Goal: Task Accomplishment & Management: Complete application form

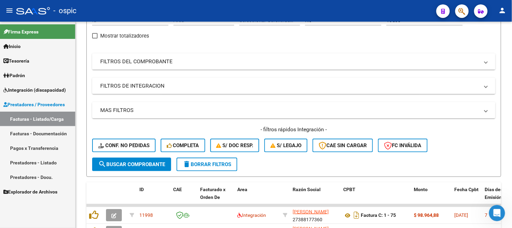
click at [29, 87] on span "Integración (discapacidad)" at bounding box center [34, 89] width 62 height 7
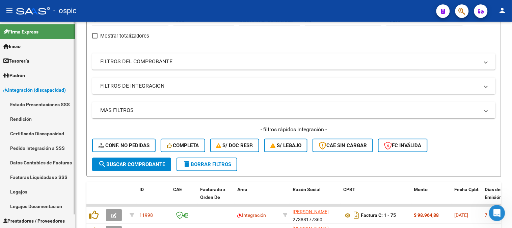
click at [36, 188] on link "Legajos" at bounding box center [37, 191] width 75 height 15
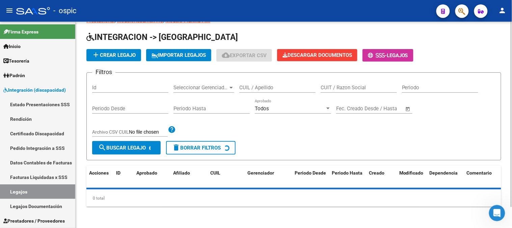
click at [271, 89] on div "Filtros Id Seleccionar Gerenciador Seleccionar Gerenciador CUIL / Apellido CUIT…" at bounding box center [293, 109] width 403 height 63
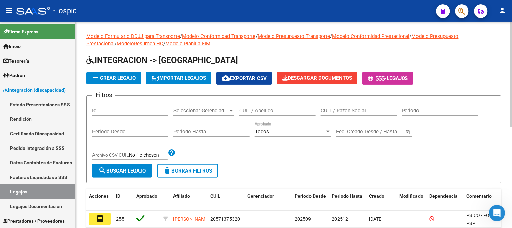
click at [259, 112] on input "CUIL / Apellido" at bounding box center [277, 110] width 76 height 6
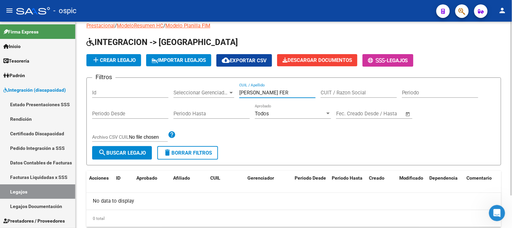
scroll to position [38, 0]
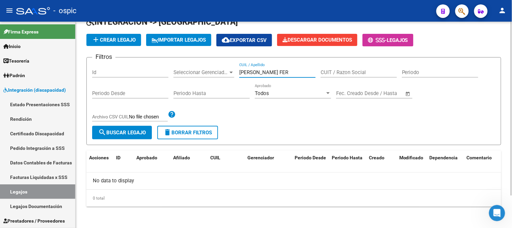
drag, startPoint x: 273, startPoint y: 72, endPoint x: 264, endPoint y: 73, distance: 8.5
click at [264, 73] on input "[PERSON_NAME] FER" at bounding box center [277, 72] width 76 height 6
type input "[PERSON_NAME]"
click at [197, 73] on div "Filtros Id Seleccionar Gerenciador Seleccionar Gerenciador [PERSON_NAME] CUIL /…" at bounding box center [293, 94] width 403 height 63
click at [104, 38] on span "add Crear Legajo" at bounding box center [114, 40] width 44 height 6
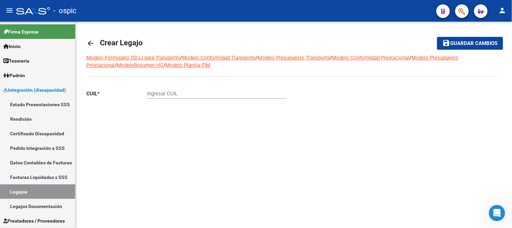
click at [197, 94] on input "Ingresar CUIL" at bounding box center [216, 93] width 139 height 6
paste input "23-54764387-9"
type input "23-54764387-9"
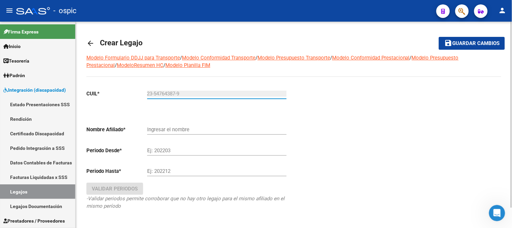
type input "[PERSON_NAME] [PERSON_NAME]"
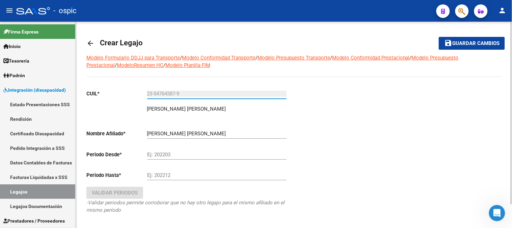
type input "23-54764387-9"
click at [176, 127] on div "[PERSON_NAME] [PERSON_NAME] Ingresar el nombre" at bounding box center [216, 131] width 139 height 15
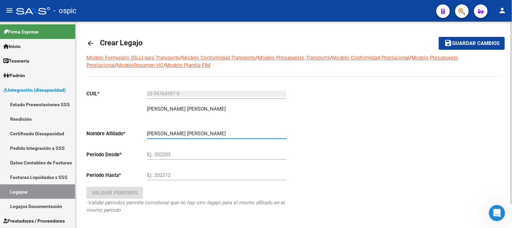
click at [165, 153] on input "Ej: 202203" at bounding box center [216, 154] width 139 height 6
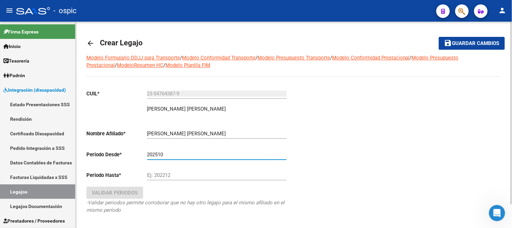
type input "202510"
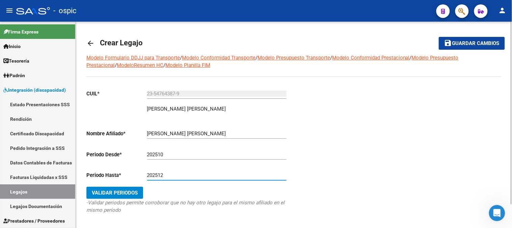
type input "202512"
click at [132, 192] on span "Validar Periodos" at bounding box center [115, 192] width 46 height 6
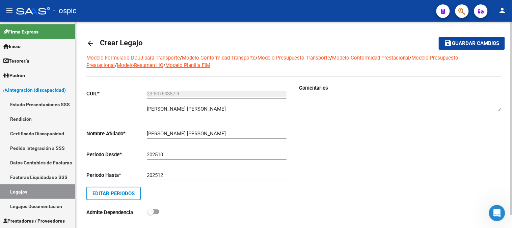
drag, startPoint x: 349, startPoint y: 97, endPoint x: 349, endPoint y: 101, distance: 4.7
click at [349, 97] on div at bounding box center [400, 101] width 202 height 21
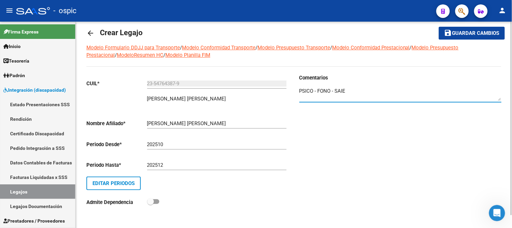
scroll to position [14, 0]
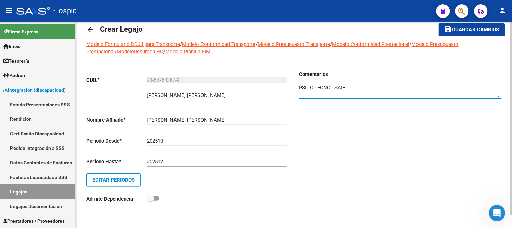
type textarea "PSICO - FONO - SAIE"
click at [461, 29] on span "Guardar cambios" at bounding box center [475, 30] width 47 height 6
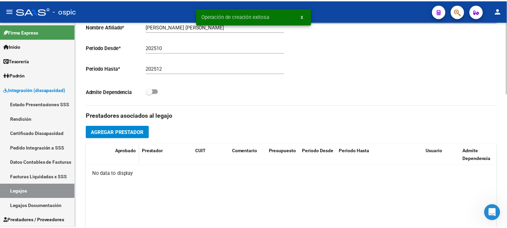
scroll to position [187, 0]
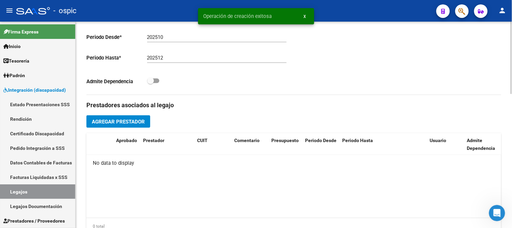
click at [134, 120] on span "Agregar Prestador" at bounding box center [118, 121] width 53 height 6
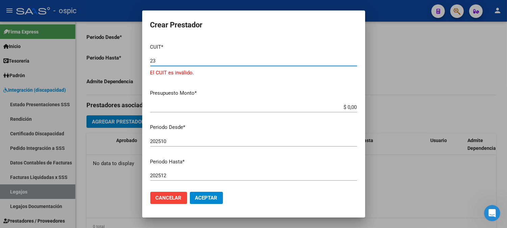
type input "2"
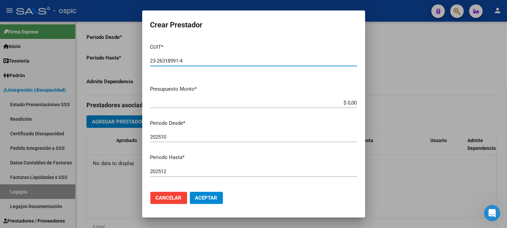
type input "23-26318991-4"
click at [190, 191] on button "Aceptar" at bounding box center [206, 197] width 33 height 12
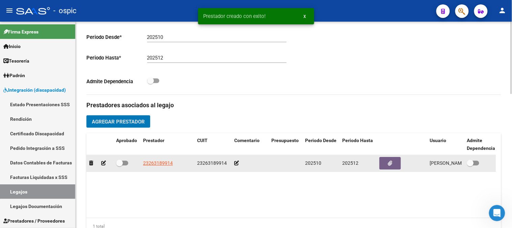
click at [103, 165] on icon at bounding box center [103, 162] width 5 height 5
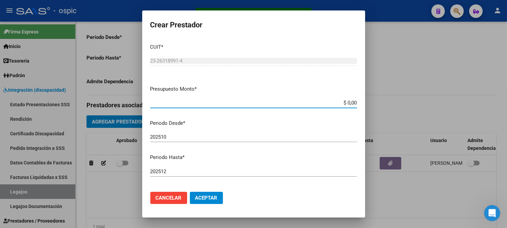
drag, startPoint x: 334, startPoint y: 105, endPoint x: 383, endPoint y: 105, distance: 50.0
click at [383, 105] on div "Prestador creado con exito! x Crear Prestador CUIT * 23-26318991-4 Ingresar CUI…" at bounding box center [253, 114] width 507 height 228
type input "$ 475.830,36"
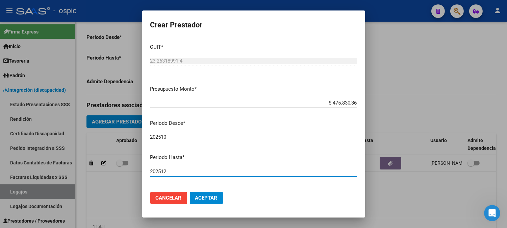
scroll to position [83, 0]
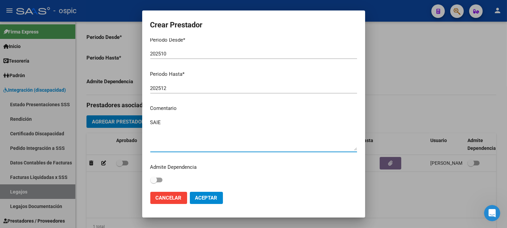
type textarea "SAIE"
click at [198, 196] on span "Aceptar" at bounding box center [206, 197] width 22 height 6
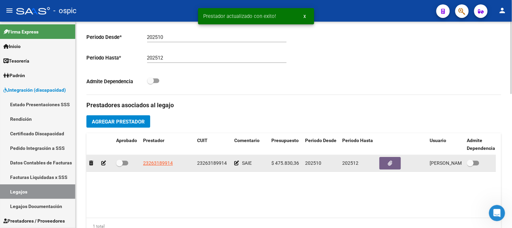
click at [119, 162] on span at bounding box center [119, 162] width 7 height 7
click at [119, 165] on input "checkbox" at bounding box center [119, 165] width 0 height 0
checkbox input "true"
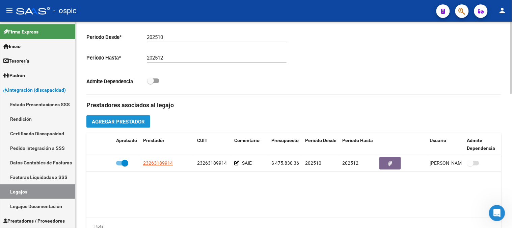
click at [126, 123] on span "Agregar Prestador" at bounding box center [118, 121] width 53 height 6
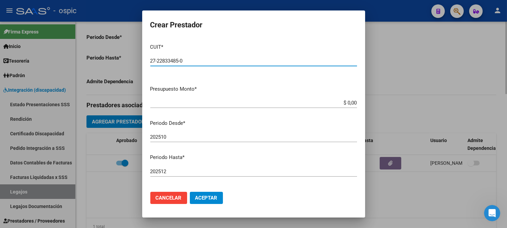
type input "27-22833485-0"
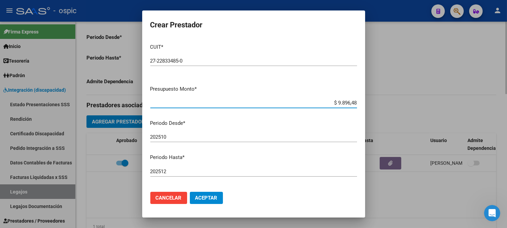
type input "$ 98.964,88"
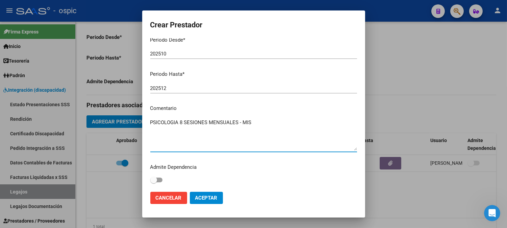
type textarea "PSICOLOGIA 8 SESIONES MENSUALES - MIS"
click at [211, 198] on span "Aceptar" at bounding box center [206, 197] width 22 height 6
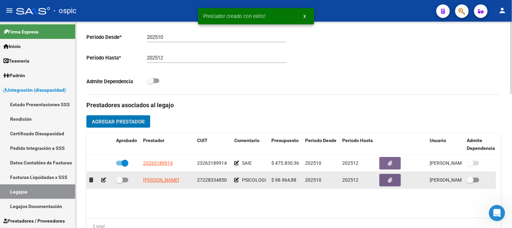
click at [122, 180] on span at bounding box center [119, 179] width 7 height 7
click at [120, 182] on input "checkbox" at bounding box center [119, 182] width 0 height 0
checkbox input "true"
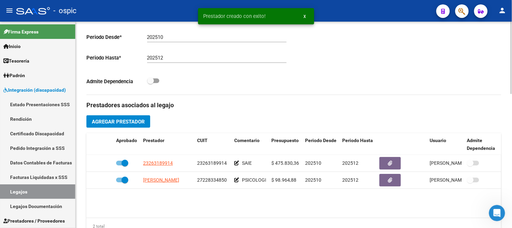
click at [137, 123] on span "Agregar Prestador" at bounding box center [118, 121] width 53 height 6
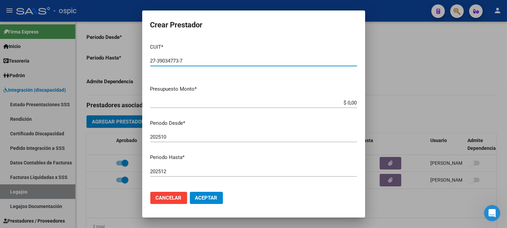
type input "27-39034773-7"
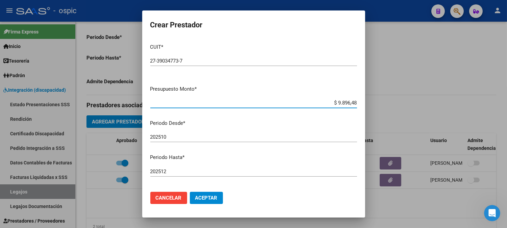
type input "$ 98.964,88"
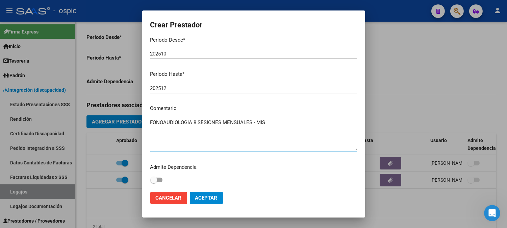
type textarea "FONOAUDIOLOGIA 8 SESIONES MENSUALES - MIS"
click at [209, 197] on span "Aceptar" at bounding box center [206, 197] width 22 height 6
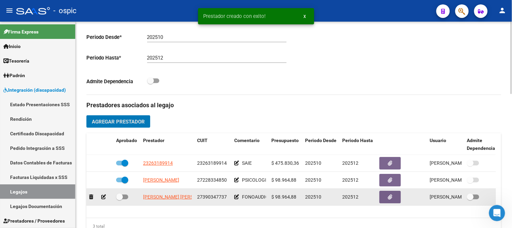
click at [118, 197] on span at bounding box center [119, 196] width 7 height 7
click at [119, 199] on input "checkbox" at bounding box center [119, 199] width 0 height 0
checkbox input "true"
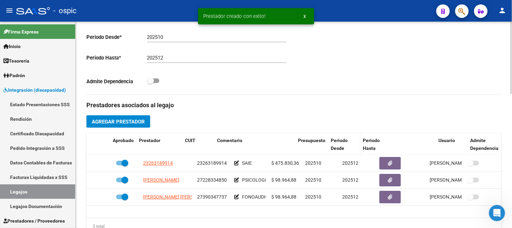
drag, startPoint x: 267, startPoint y: 143, endPoint x: 332, endPoint y: 143, distance: 64.8
click at [332, 143] on div "Aprobado Prestador CUIT Comentario Presupuesto Periodo Desde Periodo Hasta Usua…" at bounding box center [293, 144] width 415 height 22
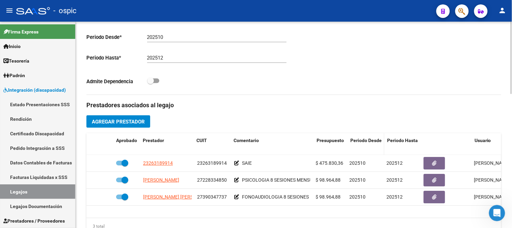
drag, startPoint x: 311, startPoint y: 149, endPoint x: 373, endPoint y: 150, distance: 61.8
click at [373, 150] on div "Aprobado Prestador CUIT Comentario Presupuesto Periodo Desde Periodo Hasta Usua…" at bounding box center [315, 144] width 459 height 22
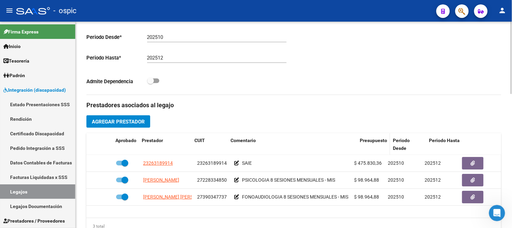
drag, startPoint x: 351, startPoint y: 148, endPoint x: 370, endPoint y: 148, distance: 18.6
click at [370, 148] on div "Aprobado Prestador CUIT Comentario Presupuesto Periodo Desde Periodo Hasta Usua…" at bounding box center [335, 144] width 498 height 22
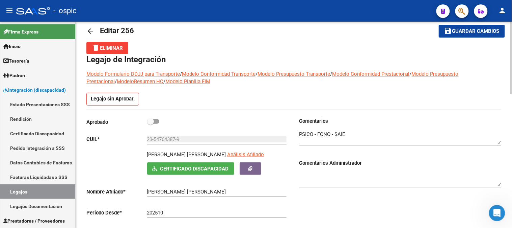
click at [512, 92] on div at bounding box center [512, 62] width 2 height 72
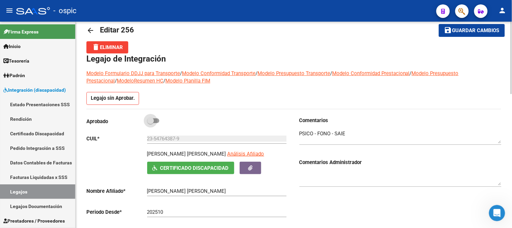
click at [150, 120] on span at bounding box center [150, 120] width 7 height 7
click at [150, 123] on input "checkbox" at bounding box center [150, 123] width 0 height 0
checkbox input "true"
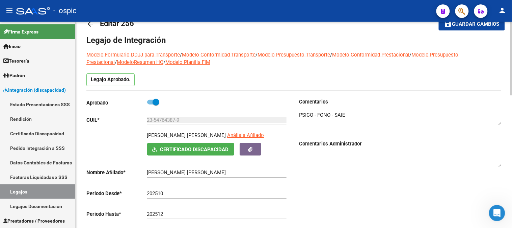
scroll to position [0, 0]
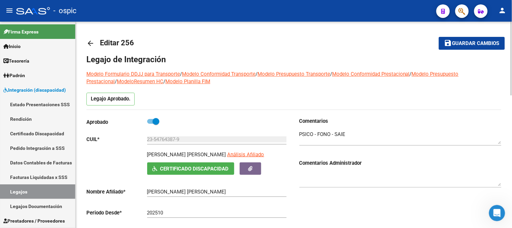
click at [458, 42] on span "Guardar cambios" at bounding box center [475, 44] width 47 height 6
click at [477, 41] on span "Guardar cambios" at bounding box center [475, 44] width 47 height 6
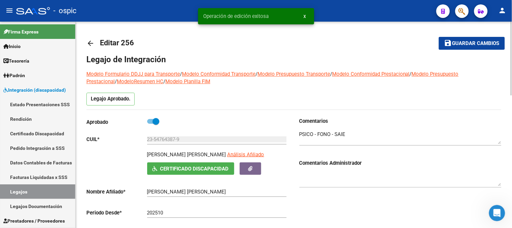
click at [92, 42] on mat-icon "arrow_back" at bounding box center [90, 43] width 8 height 8
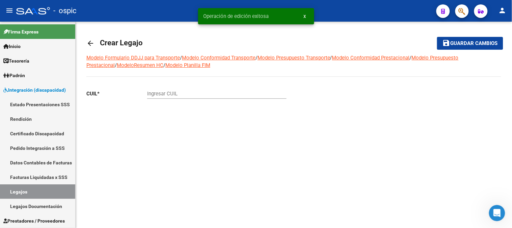
click at [92, 39] on mat-icon "arrow_back" at bounding box center [90, 43] width 8 height 8
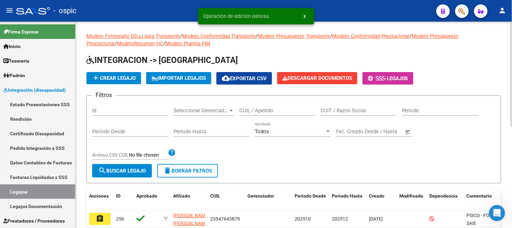
drag, startPoint x: 209, startPoint y: 168, endPoint x: 206, endPoint y: 167, distance: 3.5
click at [209, 168] on span "delete Borrar Filtros" at bounding box center [187, 170] width 49 height 6
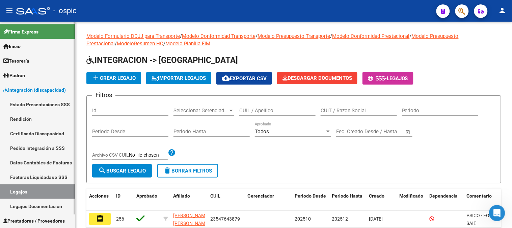
click at [34, 94] on link "Integración (discapacidad)" at bounding box center [37, 89] width 75 height 15
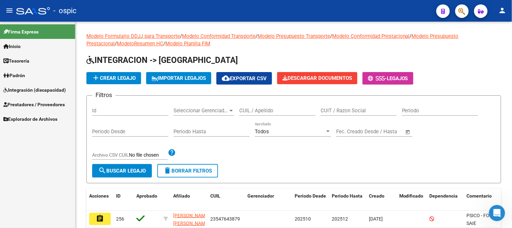
click at [31, 101] on span "Prestadores / Proveedores" at bounding box center [33, 104] width 61 height 7
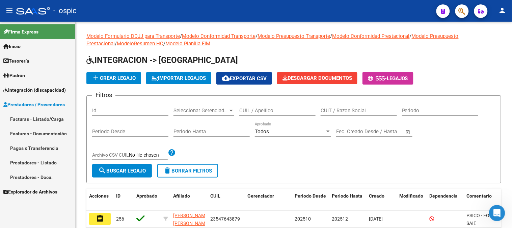
click at [35, 119] on link "Facturas - Listado/Carga" at bounding box center [37, 118] width 75 height 15
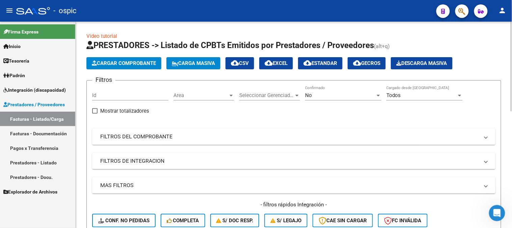
click at [143, 139] on mat-panel-title "FILTROS DEL COMPROBANTE" at bounding box center [289, 136] width 379 height 7
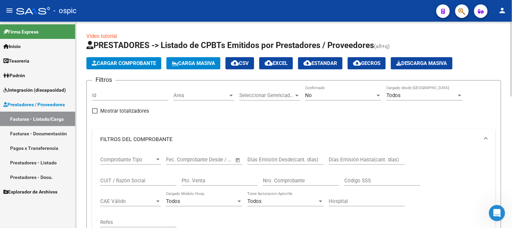
click at [309, 96] on span "No" at bounding box center [308, 95] width 7 height 6
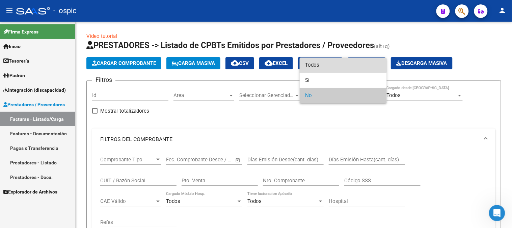
drag, startPoint x: 322, startPoint y: 63, endPoint x: 228, endPoint y: 130, distance: 115.6
click at [321, 64] on span "Todos" at bounding box center [343, 64] width 76 height 15
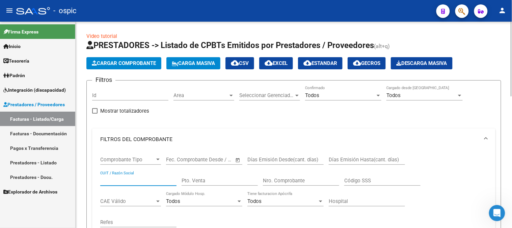
click at [155, 181] on input "CUIT / Razón Social" at bounding box center [138, 180] width 76 height 6
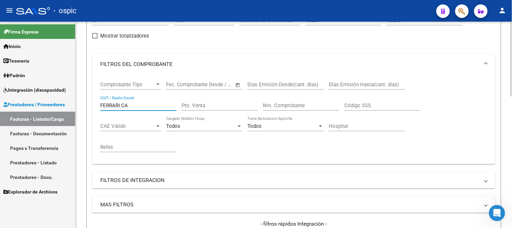
scroll to position [37, 0]
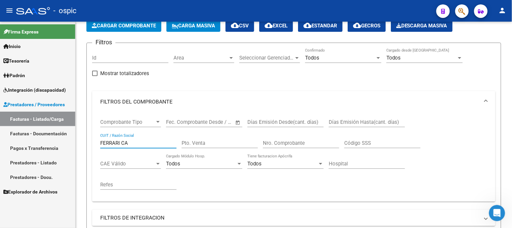
drag, startPoint x: 132, startPoint y: 142, endPoint x: 35, endPoint y: 142, distance: 96.5
click at [36, 142] on mat-sidenav-container "Firma Express Inicio Calendario SSS Instructivos Contacto OS Tesorería Extracto…" at bounding box center [256, 125] width 512 height 206
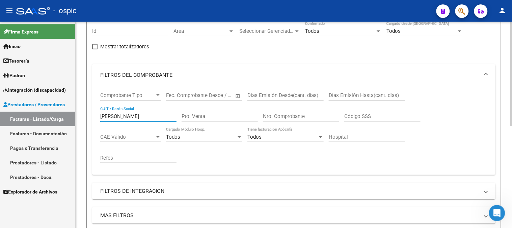
scroll to position [50, 0]
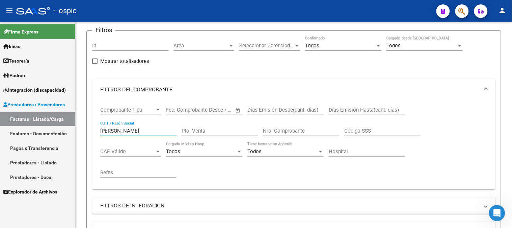
drag, startPoint x: 120, startPoint y: 134, endPoint x: 28, endPoint y: 131, distance: 91.9
click at [29, 131] on mat-sidenav-container "Firma Express Inicio Calendario SSS Instructivos Contacto OS Tesorería Extracto…" at bounding box center [256, 125] width 512 height 206
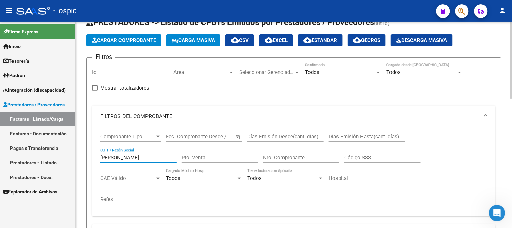
scroll to position [8, 0]
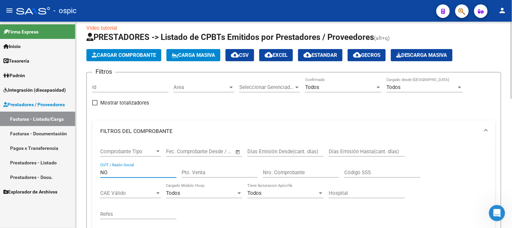
type input "N"
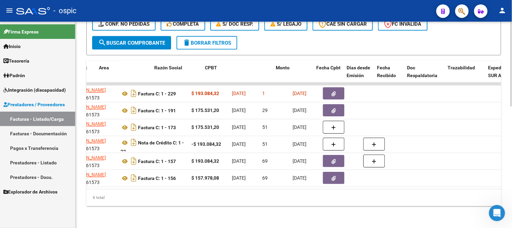
scroll to position [0, 0]
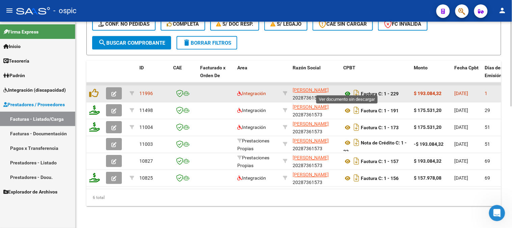
click at [348, 90] on icon at bounding box center [347, 94] width 9 height 8
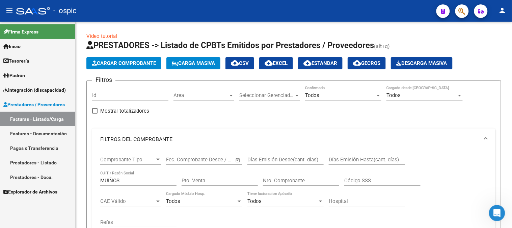
drag, startPoint x: 127, startPoint y: 181, endPoint x: 18, endPoint y: 188, distance: 109.6
click at [23, 184] on mat-sidenav-container "Firma Express Inicio Calendario SSS Instructivos Contacto OS Tesorería Extracto…" at bounding box center [256, 125] width 512 height 206
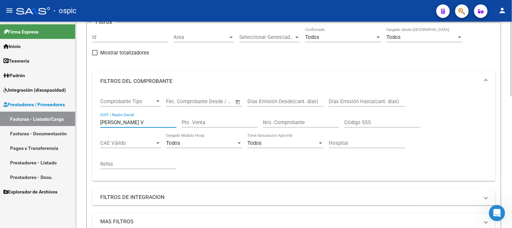
scroll to position [262, 0]
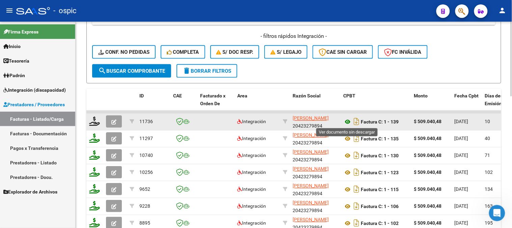
click at [346, 120] on icon at bounding box center [347, 122] width 9 height 8
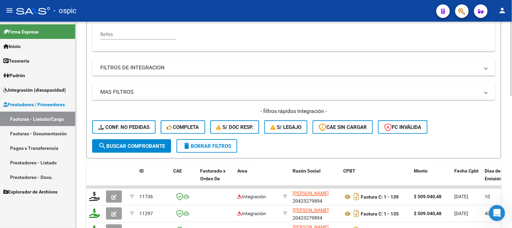
scroll to position [112, 0]
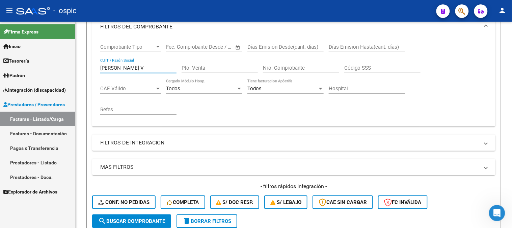
drag, startPoint x: 125, startPoint y: 67, endPoint x: 27, endPoint y: 65, distance: 97.6
click at [24, 67] on mat-sidenav-container "Firma Express Inicio Calendario SSS Instructivos Contacto OS Tesorería Extracto…" at bounding box center [256, 125] width 512 height 206
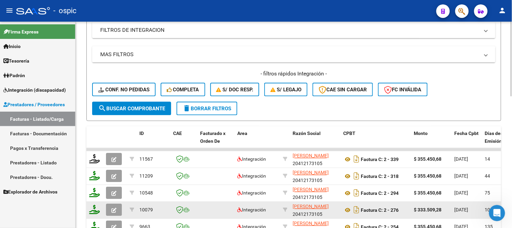
scroll to position [338, 0]
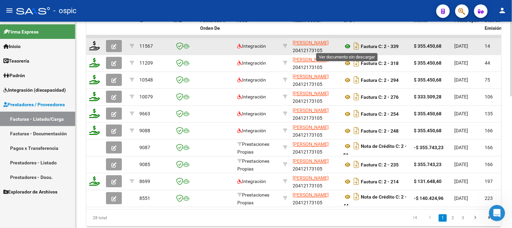
click at [348, 46] on icon at bounding box center [347, 47] width 9 height 8
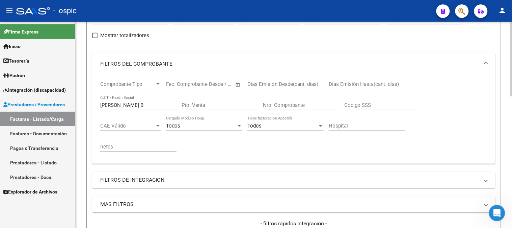
scroll to position [75, 0]
drag, startPoint x: 56, startPoint y: 105, endPoint x: 31, endPoint y: 107, distance: 25.1
click at [42, 105] on mat-sidenav-container "Firma Express Inicio Calendario SSS Instructivos Contacto OS Tesorería Extracto…" at bounding box center [256, 125] width 512 height 206
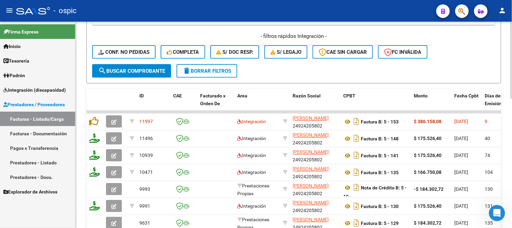
click at [150, 72] on span "search Buscar Comprobante" at bounding box center [131, 71] width 67 height 6
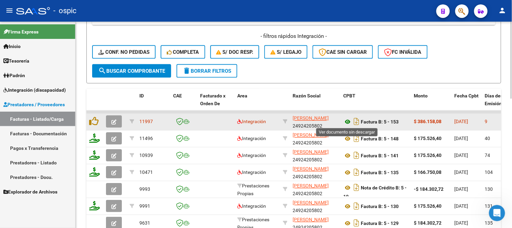
click at [346, 119] on icon at bounding box center [347, 122] width 9 height 8
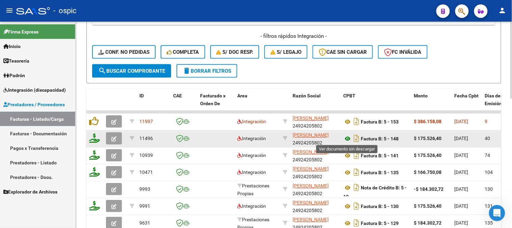
click at [348, 139] on icon at bounding box center [347, 139] width 9 height 8
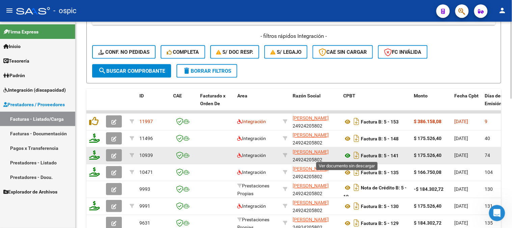
click at [348, 154] on icon at bounding box center [347, 156] width 9 height 8
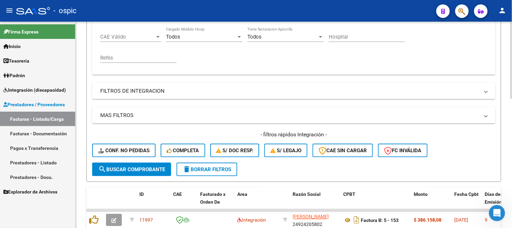
scroll to position [112, 0]
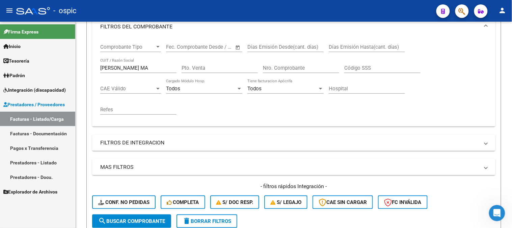
click at [82, 72] on div "Video tutorial PRESTADORES -> Listado de CPBTs Emitidos por Prestadores / Prove…" at bounding box center [294, 182] width 436 height 547
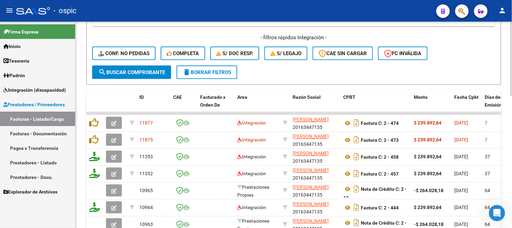
scroll to position [262, 0]
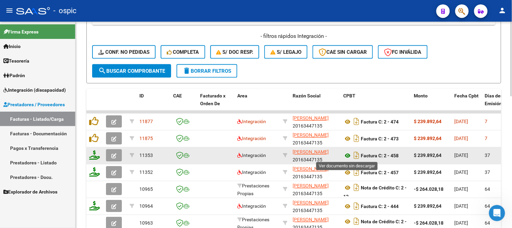
click at [348, 154] on icon at bounding box center [347, 156] width 9 height 8
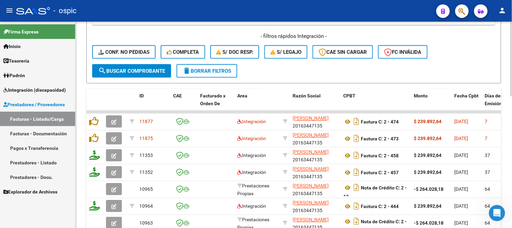
scroll to position [112, 0]
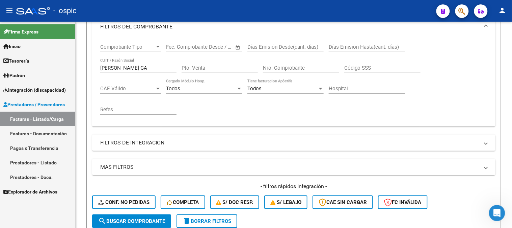
drag, startPoint x: 68, startPoint y: 61, endPoint x: 64, endPoint y: 60, distance: 3.4
click at [65, 60] on mat-sidenav-container "Firma Express Inicio Calendario SSS Instructivos Contacto OS Tesorería Extracto…" at bounding box center [256, 125] width 512 height 206
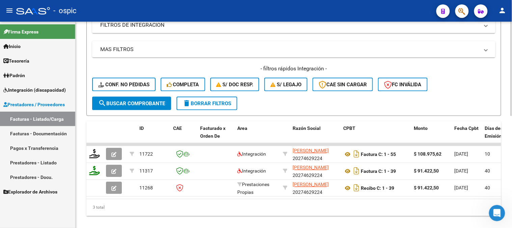
scroll to position [244, 0]
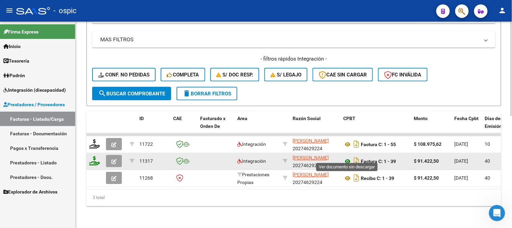
click at [347, 157] on icon at bounding box center [347, 161] width 9 height 8
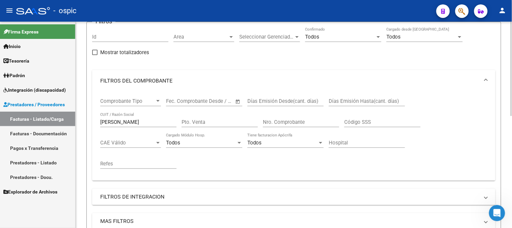
scroll to position [57, 0]
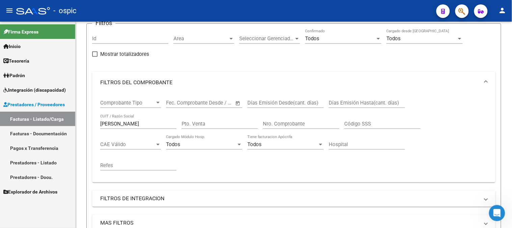
drag, startPoint x: 69, startPoint y: 123, endPoint x: 43, endPoint y: 125, distance: 25.4
click at [47, 124] on mat-sidenav-container "Firma Express Inicio Calendario SSS Instructivos Contacto OS Tesorería Extracto…" at bounding box center [256, 125] width 512 height 206
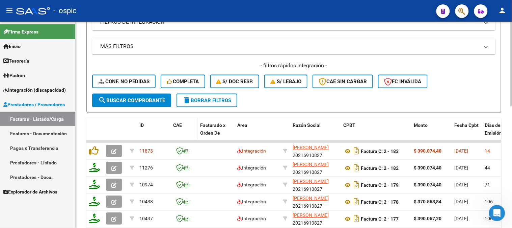
scroll to position [244, 0]
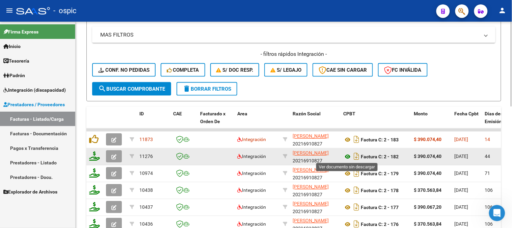
click at [346, 153] on icon at bounding box center [347, 157] width 9 height 8
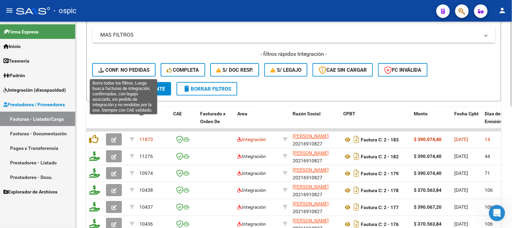
scroll to position [132, 0]
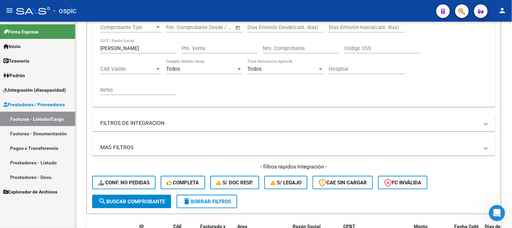
drag, startPoint x: 146, startPoint y: 49, endPoint x: 42, endPoint y: 49, distance: 103.6
click at [46, 48] on mat-sidenav-container "Firma Express Inicio Calendario SSS Instructivos Contacto OS Tesorería Extracto…" at bounding box center [256, 125] width 512 height 206
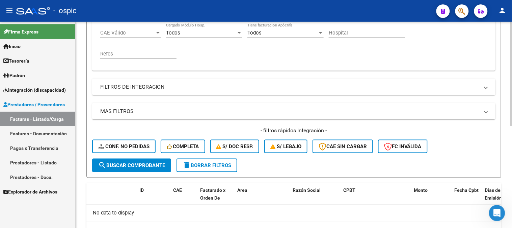
scroll to position [87, 0]
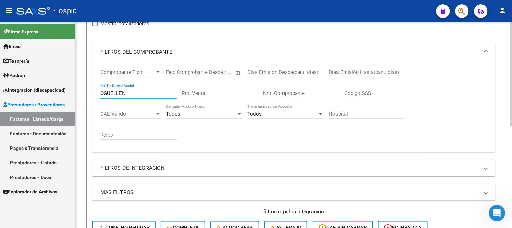
click at [114, 93] on input "OGUELLEN" at bounding box center [138, 93] width 76 height 6
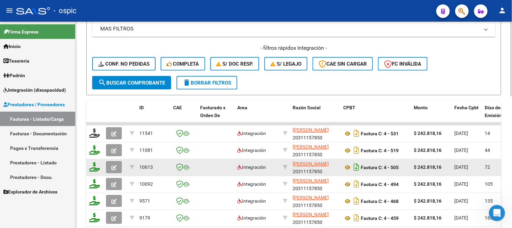
scroll to position [260, 0]
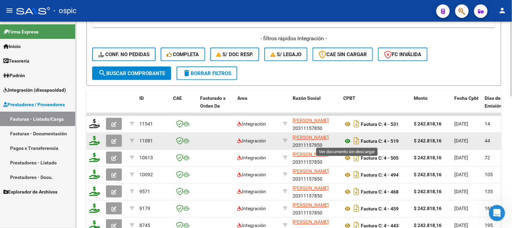
click at [348, 138] on icon at bounding box center [347, 141] width 9 height 8
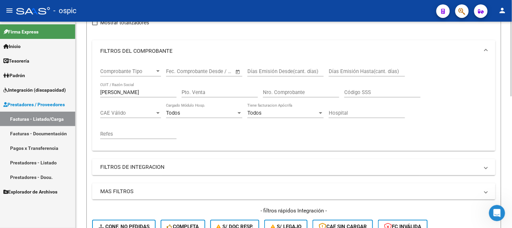
scroll to position [35, 0]
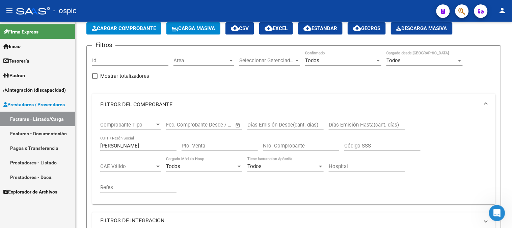
click at [0, 127] on mat-sidenav-container "Firma Express Inicio Calendario SSS Instructivos Contacto OS Tesorería Extracto…" at bounding box center [256, 125] width 512 height 206
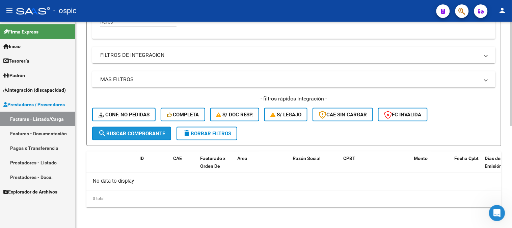
click at [154, 132] on span "search Buscar Comprobante" at bounding box center [131, 133] width 67 height 6
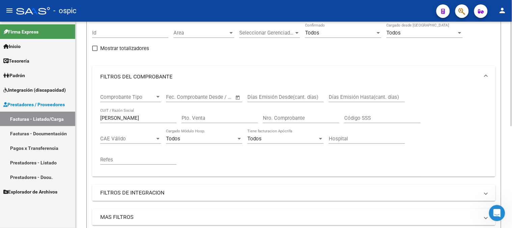
scroll to position [12, 0]
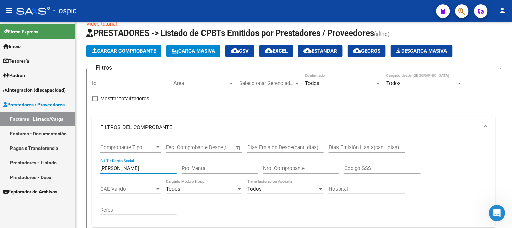
drag, startPoint x: 137, startPoint y: 167, endPoint x: 58, endPoint y: 162, distance: 78.5
click at [59, 162] on mat-sidenav-container "Firma Express Inicio Calendario SSS Instructivos Contacto OS Tesorería Extracto…" at bounding box center [256, 125] width 512 height 206
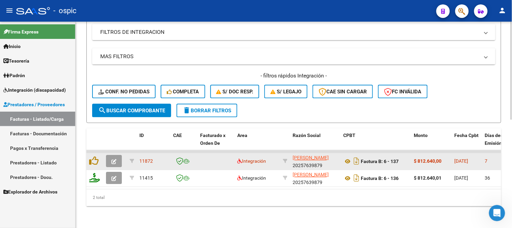
scroll to position [228, 0]
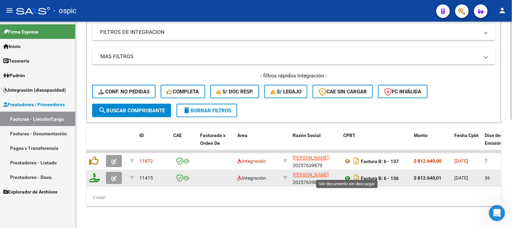
click at [348, 174] on icon at bounding box center [347, 178] width 9 height 8
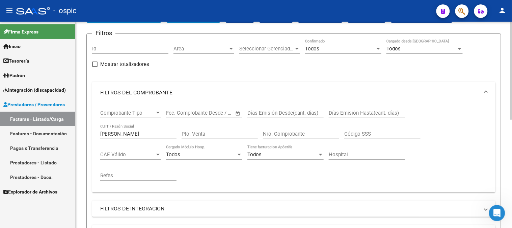
scroll to position [2, 0]
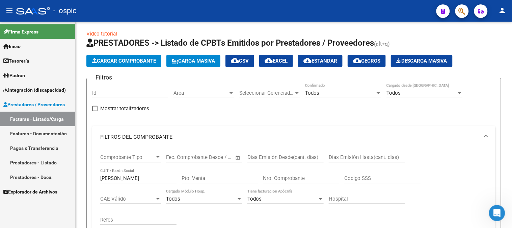
click at [0, 165] on mat-sidenav-container "Firma Express Inicio Calendario SSS Instructivos Contacto OS Tesorería Extracto…" at bounding box center [256, 125] width 512 height 206
type input "O"
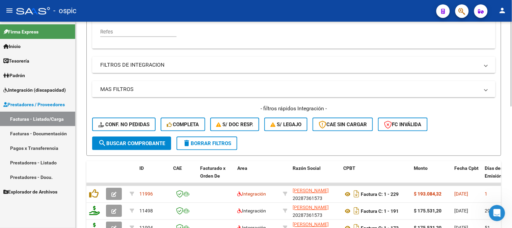
scroll to position [265, 0]
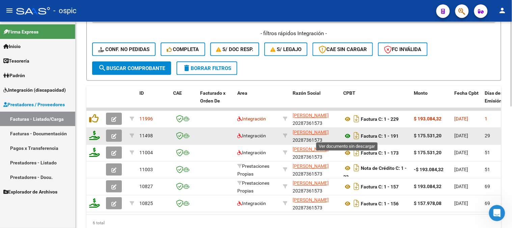
click at [348, 136] on icon at bounding box center [347, 136] width 9 height 8
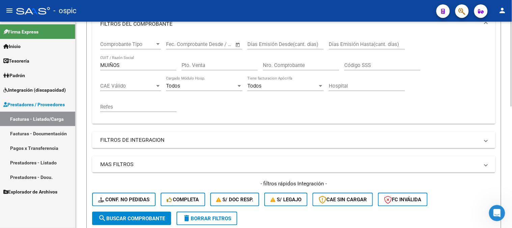
scroll to position [78, 0]
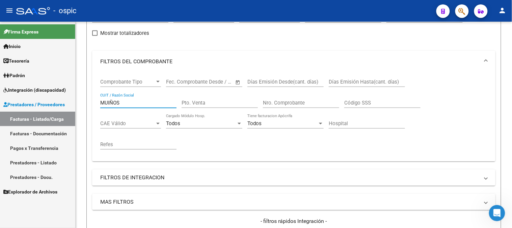
drag, startPoint x: 126, startPoint y: 102, endPoint x: 0, endPoint y: 93, distance: 126.6
click at [0, 92] on mat-sidenav-container "Firma Express Inicio Calendario SSS Instructivos Contacto OS Tesorería Extracto…" at bounding box center [256, 125] width 512 height 206
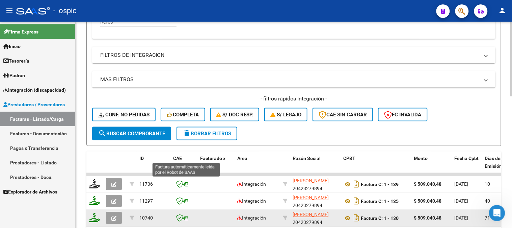
scroll to position [260, 0]
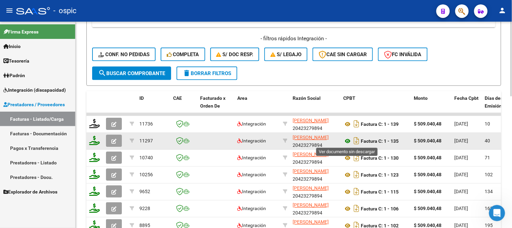
click at [347, 140] on icon at bounding box center [347, 141] width 9 height 8
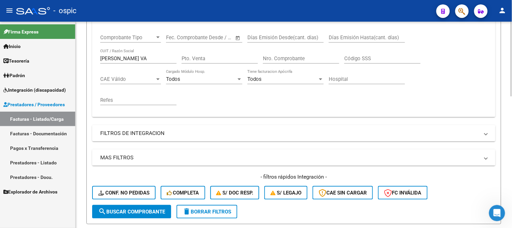
scroll to position [110, 0]
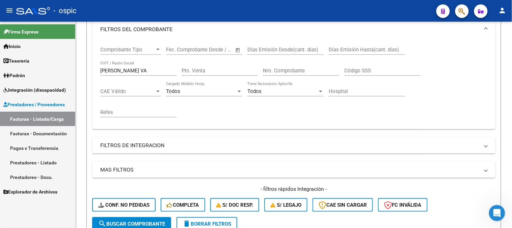
click at [0, 60] on mat-sidenav-container "Firma Express Inicio Calendario SSS Instructivos Contacto OS Tesorería Extracto…" at bounding box center [256, 125] width 512 height 206
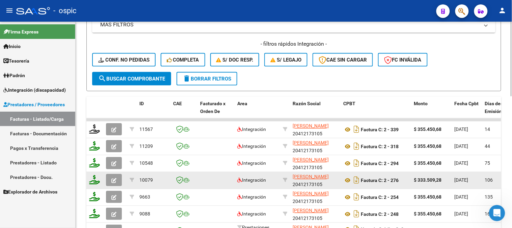
scroll to position [297, 0]
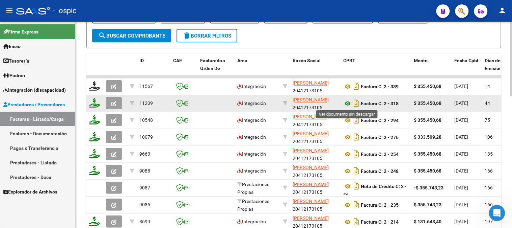
click at [349, 102] on icon at bounding box center [347, 104] width 9 height 8
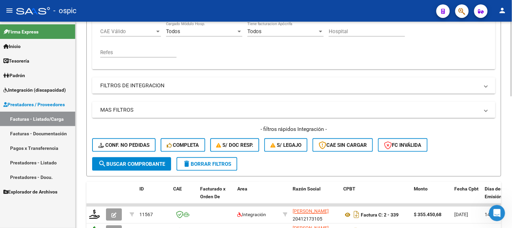
scroll to position [110, 0]
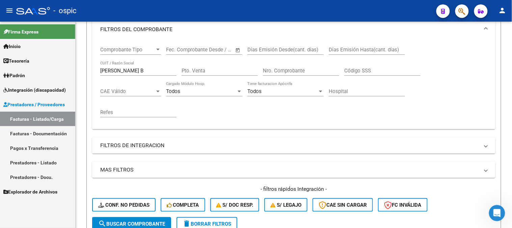
drag, startPoint x: 135, startPoint y: 69, endPoint x: 0, endPoint y: 69, distance: 135.4
click at [0, 69] on mat-sidenav-container "Firma Express Inicio Calendario SSS Instructivos Contacto OS Tesorería Extracto…" at bounding box center [256, 125] width 512 height 206
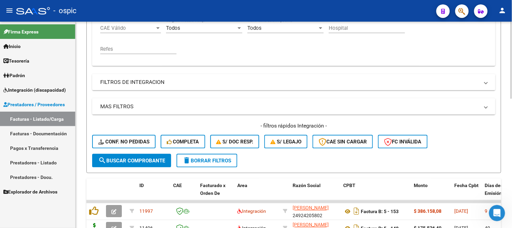
scroll to position [222, 0]
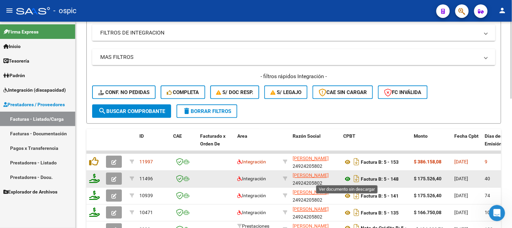
click at [348, 177] on icon at bounding box center [347, 179] width 9 height 8
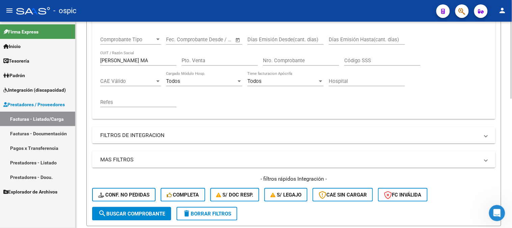
scroll to position [110, 0]
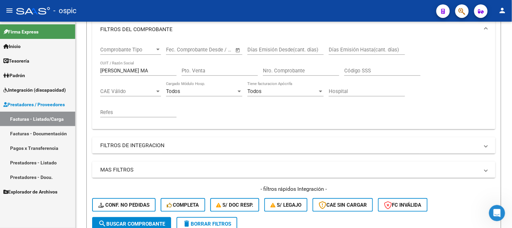
drag, startPoint x: 143, startPoint y: 69, endPoint x: 1, endPoint y: 67, distance: 142.5
click at [0, 68] on mat-sidenav-container "Firma Express Inicio Calendario SSS Instructivos Contacto OS Tesorería Extracto…" at bounding box center [256, 125] width 512 height 206
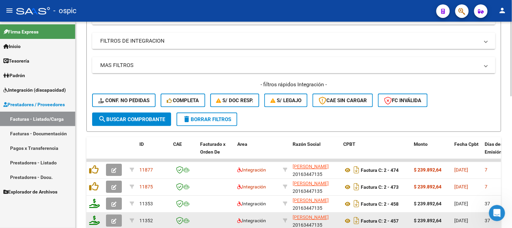
scroll to position [260, 0]
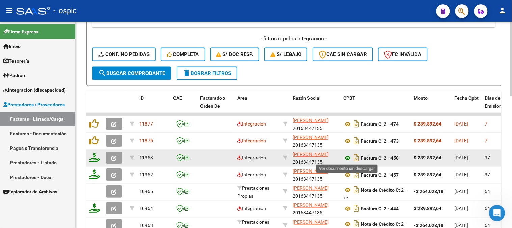
click at [349, 157] on icon at bounding box center [347, 158] width 9 height 8
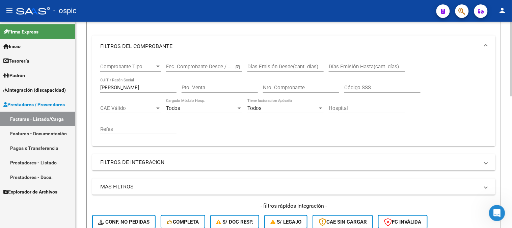
scroll to position [35, 0]
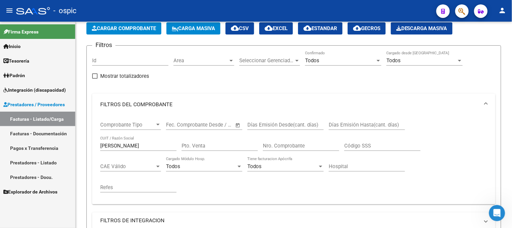
click at [0, 155] on mat-sidenav-container "Firma Express Inicio Calendario SSS Instructivos Contacto OS Tesorería Extracto…" at bounding box center [256, 125] width 512 height 206
drag, startPoint x: 148, startPoint y: 144, endPoint x: 3, endPoint y: 146, distance: 144.5
click at [4, 147] on mat-sidenav-container "Firma Express Inicio Calendario SSS Instructivos Contacto OS Tesorería Extracto…" at bounding box center [256, 125] width 512 height 206
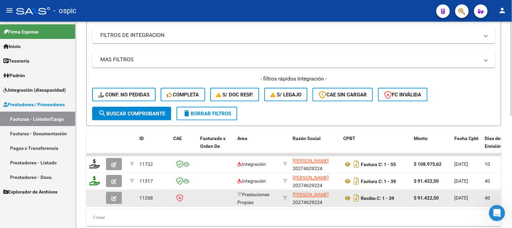
scroll to position [244, 0]
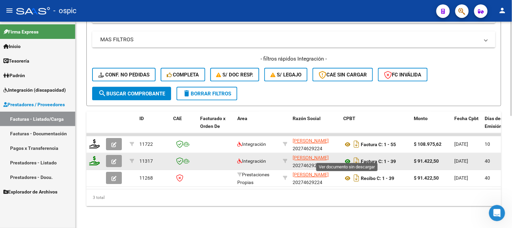
click at [346, 157] on icon at bounding box center [347, 161] width 9 height 8
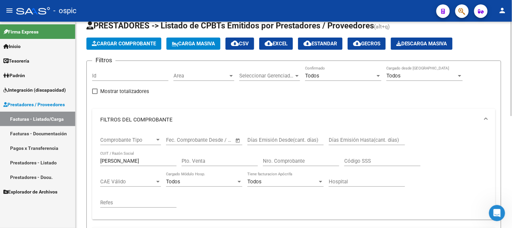
scroll to position [19, 0]
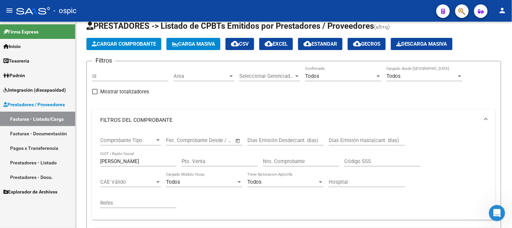
drag, startPoint x: 152, startPoint y: 158, endPoint x: 5, endPoint y: 158, distance: 147.5
click at [6, 157] on mat-sidenav-container "Firma Express Inicio Calendario SSS Instructivos Contacto OS Tesorería Extracto…" at bounding box center [256, 125] width 512 height 206
click at [160, 162] on input "[PERSON_NAME]" at bounding box center [138, 161] width 76 height 6
drag, startPoint x: 148, startPoint y: 162, endPoint x: 12, endPoint y: 157, distance: 135.1
click at [15, 157] on mat-sidenav-container "Firma Express Inicio Calendario SSS Instructivos Contacto OS Tesorería Extracto…" at bounding box center [256, 125] width 512 height 206
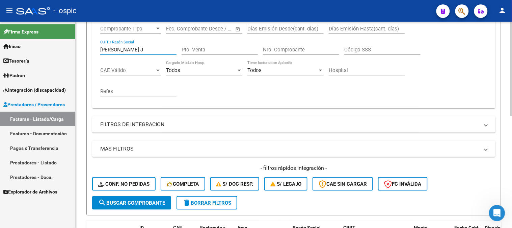
scroll to position [132, 0]
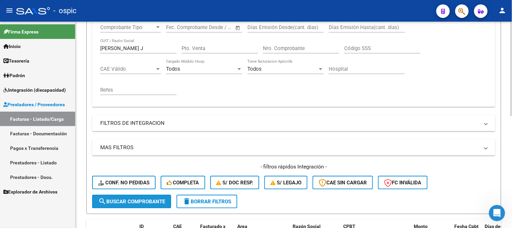
click at [134, 200] on span "search Buscar Comprobante" at bounding box center [131, 201] width 67 height 6
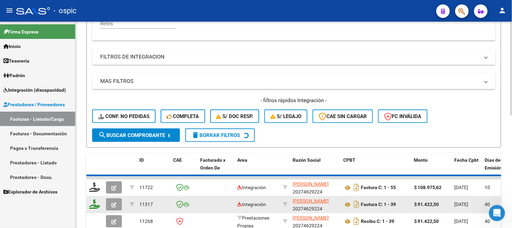
scroll to position [244, 0]
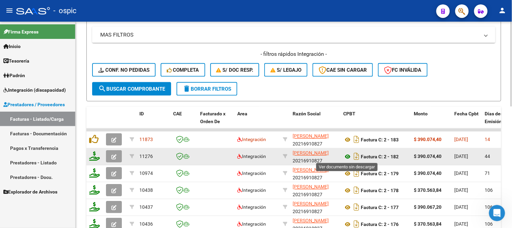
click at [347, 156] on icon at bounding box center [347, 157] width 9 height 8
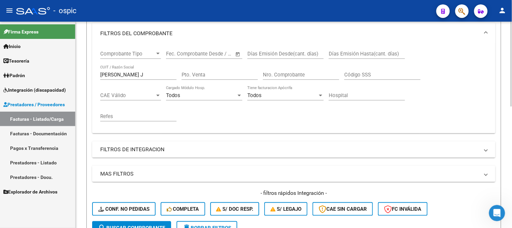
scroll to position [57, 0]
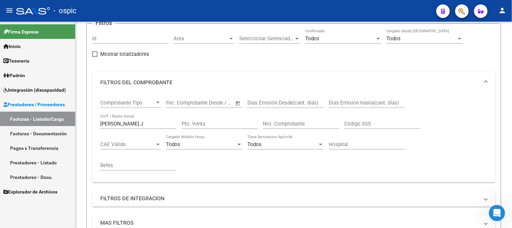
click at [25, 115] on mat-sidenav-container "Firma Express Inicio Calendario SSS Instructivos Contacto OS Tesorería Extracto…" at bounding box center [256, 125] width 512 height 206
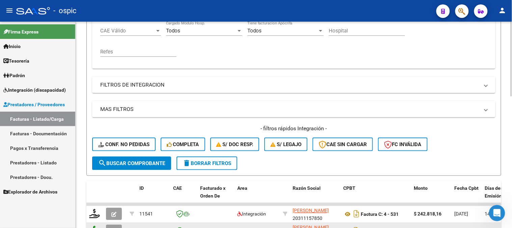
scroll to position [244, 0]
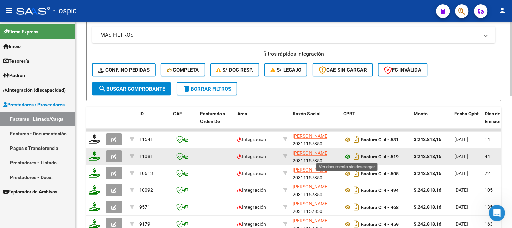
type input "[PERSON_NAME] J"
click at [347, 155] on icon at bounding box center [347, 157] width 9 height 8
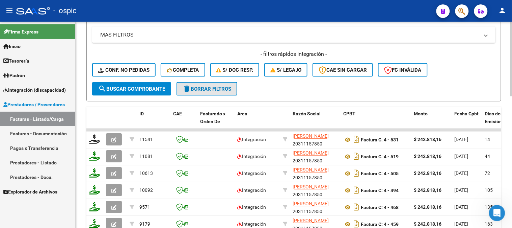
click at [219, 86] on span "delete Borrar Filtros" at bounding box center [207, 89] width 49 height 6
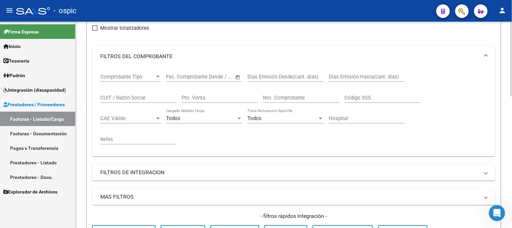
scroll to position [57, 0]
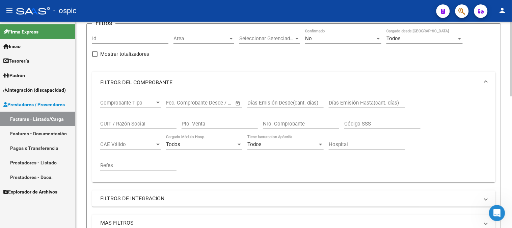
click at [326, 37] on div "No" at bounding box center [340, 38] width 70 height 6
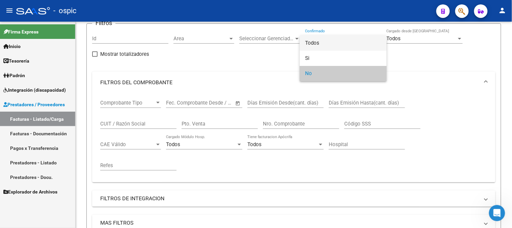
click at [322, 41] on span "Todos" at bounding box center [343, 42] width 76 height 15
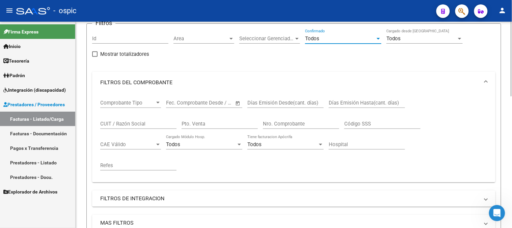
click at [142, 123] on input "CUIT / Razón Social" at bounding box center [138, 124] width 76 height 6
type input "o"
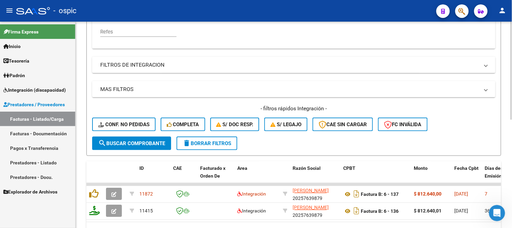
scroll to position [207, 0]
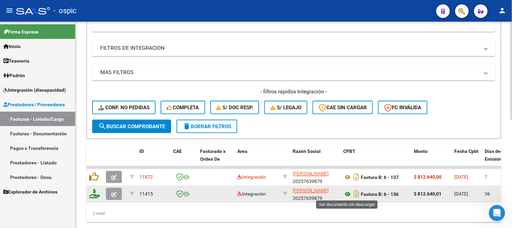
type input "[PERSON_NAME]"
click at [347, 192] on icon at bounding box center [347, 194] width 9 height 8
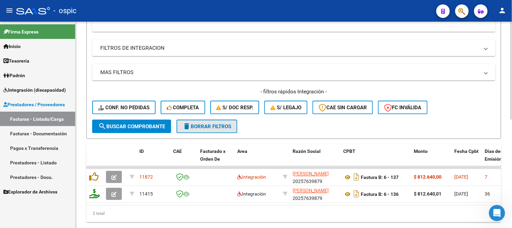
click at [212, 126] on span "delete Borrar Filtros" at bounding box center [207, 126] width 49 height 6
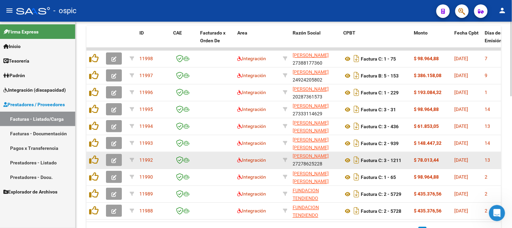
scroll to position [0, 0]
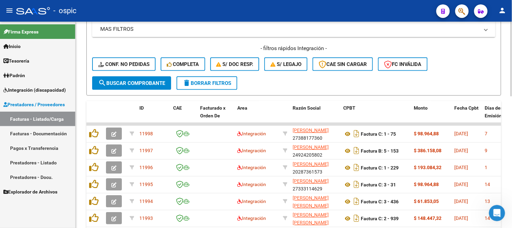
click at [202, 80] on span "delete Borrar Filtros" at bounding box center [207, 83] width 49 height 6
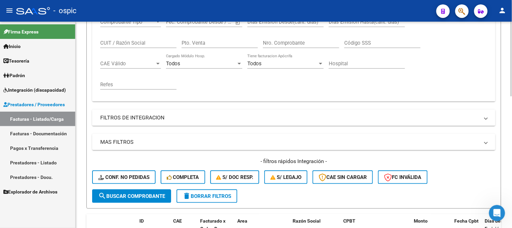
scroll to position [250, 0]
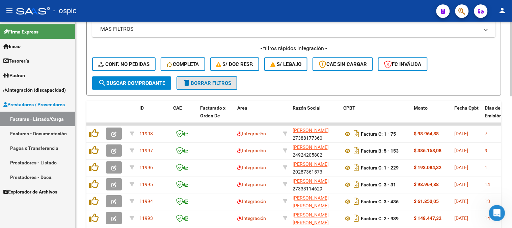
click at [208, 82] on span "delete Borrar Filtros" at bounding box center [207, 83] width 49 height 6
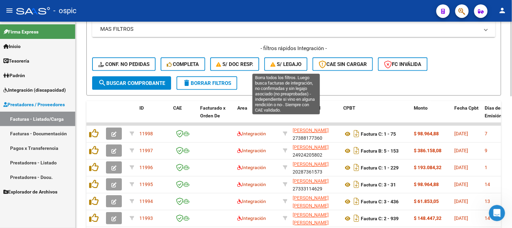
click at [291, 62] on span "S/ legajo" at bounding box center [285, 64] width 31 height 6
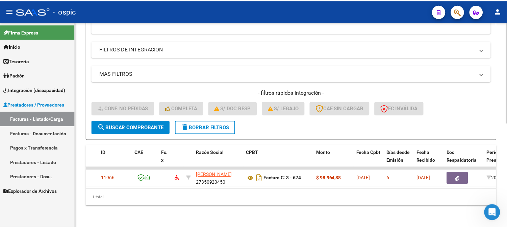
scroll to position [0, 0]
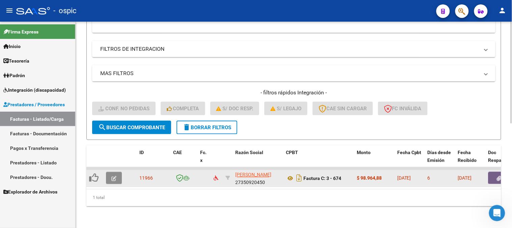
click at [115, 172] on button "button" at bounding box center [114, 178] width 16 height 12
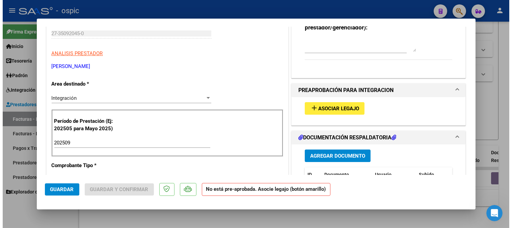
scroll to position [112, 0]
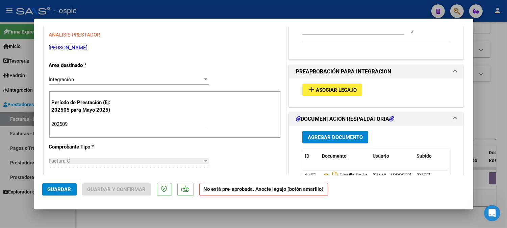
type input "$ 0,00"
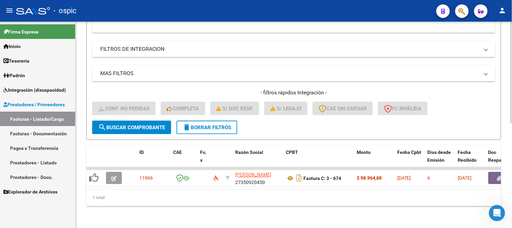
scroll to position [136, 0]
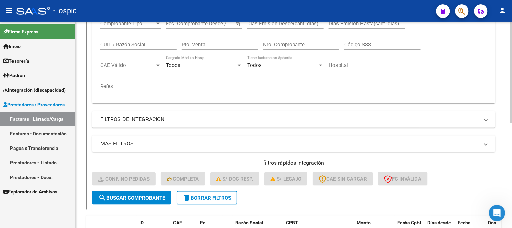
click at [223, 193] on button "delete Borrar Filtros" at bounding box center [207, 198] width 61 height 14
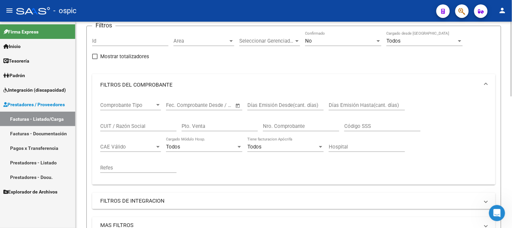
scroll to position [187, 0]
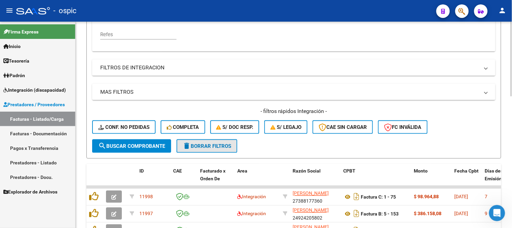
click at [220, 147] on span "delete Borrar Filtros" at bounding box center [207, 146] width 49 height 6
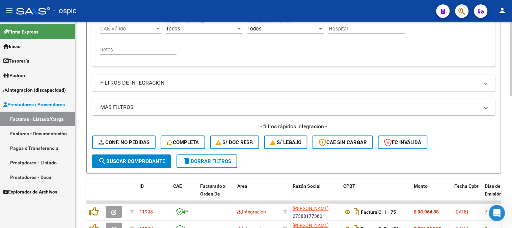
scroll to position [150, 0]
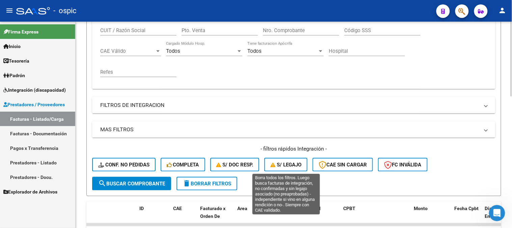
click at [283, 164] on span "S/ legajo" at bounding box center [285, 164] width 31 height 6
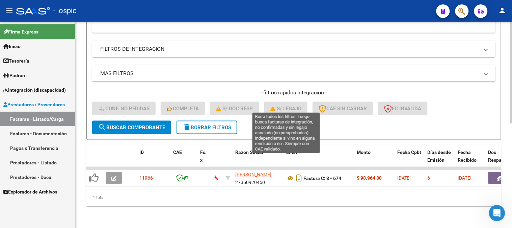
scroll to position [211, 0]
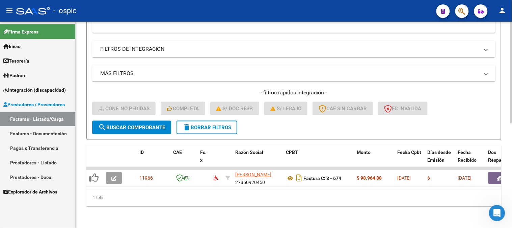
click at [229, 124] on span "delete Borrar Filtros" at bounding box center [207, 127] width 49 height 6
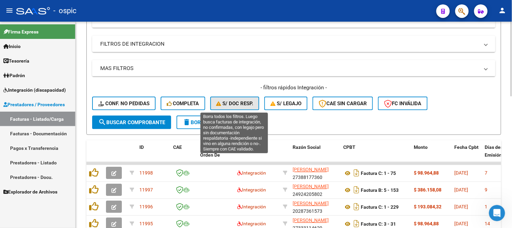
click at [239, 104] on span "S/ Doc Resp." at bounding box center [234, 103] width 37 height 6
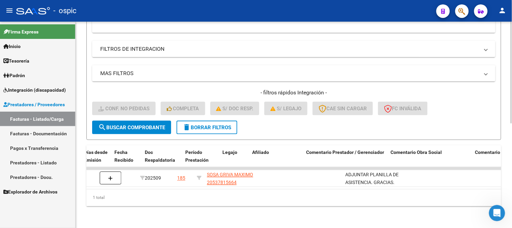
scroll to position [0, 0]
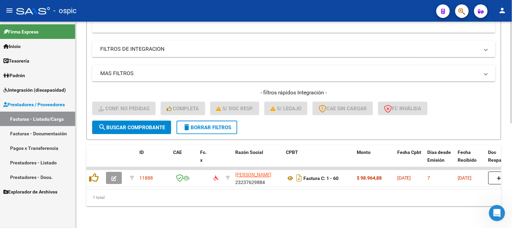
click at [193, 124] on span "delete Borrar Filtros" at bounding box center [207, 127] width 49 height 6
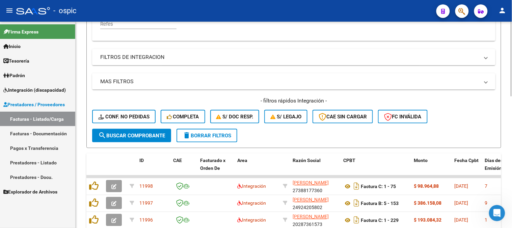
scroll to position [211, 0]
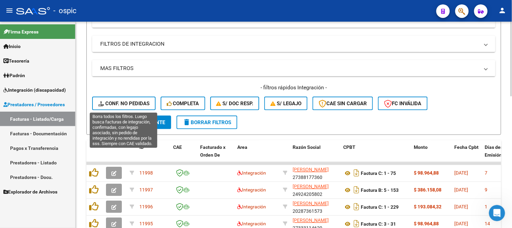
click at [138, 106] on span "Conf. no pedidas" at bounding box center [123, 103] width 51 height 6
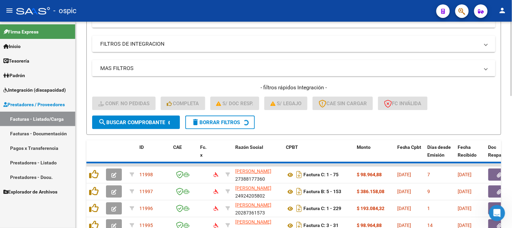
scroll to position [200, 0]
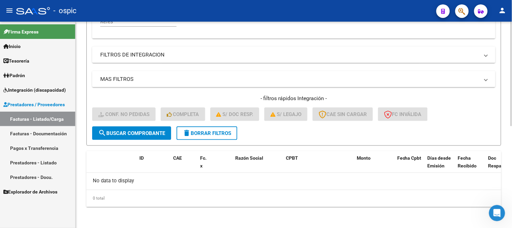
click at [225, 130] on span "delete Borrar Filtros" at bounding box center [207, 133] width 49 height 6
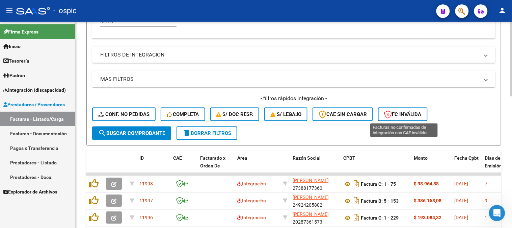
click at [413, 115] on span "FC Inválida" at bounding box center [402, 114] width 37 height 6
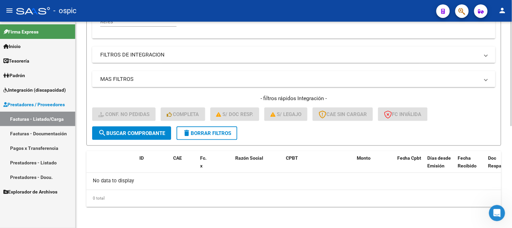
click at [217, 131] on span "delete Borrar Filtros" at bounding box center [207, 133] width 49 height 6
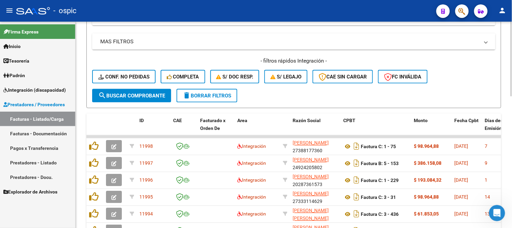
click at [220, 94] on span "delete Borrar Filtros" at bounding box center [207, 95] width 49 height 6
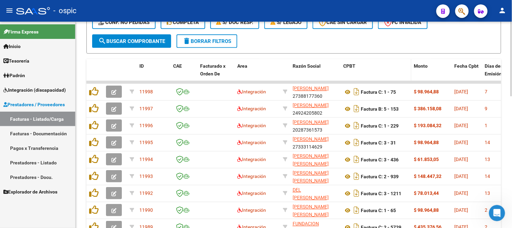
scroll to position [363, 0]
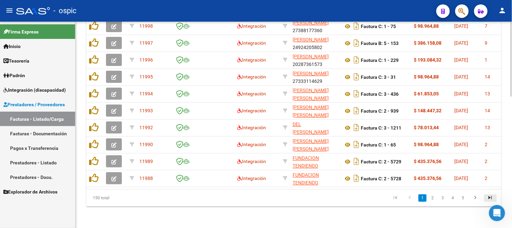
click at [491, 196] on icon "go to last page" at bounding box center [490, 198] width 9 height 8
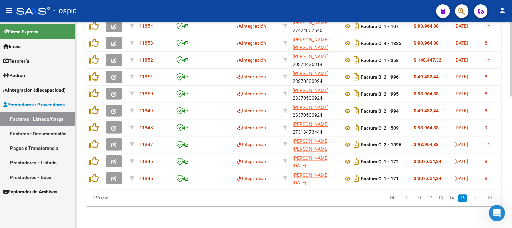
scroll to position [325, 0]
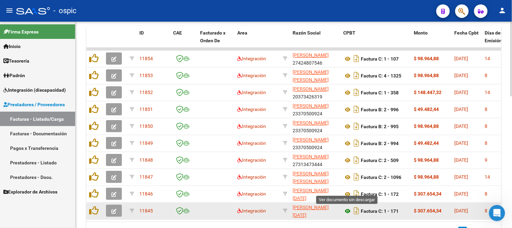
click at [348, 211] on icon at bounding box center [347, 211] width 9 height 8
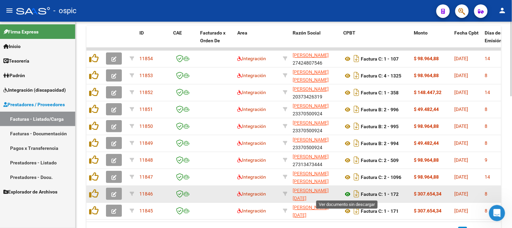
click at [347, 193] on icon at bounding box center [347, 194] width 9 height 8
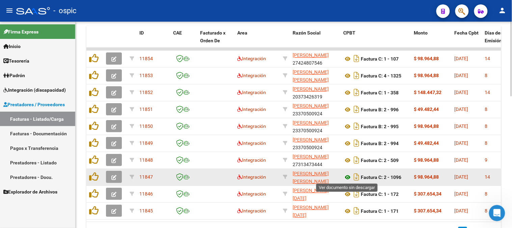
click at [347, 175] on icon at bounding box center [347, 177] width 9 height 8
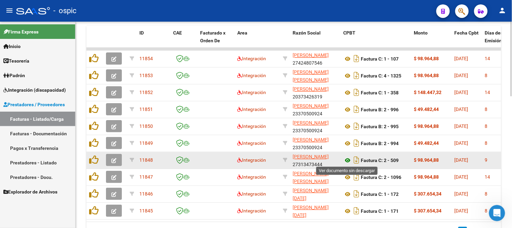
click at [347, 159] on icon at bounding box center [347, 160] width 9 height 8
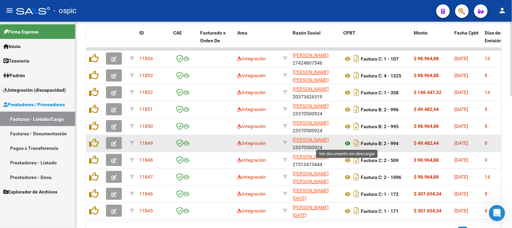
click at [347, 142] on icon at bounding box center [347, 143] width 9 height 8
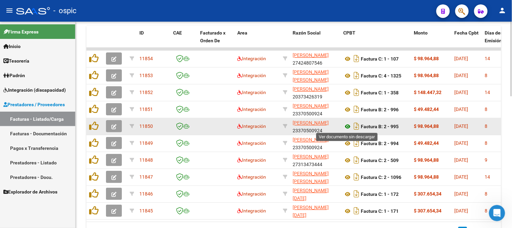
click at [348, 124] on icon at bounding box center [347, 127] width 9 height 8
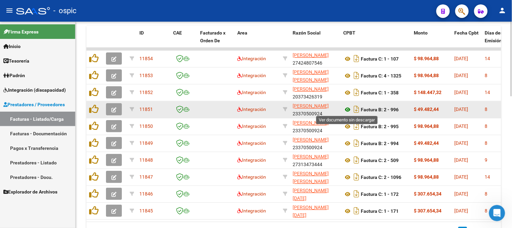
click at [347, 108] on icon at bounding box center [347, 110] width 9 height 8
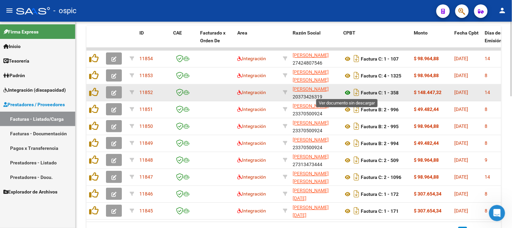
click at [348, 92] on icon at bounding box center [347, 93] width 9 height 8
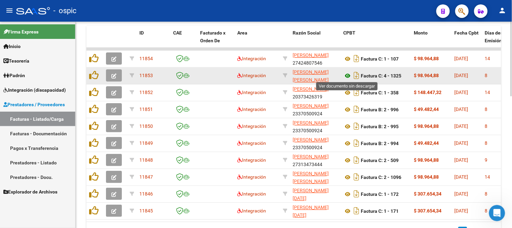
click at [347, 75] on icon at bounding box center [347, 76] width 9 height 8
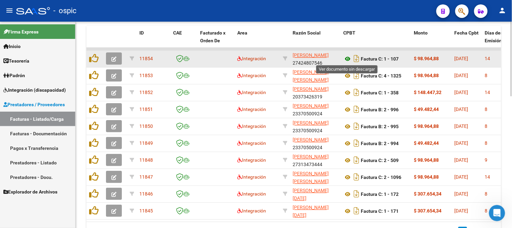
click at [348, 59] on icon at bounding box center [347, 59] width 9 height 8
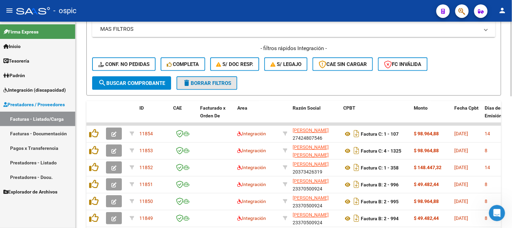
click at [217, 83] on span "delete Borrar Filtros" at bounding box center [207, 83] width 49 height 6
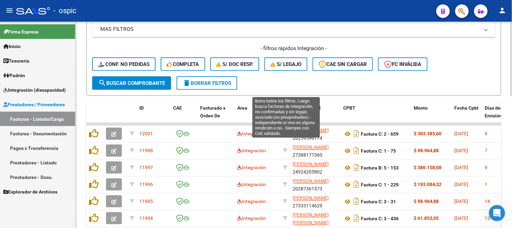
scroll to position [175, 0]
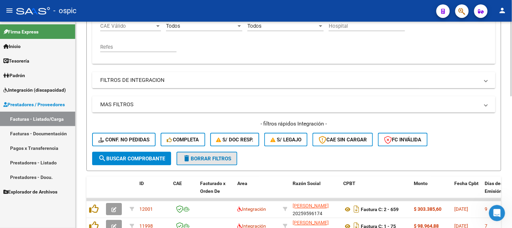
click at [209, 156] on span "delete Borrar Filtros" at bounding box center [207, 158] width 49 height 6
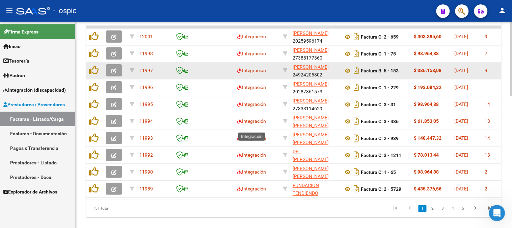
scroll to position [363, 0]
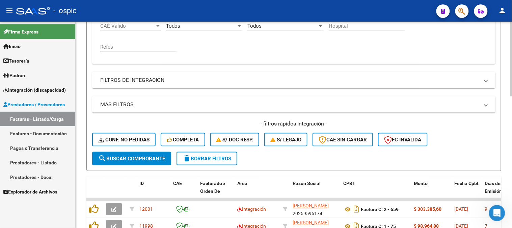
click at [220, 159] on span "delete Borrar Filtros" at bounding box center [207, 158] width 49 height 6
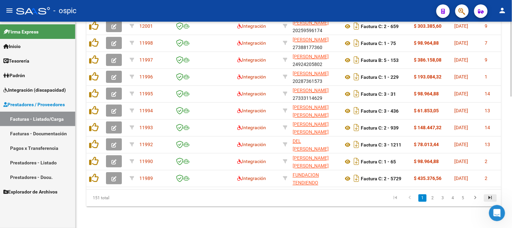
click at [491, 196] on icon "go to last page" at bounding box center [490, 198] width 9 height 8
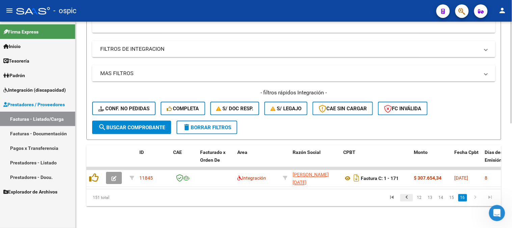
click at [407, 198] on icon "go to previous page" at bounding box center [406, 198] width 9 height 8
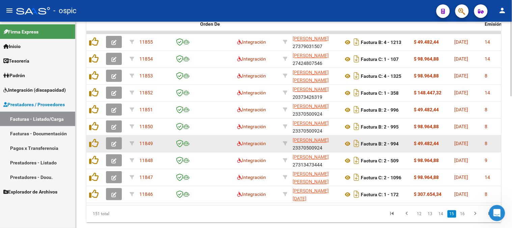
scroll to position [323, 0]
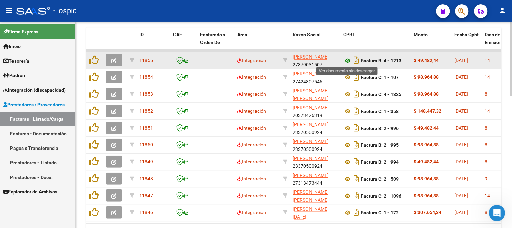
click at [346, 58] on icon at bounding box center [347, 61] width 9 height 8
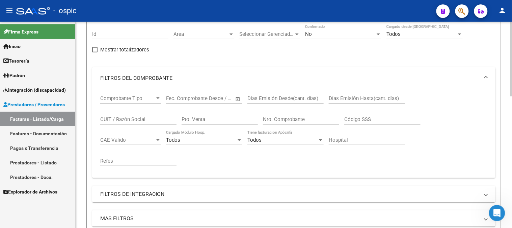
scroll to position [0, 0]
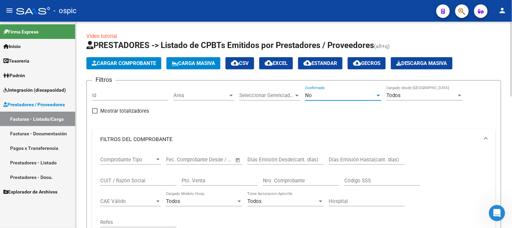
click at [329, 97] on div "No" at bounding box center [340, 95] width 70 height 6
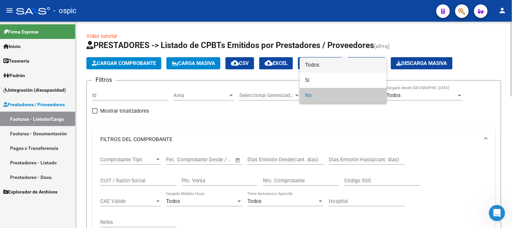
drag, startPoint x: 319, startPoint y: 64, endPoint x: 240, endPoint y: 127, distance: 100.9
click at [317, 65] on span "Todos" at bounding box center [343, 64] width 76 height 15
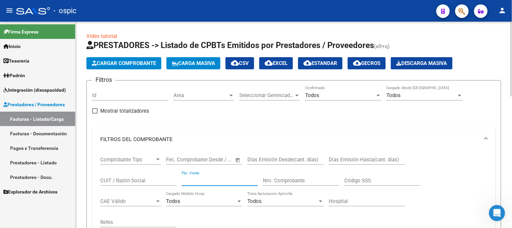
click at [203, 178] on input "Pto. Venta" at bounding box center [220, 180] width 76 height 6
type input "1"
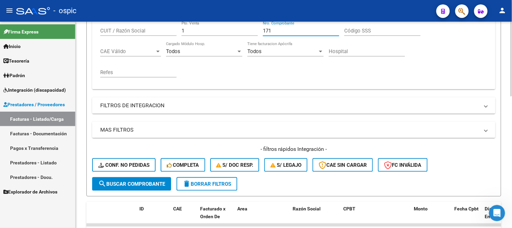
scroll to position [150, 0]
type input "171"
drag, startPoint x: 146, startPoint y: 183, endPoint x: 164, endPoint y: 159, distance: 30.1
click at [147, 182] on span "search Buscar Comprobante" at bounding box center [131, 183] width 67 height 6
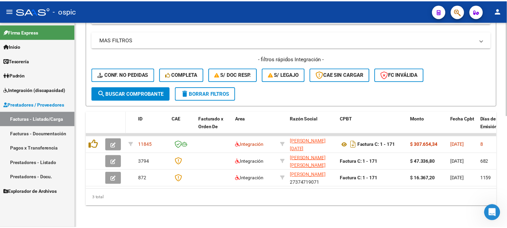
scroll to position [245, 0]
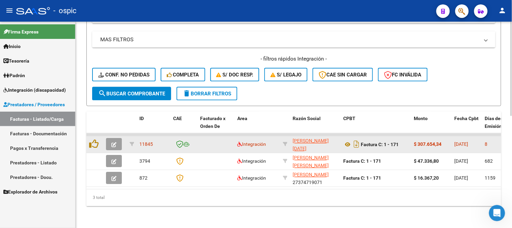
click at [115, 142] on icon "button" at bounding box center [113, 144] width 5 height 5
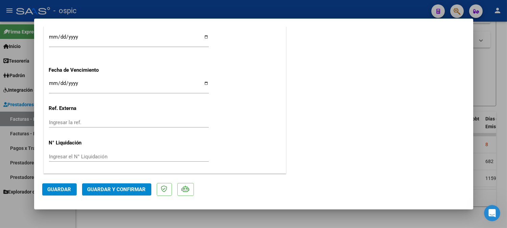
scroll to position [0, 0]
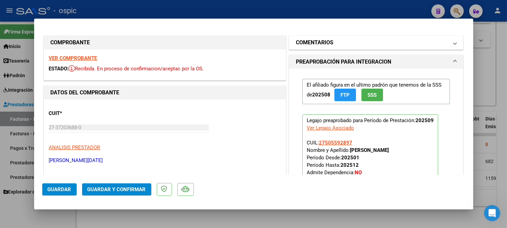
click at [296, 43] on h1 "COMENTARIOS" at bounding box center [314, 42] width 37 height 8
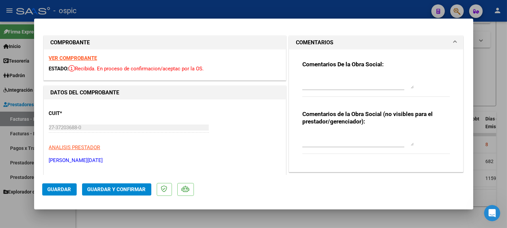
click at [324, 137] on textarea at bounding box center [357, 139] width 111 height 14
type textarea "m"
click at [324, 136] on textarea "MODULO MESTRO DE APOYO" at bounding box center [357, 139] width 111 height 14
click at [379, 140] on textarea "MODULO MAESTRO DE APOYO" at bounding box center [357, 139] width 111 height 14
type textarea "MODULO MAESTRO DE APOYO"
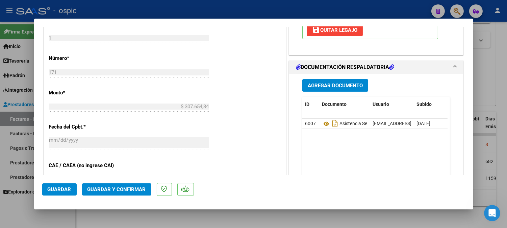
scroll to position [289, 0]
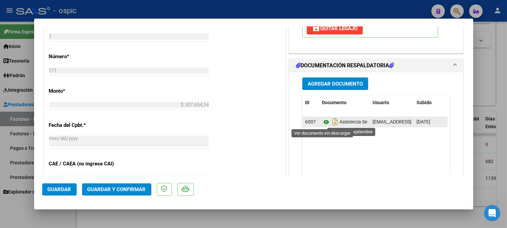
click at [326, 121] on icon at bounding box center [326, 122] width 9 height 8
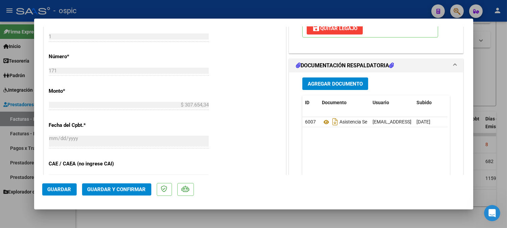
click at [140, 188] on span "Guardar y Confirmar" at bounding box center [116, 189] width 58 height 6
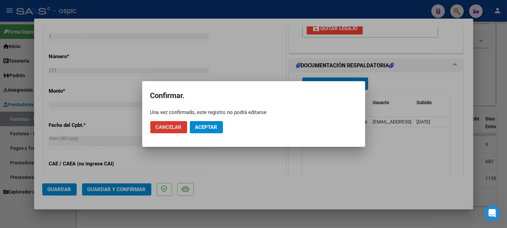
click at [208, 131] on button "Aceptar" at bounding box center [206, 127] width 33 height 12
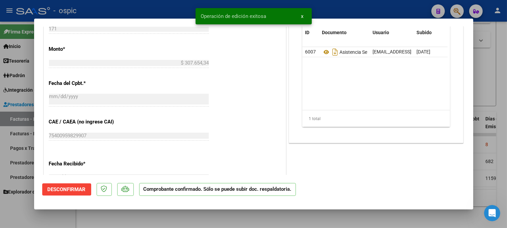
type input "$ 0,00"
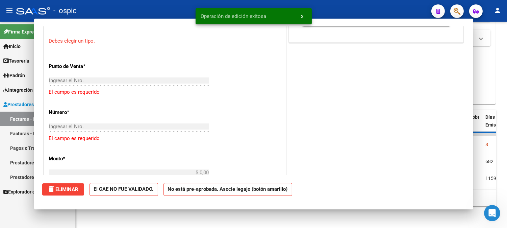
scroll to position [301, 0]
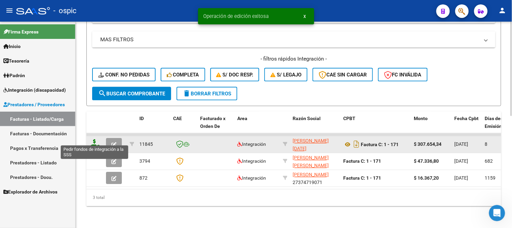
click at [97, 139] on icon at bounding box center [94, 143] width 11 height 9
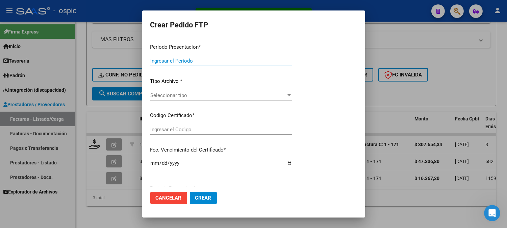
type input "202509"
type input "$ 307.654,34"
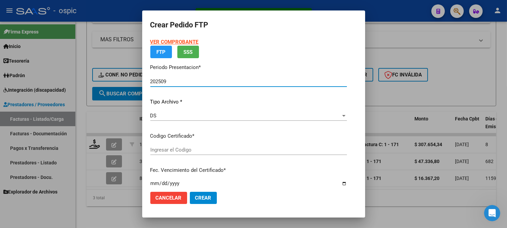
type input "0000000000000000000000000000001258515495"
type input "[DATE]"
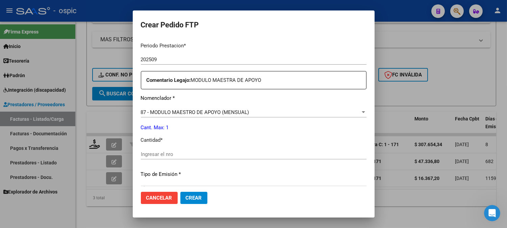
scroll to position [217, 0]
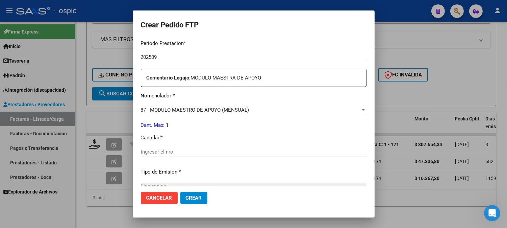
click at [239, 154] on input "Ingresar el nro" at bounding box center [254, 152] width 226 height 6
type input "1"
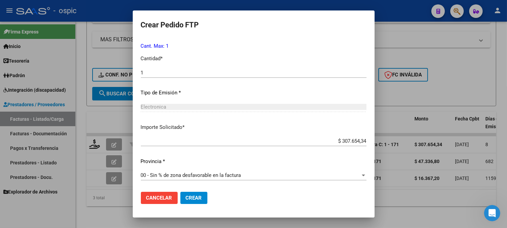
drag, startPoint x: 190, startPoint y: 197, endPoint x: 207, endPoint y: 189, distance: 18.9
click at [190, 196] on span "Crear" at bounding box center [194, 197] width 16 height 6
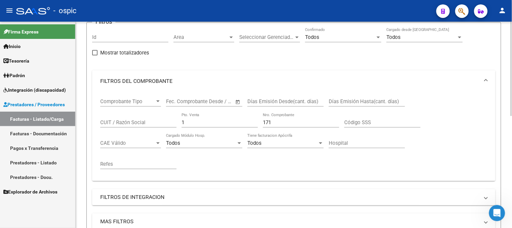
scroll to position [57, 0]
click at [114, 120] on div "Comprobante Tipo Comprobante Tipo Fecha inicio – Fecha fin Fec. Comprobante Des…" at bounding box center [293, 133] width 387 height 83
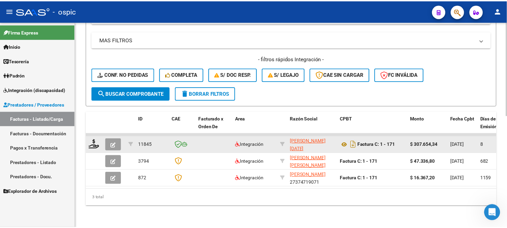
scroll to position [244, 0]
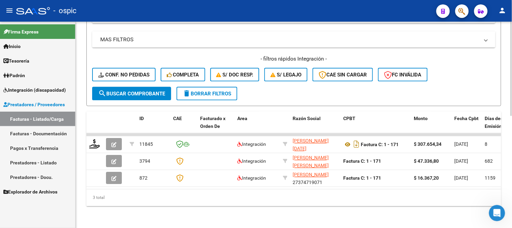
type input "172"
click at [141, 90] on span "search Buscar Comprobante" at bounding box center [131, 93] width 67 height 6
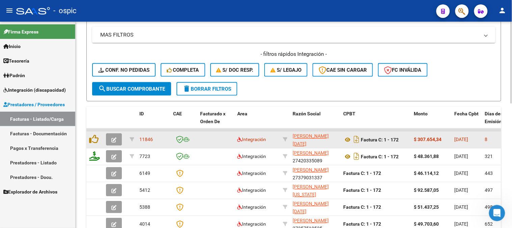
click at [110, 139] on button "button" at bounding box center [114, 139] width 16 height 12
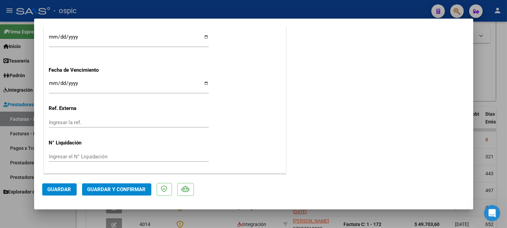
scroll to position [0, 0]
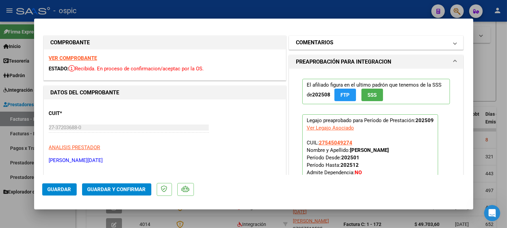
click at [351, 44] on mat-panel-title "COMENTARIOS" at bounding box center [372, 42] width 153 height 8
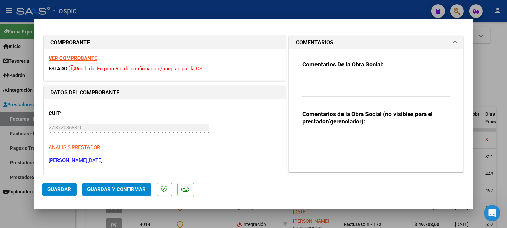
click at [332, 138] on textarea at bounding box center [357, 139] width 111 height 14
type textarea "MODULO MAESTRO DE APOYO"
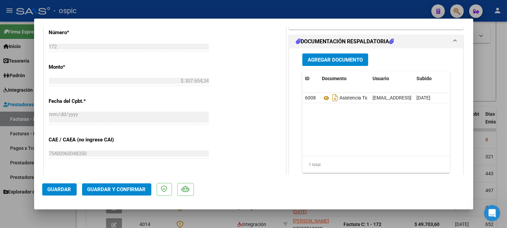
scroll to position [315, 0]
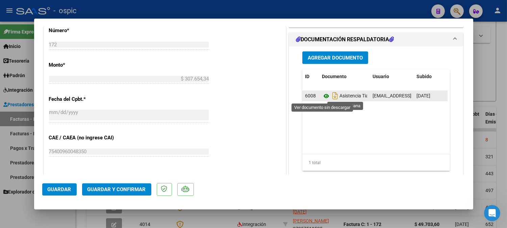
click at [322, 95] on icon at bounding box center [326, 96] width 9 height 8
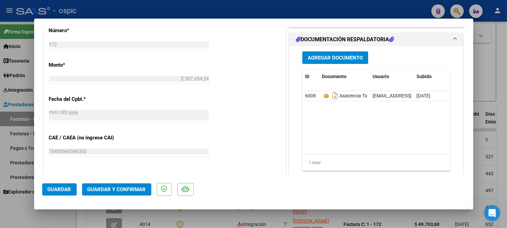
click at [134, 187] on span "Guardar y Confirmar" at bounding box center [116, 189] width 58 height 6
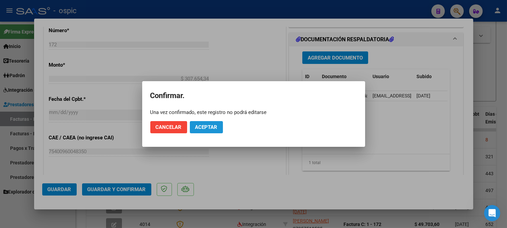
click at [219, 123] on button "Aceptar" at bounding box center [206, 127] width 33 height 12
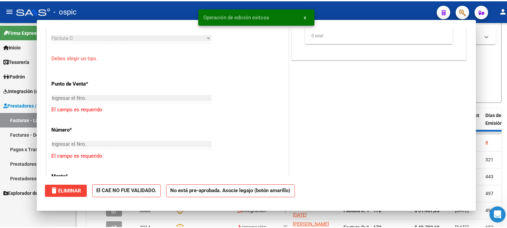
scroll to position [0, 0]
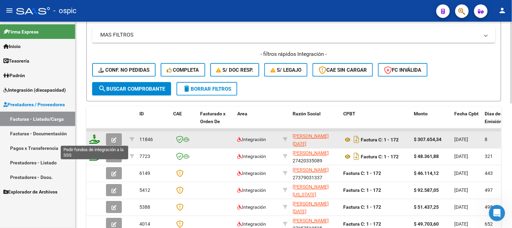
click at [94, 137] on icon at bounding box center [94, 138] width 11 height 9
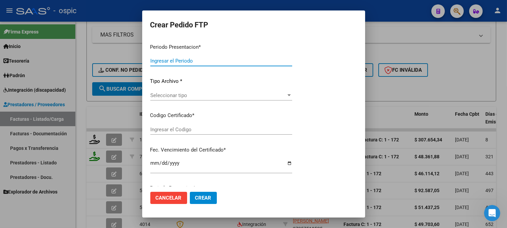
type input "202509"
type input "$ 307.654,34"
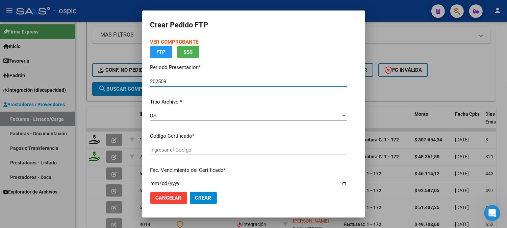
type input "0000000000000000000000000000005141069579"
type input "[DATE]"
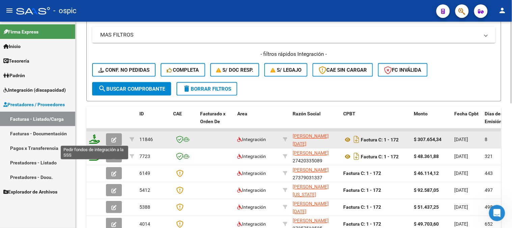
click at [93, 137] on icon at bounding box center [94, 138] width 11 height 9
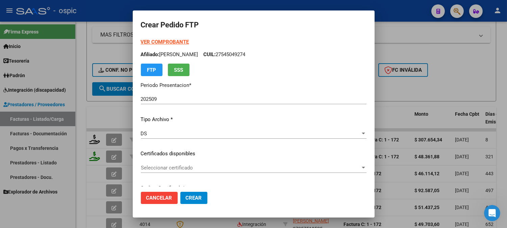
type input "0000000000000000000000000000005141069579"
type input "[DATE]"
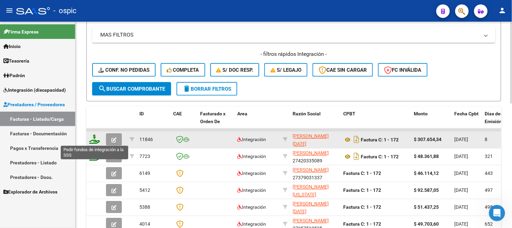
click at [90, 137] on icon at bounding box center [94, 138] width 11 height 9
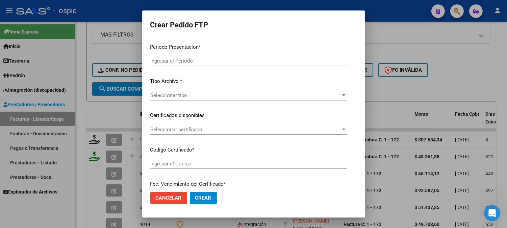
type input "202509"
type input "$ 307.654,34"
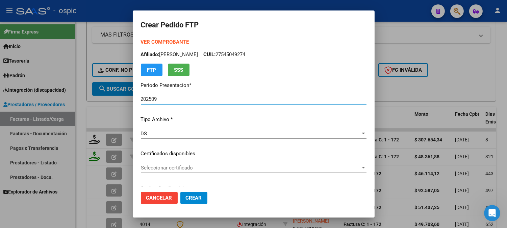
type input "0000000000000000000000000000005141069579"
type input "[DATE]"
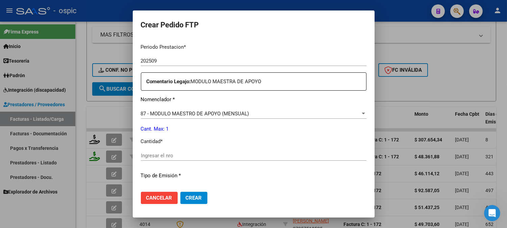
scroll to position [215, 0]
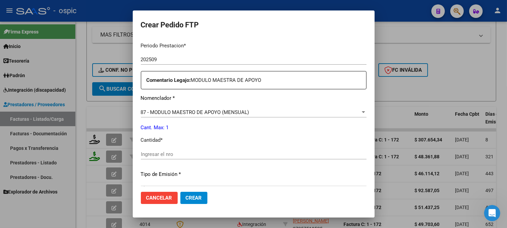
click at [235, 149] on div "Ingresar el nro" at bounding box center [254, 154] width 226 height 10
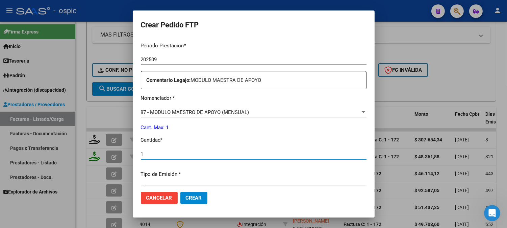
type input "1"
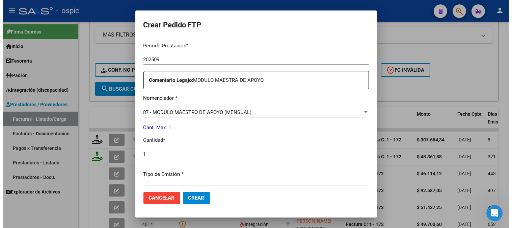
scroll to position [296, 0]
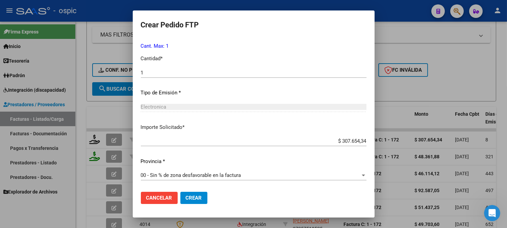
click at [182, 192] on button "Crear" at bounding box center [193, 197] width 27 height 12
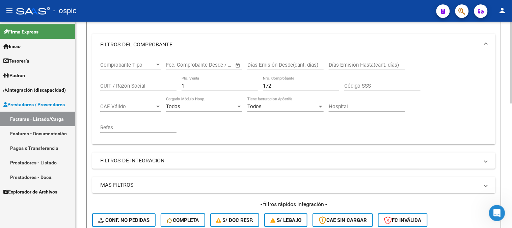
scroll to position [57, 0]
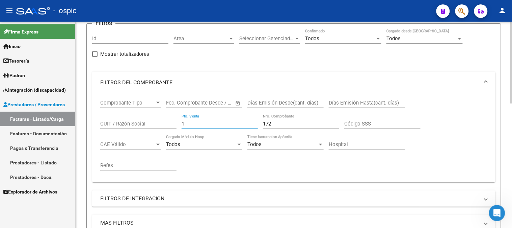
drag, startPoint x: 140, startPoint y: 123, endPoint x: 112, endPoint y: 122, distance: 27.7
click at [122, 122] on div "Comprobante Tipo Comprobante Tipo Fecha inicio – Fecha fin Fec. Comprobante Des…" at bounding box center [293, 134] width 387 height 83
type input "2"
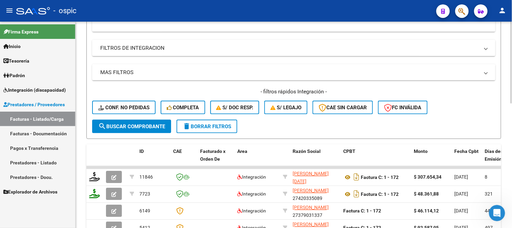
type input "1096"
click at [160, 121] on button "search Buscar Comprobante" at bounding box center [131, 127] width 79 height 14
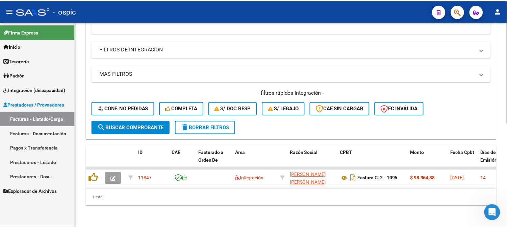
scroll to position [211, 0]
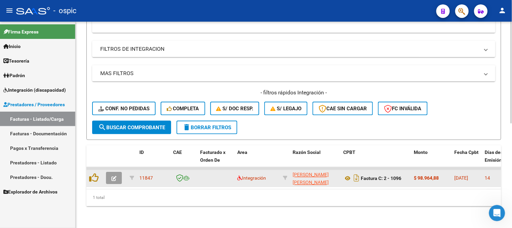
click at [112, 176] on icon "button" at bounding box center [113, 178] width 5 height 5
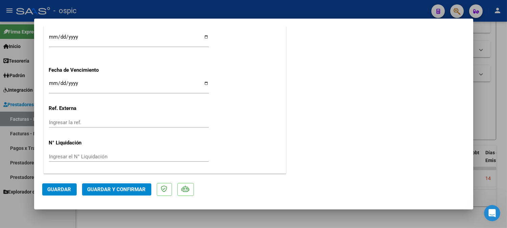
scroll to position [0, 0]
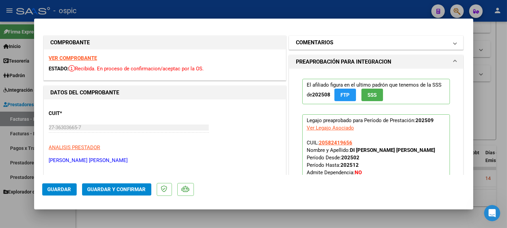
click at [348, 44] on mat-panel-title "COMENTARIOS" at bounding box center [372, 42] width 153 height 8
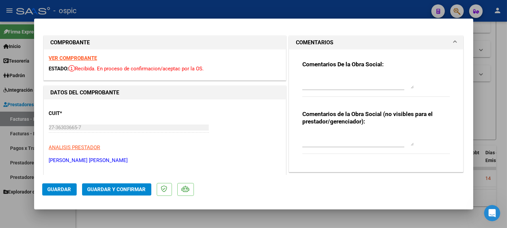
click at [335, 137] on textarea at bounding box center [357, 139] width 111 height 14
type textarea "T.O 8 SESIONES"
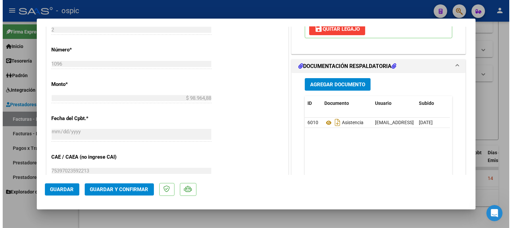
scroll to position [299, 0]
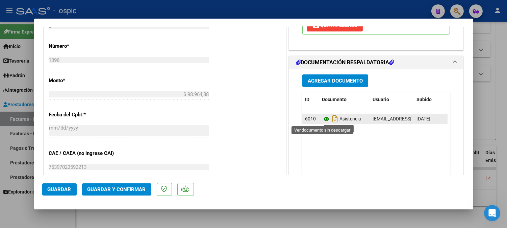
click at [322, 118] on icon at bounding box center [326, 119] width 9 height 8
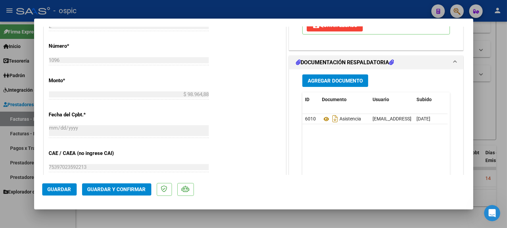
click at [139, 181] on mat-dialog-actions "Guardar Guardar y Confirmar" at bounding box center [253, 188] width 423 height 27
click at [138, 186] on span "Guardar y Confirmar" at bounding box center [116, 189] width 58 height 6
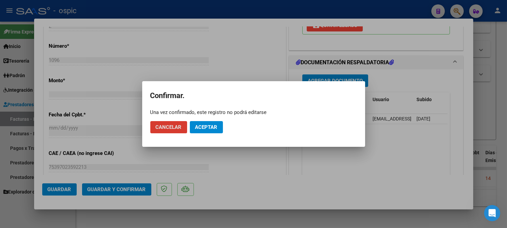
click at [210, 129] on span "Aceptar" at bounding box center [206, 127] width 22 height 6
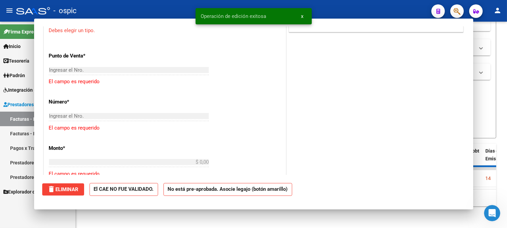
scroll to position [0, 0]
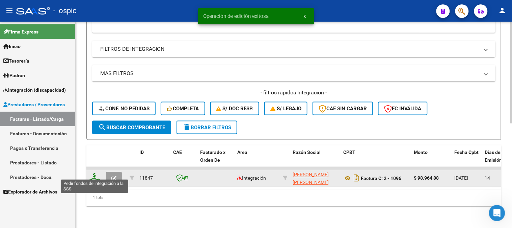
click at [92, 173] on icon at bounding box center [94, 177] width 11 height 9
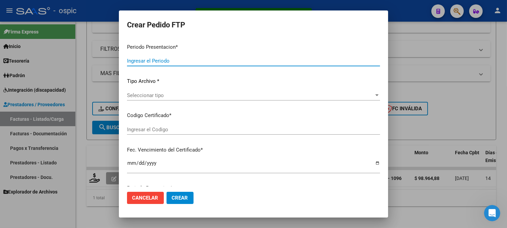
type input "202509"
type input "$ 98.964,88"
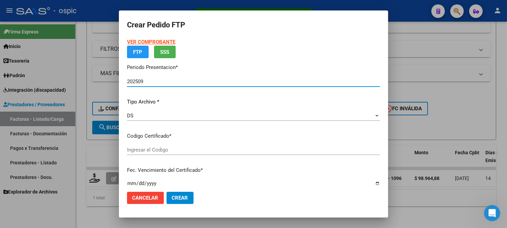
type input "0000000000000000000000000000004039076759"
type input "[DATE]"
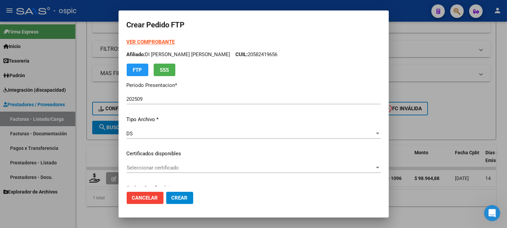
scroll to position [17, 0]
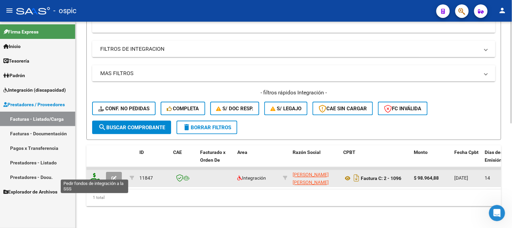
click at [94, 173] on icon at bounding box center [94, 177] width 11 height 9
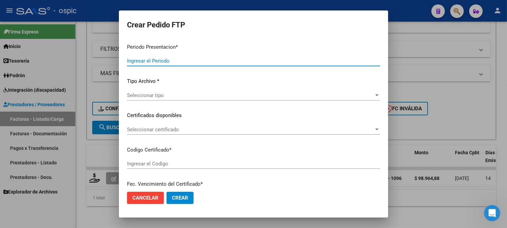
type input "202509"
type input "$ 98.964,88"
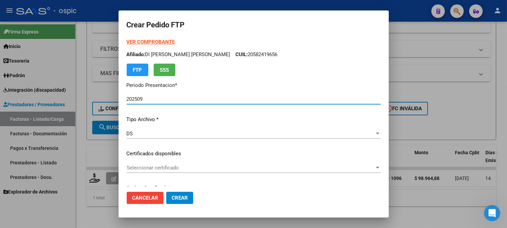
type input "0000000000000000000000000000004039076759"
type input "[DATE]"
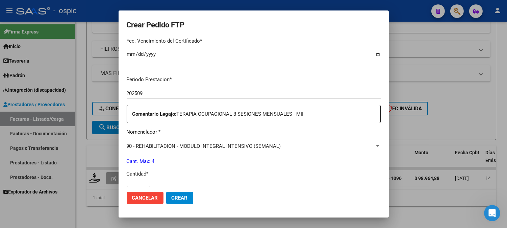
scroll to position [202, 0]
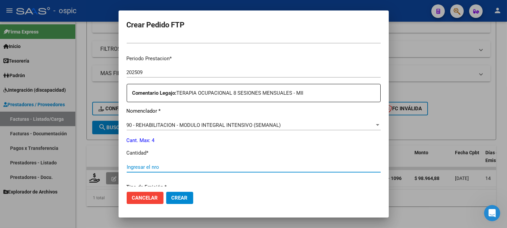
click at [269, 164] on input "Ingresar el nro" at bounding box center [254, 167] width 254 height 6
type input "4"
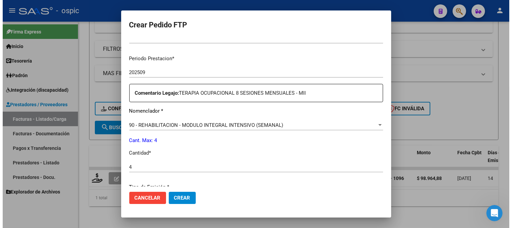
scroll to position [296, 0]
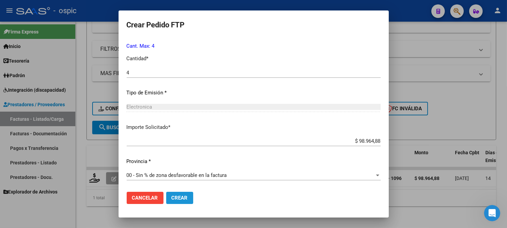
drag, startPoint x: 184, startPoint y: 194, endPoint x: 512, endPoint y: 22, distance: 370.1
click at [185, 193] on button "Crear" at bounding box center [179, 197] width 27 height 12
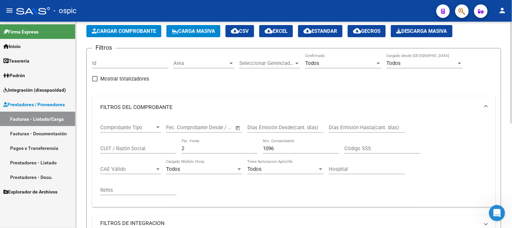
scroll to position [23, 0]
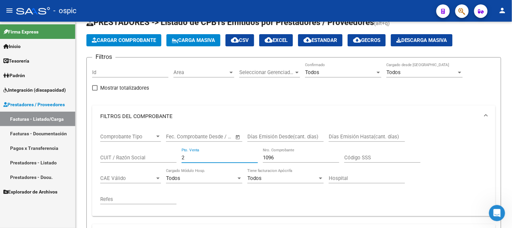
drag, startPoint x: 209, startPoint y: 157, endPoint x: 18, endPoint y: 136, distance: 192.9
click at [9, 148] on mat-sidenav-container "Firma Express Inicio Calendario SSS Instructivos Contacto OS Tesorería Extracto…" at bounding box center [256, 125] width 512 height 206
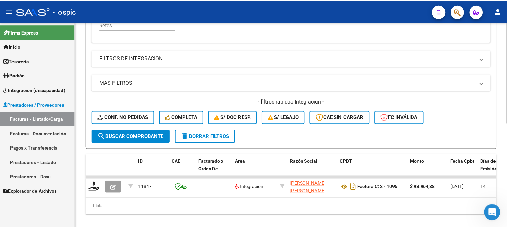
scroll to position [211, 0]
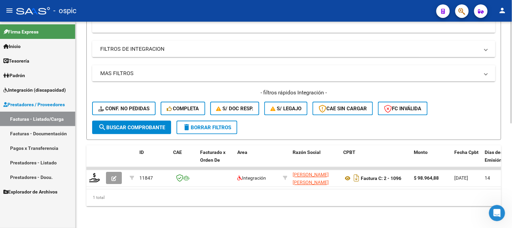
type input "509"
click at [150, 124] on span "search Buscar Comprobante" at bounding box center [131, 127] width 67 height 6
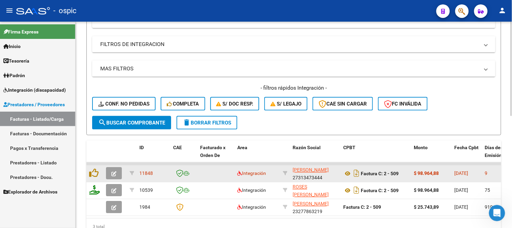
click at [117, 174] on button "button" at bounding box center [114, 173] width 16 height 12
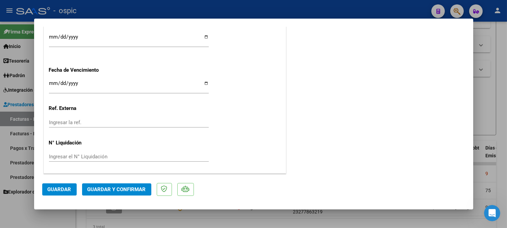
scroll to position [0, 0]
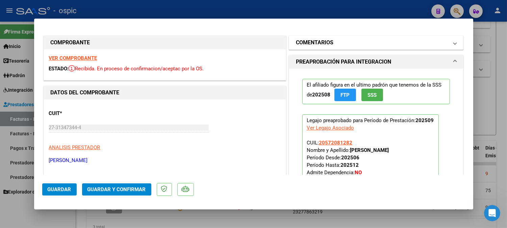
click at [349, 44] on mat-panel-title "COMENTARIOS" at bounding box center [372, 42] width 153 height 8
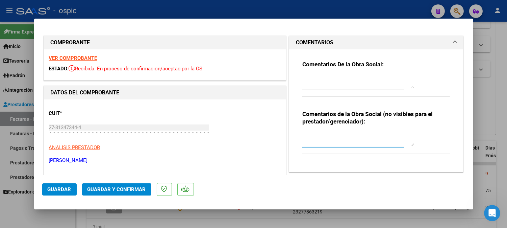
click at [326, 135] on textarea at bounding box center [357, 139] width 111 height 14
type textarea "p"
type textarea "PSICO 8 SESIONES"
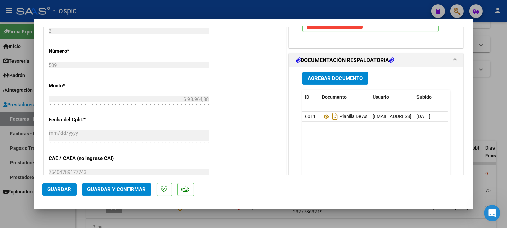
scroll to position [297, 0]
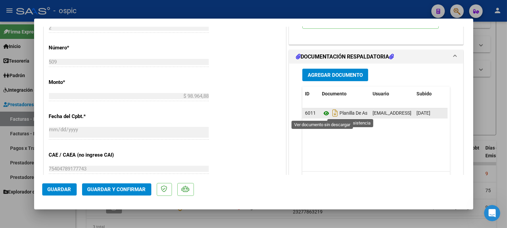
click at [323, 111] on icon at bounding box center [326, 113] width 9 height 8
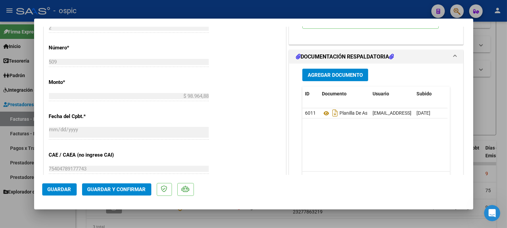
click at [129, 189] on span "Guardar y Confirmar" at bounding box center [116, 189] width 58 height 6
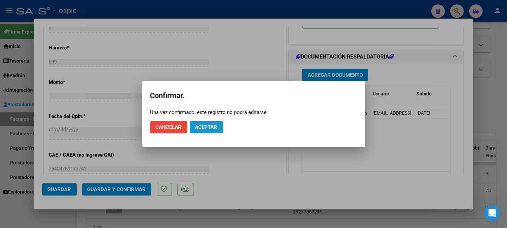
click at [219, 126] on button "Aceptar" at bounding box center [206, 127] width 33 height 12
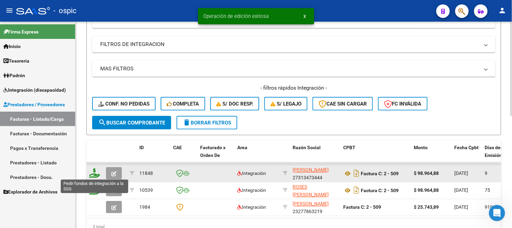
click at [95, 170] on icon at bounding box center [94, 172] width 11 height 9
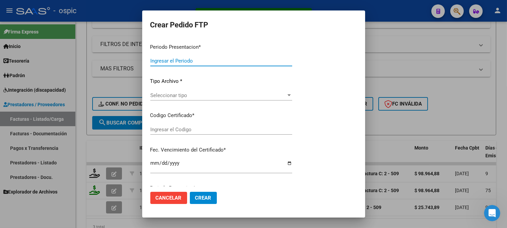
type input "202509"
type input "$ 98.964,88"
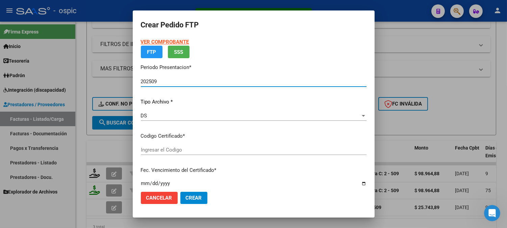
type input "3058526526"
type input "[DATE]"
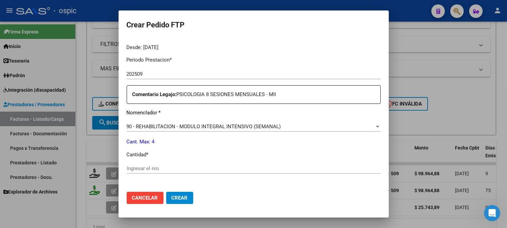
scroll to position [236, 0]
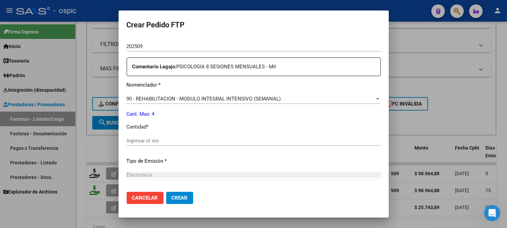
click at [249, 142] on input "Ingresar el nro" at bounding box center [254, 140] width 254 height 6
type input "4"
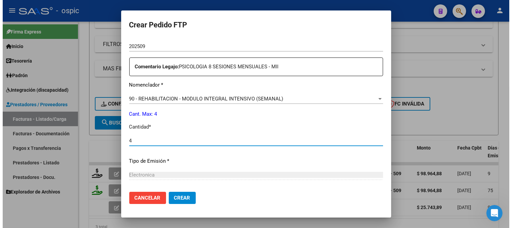
scroll to position [304, 0]
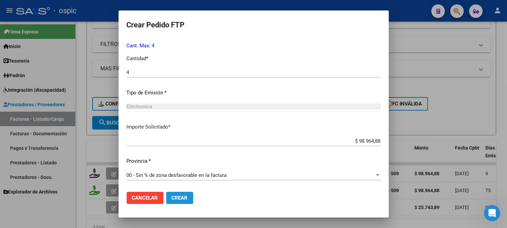
click at [188, 194] on button "Crear" at bounding box center [179, 197] width 27 height 12
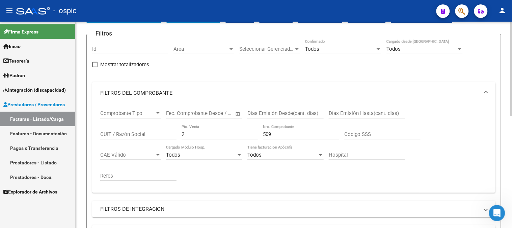
scroll to position [0, 0]
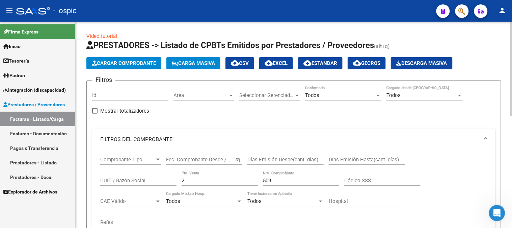
drag, startPoint x: 120, startPoint y: 180, endPoint x: 103, endPoint y: 181, distance: 16.2
click at [112, 180] on div "Comprobante Tipo Comprobante Tipo Fecha inicio – Fecha fin Fec. Comprobante Des…" at bounding box center [293, 191] width 387 height 83
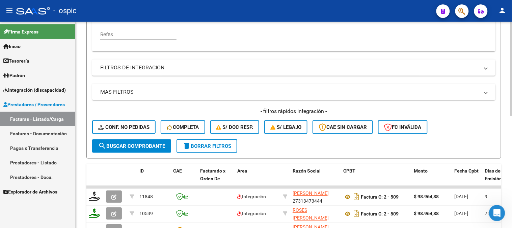
type input "994"
click at [151, 143] on span "search Buscar Comprobante" at bounding box center [131, 146] width 67 height 6
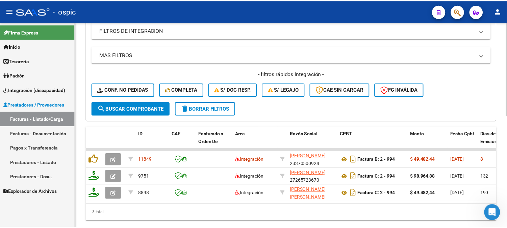
scroll to position [244, 0]
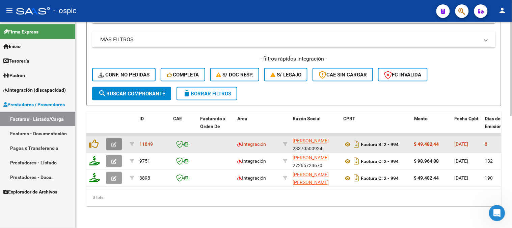
click at [117, 138] on button "button" at bounding box center [114, 144] width 16 height 12
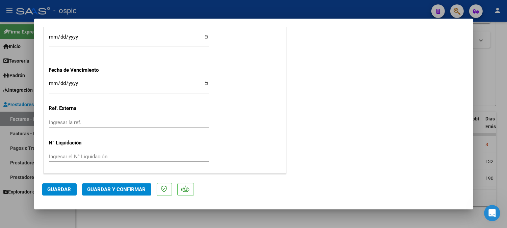
scroll to position [0, 0]
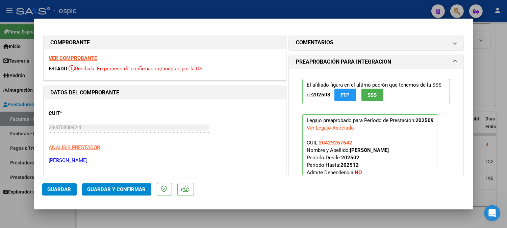
drag, startPoint x: 310, startPoint y: 42, endPoint x: 339, endPoint y: 109, distance: 73.8
click at [312, 45] on h1 "COMENTARIOS" at bounding box center [314, 42] width 37 height 8
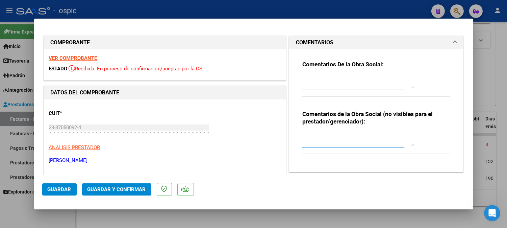
click at [338, 132] on textarea at bounding box center [357, 139] width 111 height 14
type textarea "PSICO 4 SESIONES"
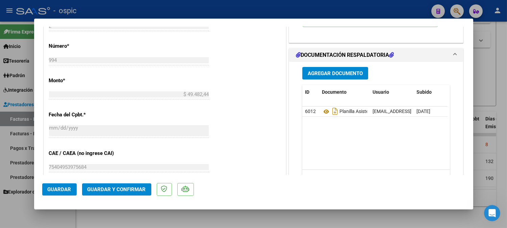
scroll to position [301, 0]
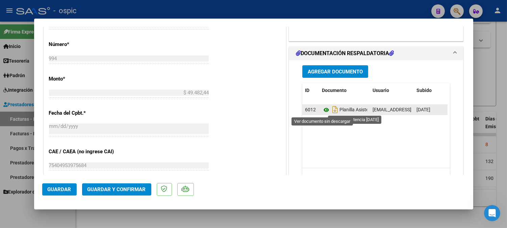
click at [325, 109] on icon at bounding box center [326, 110] width 9 height 8
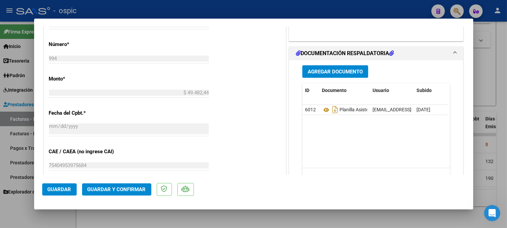
click at [110, 189] on span "Guardar y Confirmar" at bounding box center [116, 189] width 58 height 6
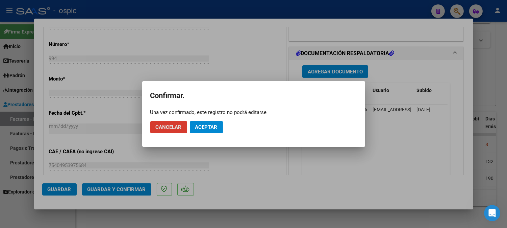
click at [220, 123] on button "Aceptar" at bounding box center [206, 127] width 33 height 12
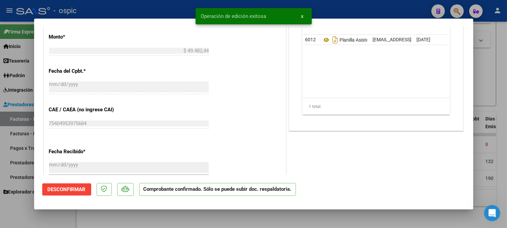
type input "$ 0,00"
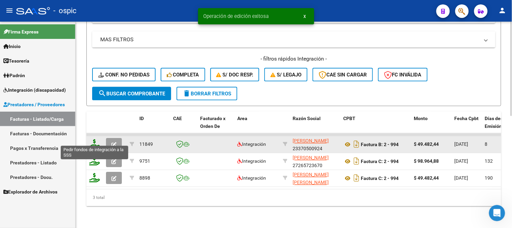
click at [93, 140] on icon at bounding box center [94, 143] width 11 height 9
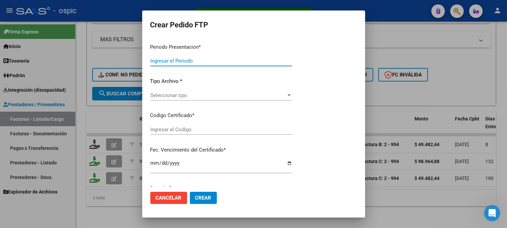
type input "202509"
type input "$ 49.482,44"
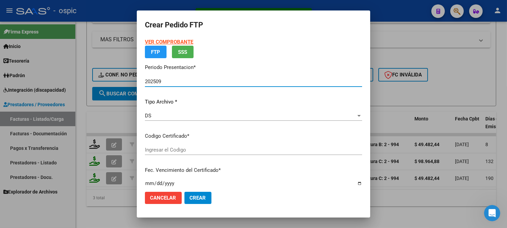
type input "4674258986"
type input "[DATE]"
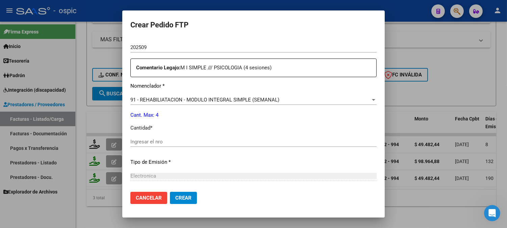
scroll to position [238, 0]
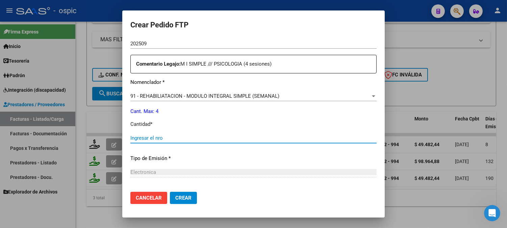
click at [244, 135] on input "Ingresar el nro" at bounding box center [253, 138] width 246 height 6
type input "4"
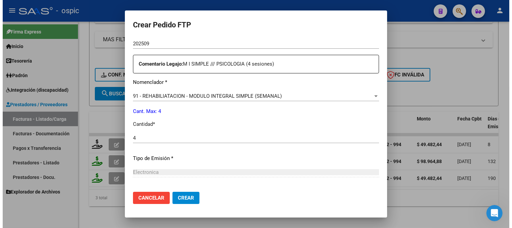
scroll to position [304, 0]
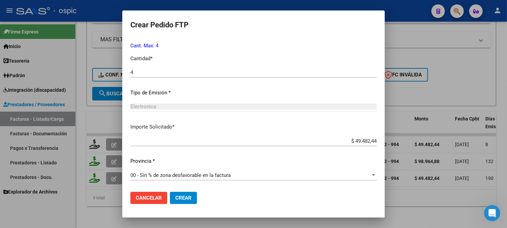
drag, startPoint x: 177, startPoint y: 193, endPoint x: 512, endPoint y: 14, distance: 379.8
click at [177, 192] on button "Crear" at bounding box center [183, 197] width 27 height 12
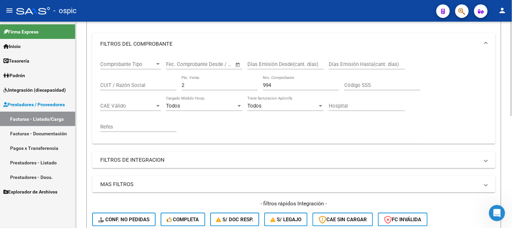
scroll to position [95, 0]
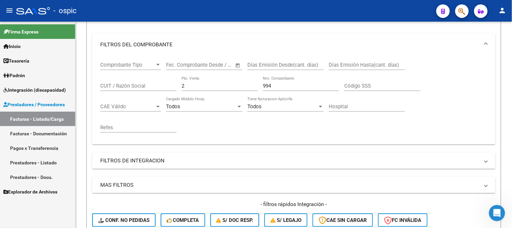
drag, startPoint x: 122, startPoint y: 86, endPoint x: 10, endPoint y: 86, distance: 111.4
click at [63, 86] on mat-sidenav-container "Firma Express Inicio Calendario SSS Instructivos Contacto OS Tesorería Extracto…" at bounding box center [256, 125] width 512 height 206
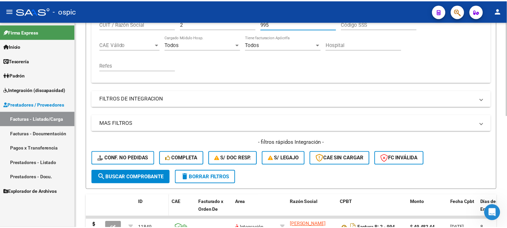
scroll to position [244, 0]
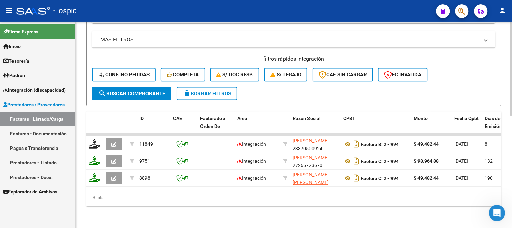
type input "995"
click at [139, 90] on span "search Buscar Comprobante" at bounding box center [131, 93] width 67 height 6
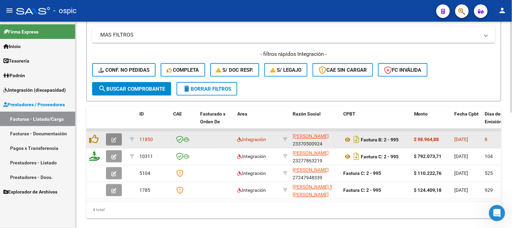
click at [114, 138] on icon "button" at bounding box center [113, 139] width 5 height 5
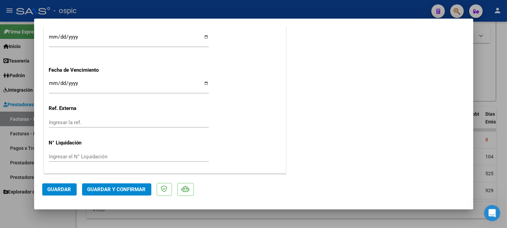
scroll to position [0, 0]
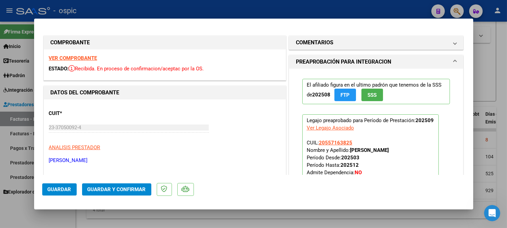
drag, startPoint x: 356, startPoint y: 39, endPoint x: 342, endPoint y: 108, distance: 70.3
click at [356, 41] on mat-panel-title "COMENTARIOS" at bounding box center [372, 42] width 153 height 8
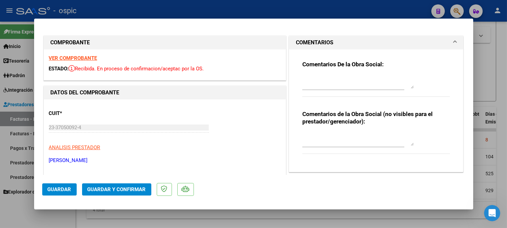
click at [336, 142] on textarea at bounding box center [357, 139] width 111 height 14
type textarea "PSICO 8 SESIONES"
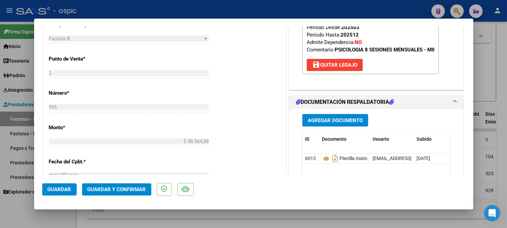
scroll to position [287, 0]
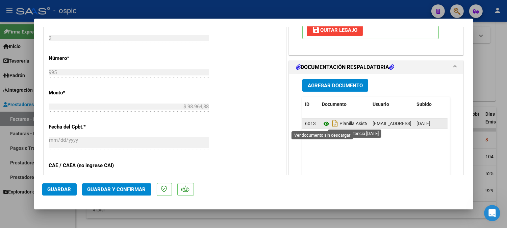
click at [324, 125] on icon at bounding box center [326, 124] width 9 height 8
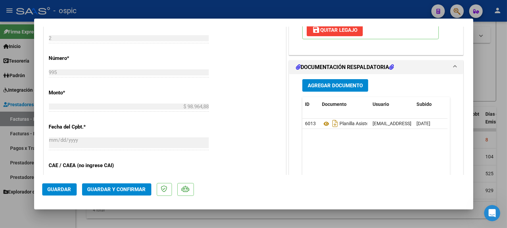
click at [117, 184] on button "Guardar y Confirmar" at bounding box center [116, 189] width 69 height 12
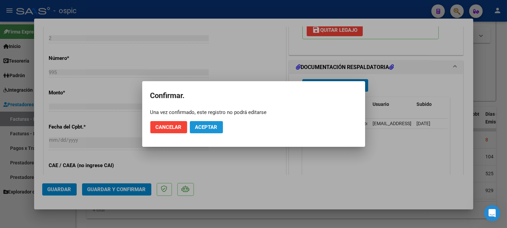
click at [207, 126] on span "Aceptar" at bounding box center [206, 127] width 22 height 6
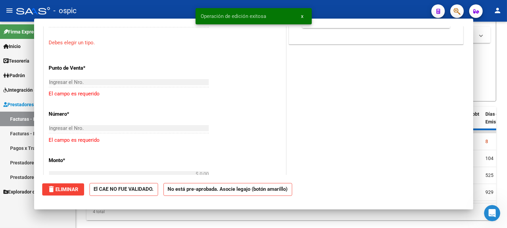
scroll to position [0, 0]
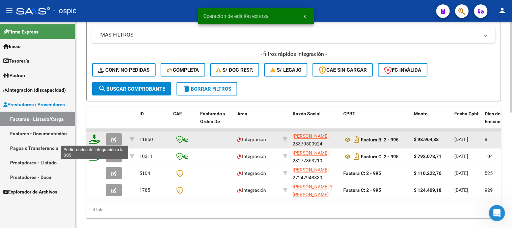
click at [92, 134] on icon at bounding box center [94, 138] width 11 height 9
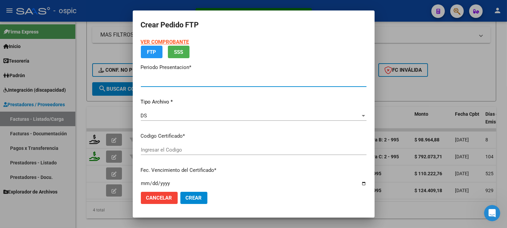
type input "202509"
type input "$ 98.964,88"
type input "4619133886"
type input "[DATE]"
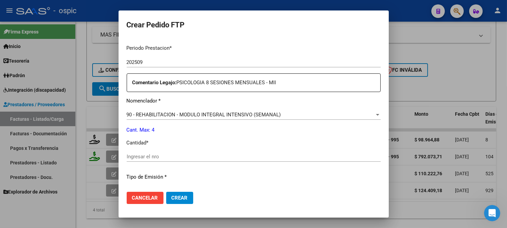
scroll to position [221, 0]
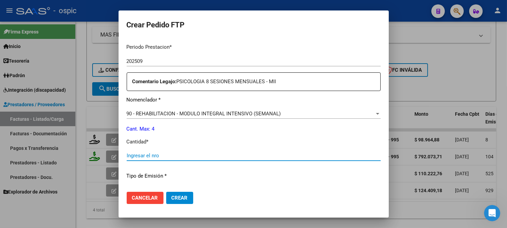
click at [241, 157] on input "Ingresar el nro" at bounding box center [254, 155] width 254 height 6
type input "4"
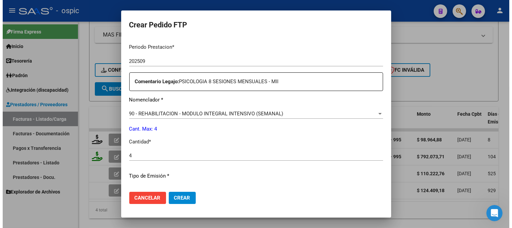
scroll to position [304, 0]
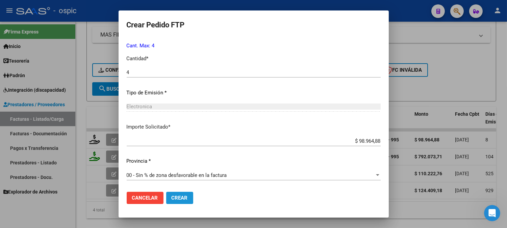
click at [185, 198] on span "Crear" at bounding box center [179, 197] width 16 height 6
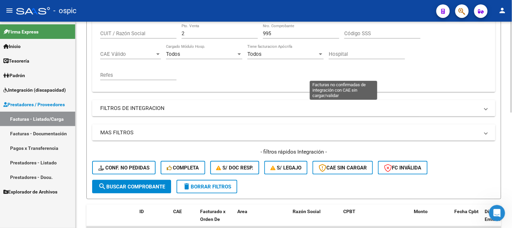
scroll to position [95, 0]
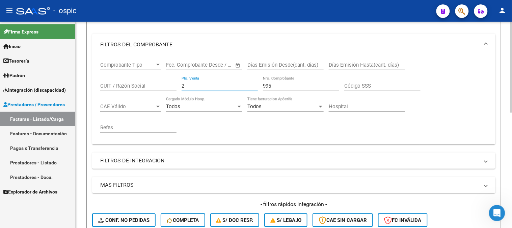
drag, startPoint x: 187, startPoint y: 88, endPoint x: 186, endPoint y: 58, distance: 30.1
click at [86, 75] on div "Video tutorial PRESTADORES -> Listado de CPBTs Emitidos por Prestadores / Prove…" at bounding box center [294, 158] width 436 height 462
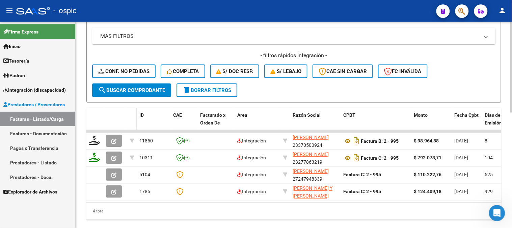
scroll to position [244, 0]
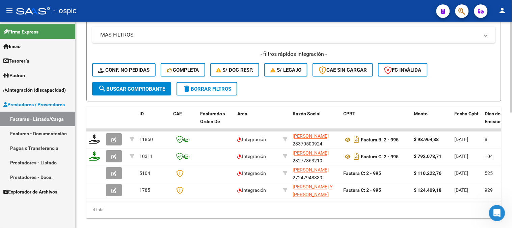
type input "996"
click at [136, 90] on span "search Buscar Comprobante" at bounding box center [131, 89] width 67 height 6
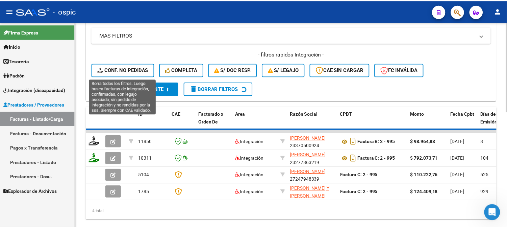
scroll to position [228, 0]
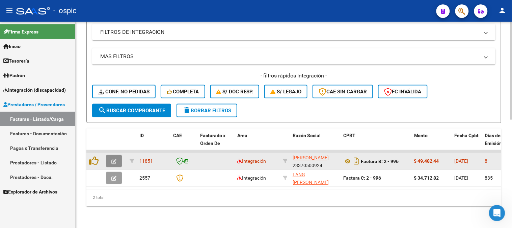
click at [115, 158] on span "button" at bounding box center [113, 161] width 5 height 6
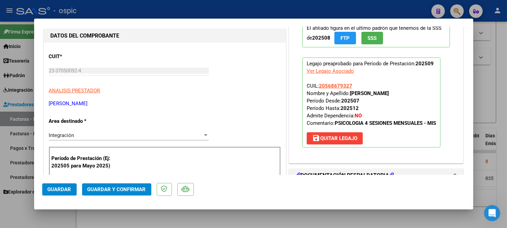
scroll to position [0, 0]
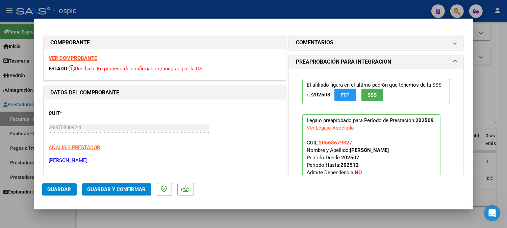
drag, startPoint x: 366, startPoint y: 45, endPoint x: 364, endPoint y: 88, distance: 43.0
click at [366, 45] on mat-panel-title "COMENTARIOS" at bounding box center [372, 42] width 153 height 8
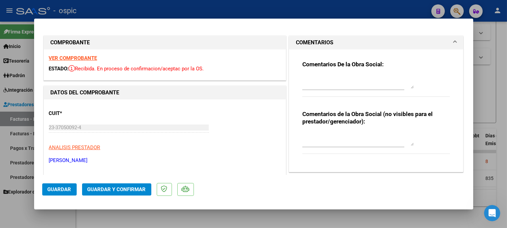
click at [335, 131] on div at bounding box center [357, 139] width 111 height 16
type textarea "PSICO 4 SESIONES"
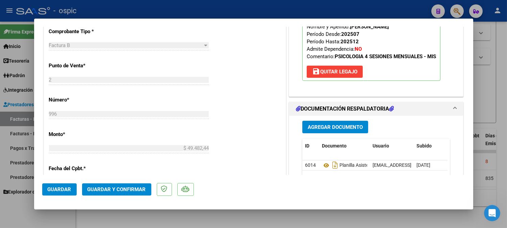
scroll to position [313, 0]
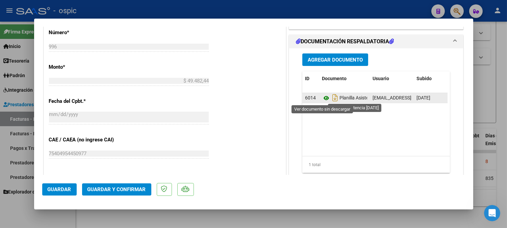
click at [325, 96] on icon at bounding box center [326, 98] width 9 height 8
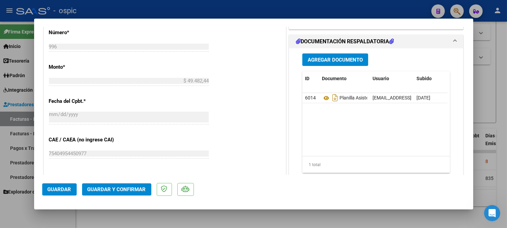
click at [130, 187] on span "Guardar y Confirmar" at bounding box center [116, 189] width 58 height 6
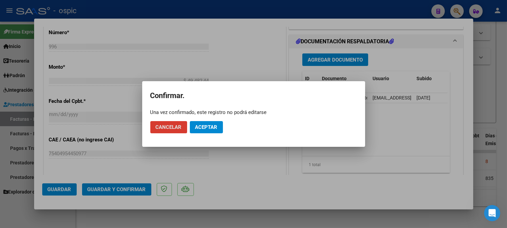
click at [217, 124] on span "Aceptar" at bounding box center [206, 127] width 22 height 6
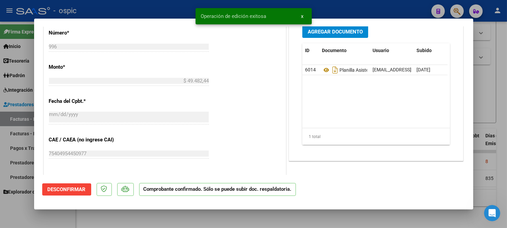
type input "$ 0,00"
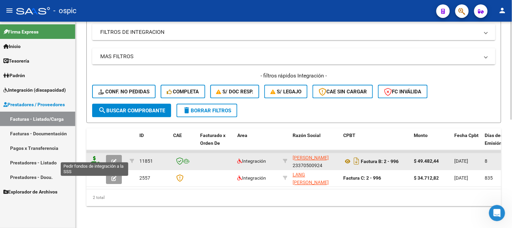
click at [95, 156] on icon at bounding box center [94, 160] width 11 height 9
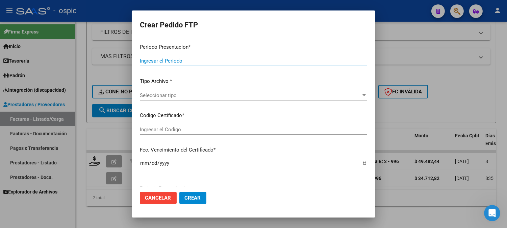
type input "202509"
type input "$ 49.482,44"
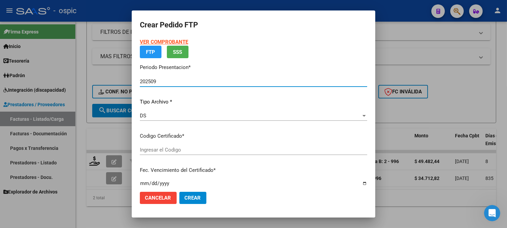
type input "8126421968"
type input "[DATE]"
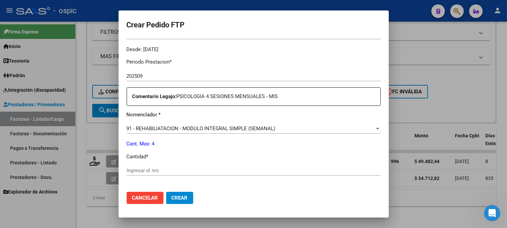
scroll to position [207, 0]
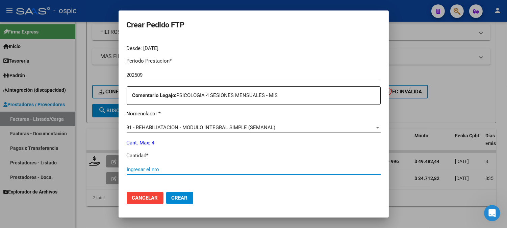
click at [256, 168] on input "Ingresar el nro" at bounding box center [254, 169] width 254 height 6
type input "4"
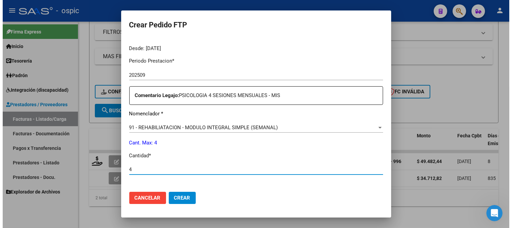
scroll to position [304, 0]
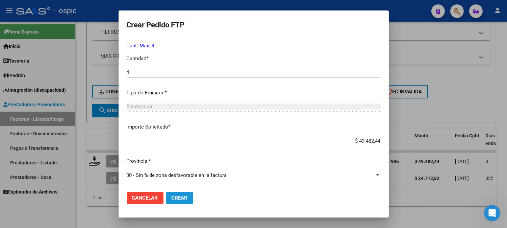
click at [179, 196] on span "Crear" at bounding box center [179, 197] width 16 height 6
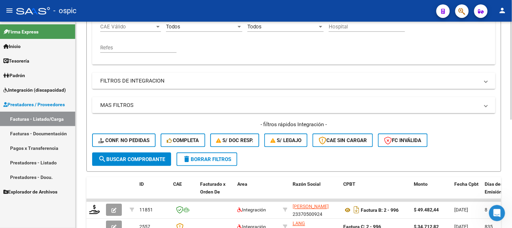
scroll to position [78, 0]
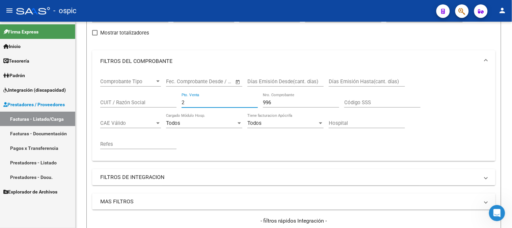
drag, startPoint x: 86, startPoint y: 102, endPoint x: 5, endPoint y: 101, distance: 81.0
click at [0, 101] on mat-sidenav-container "Firma Express Inicio Calendario SSS Instructivos Contacto OS Tesorería Extracto…" at bounding box center [256, 125] width 512 height 206
type input "1"
type input "358"
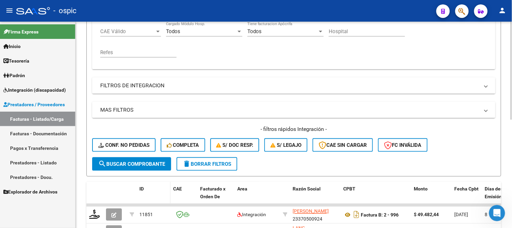
scroll to position [228, 0]
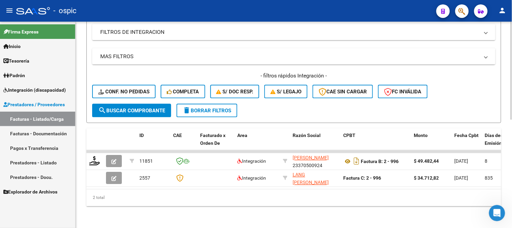
type input "358"
click at [136, 104] on button "search Buscar Comprobante" at bounding box center [131, 111] width 79 height 14
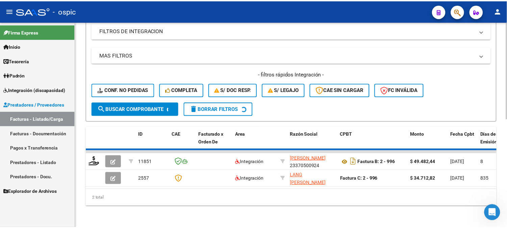
scroll to position [211, 0]
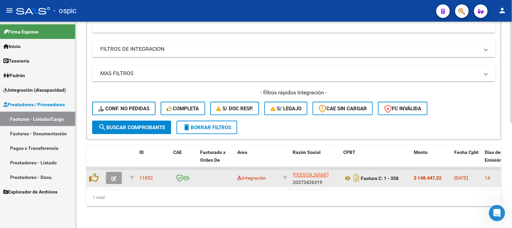
click at [115, 176] on icon "button" at bounding box center [113, 178] width 5 height 5
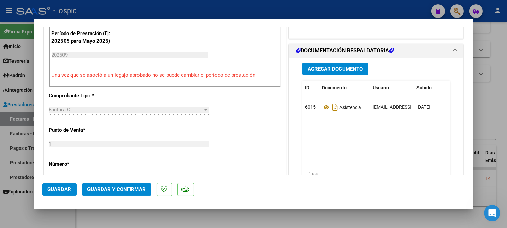
scroll to position [0, 0]
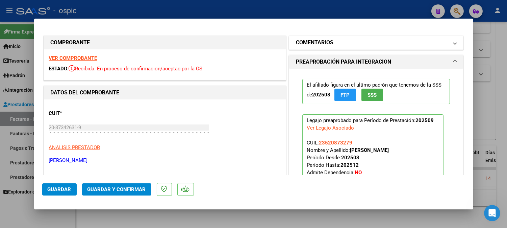
click at [333, 48] on mat-expansion-panel-header "COMENTARIOS" at bounding box center [376, 43] width 174 height 14
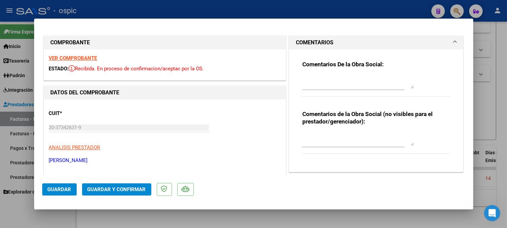
click at [330, 127] on div "Comentarios de la Obra Social (no visibles para el prestador/gerenciador):" at bounding box center [376, 135] width 148 height 51
click at [331, 133] on textarea at bounding box center [357, 139] width 111 height 14
type textarea "PSICO 12 SESIONES"
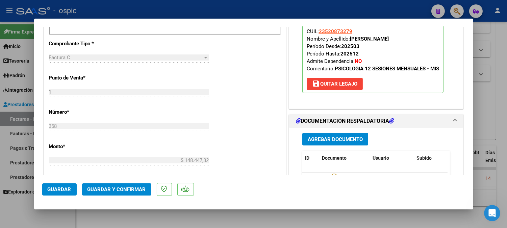
scroll to position [277, 0]
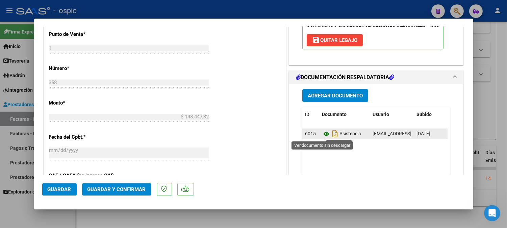
click at [322, 132] on icon at bounding box center [326, 134] width 9 height 8
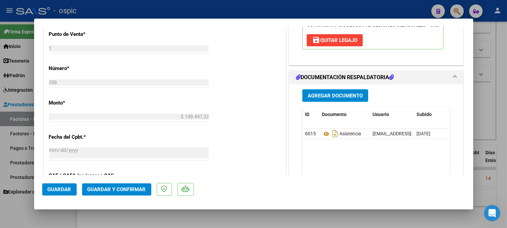
click at [142, 190] on span "Guardar y Confirmar" at bounding box center [116, 189] width 58 height 6
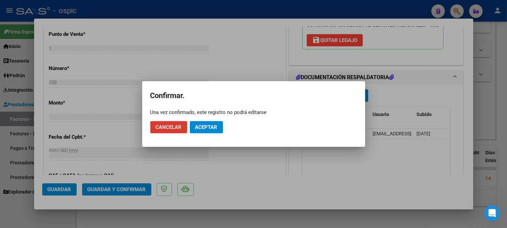
click at [213, 127] on span "Aceptar" at bounding box center [206, 127] width 22 height 6
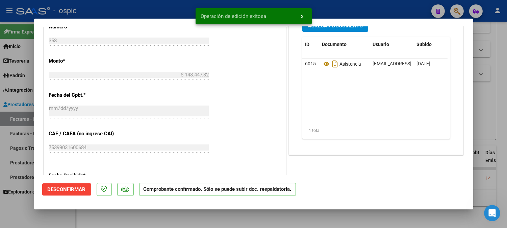
type input "$ 0,00"
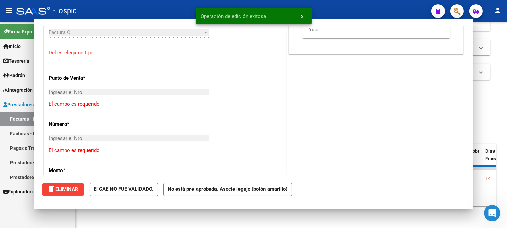
scroll to position [289, 0]
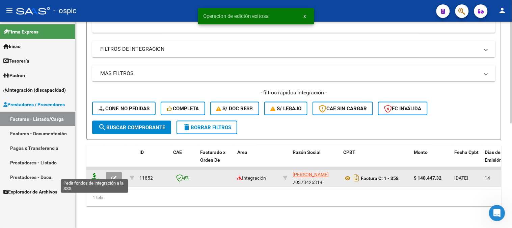
click at [95, 173] on icon at bounding box center [94, 177] width 11 height 9
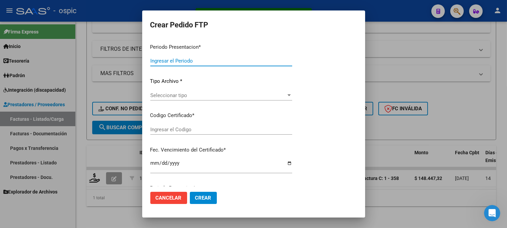
type input "202509"
type input "$ 148.447,32"
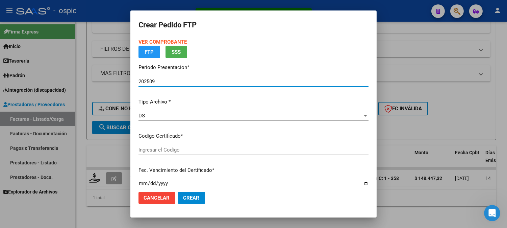
type input "0000000000000000000000000000002121411338"
type input "2029-02-22"
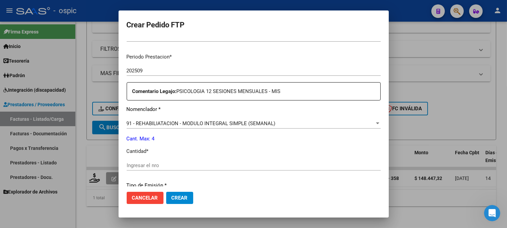
scroll to position [206, 0]
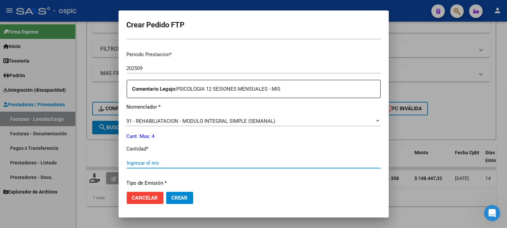
click at [254, 161] on input "Ingresar el nro" at bounding box center [254, 163] width 254 height 6
type input "4"
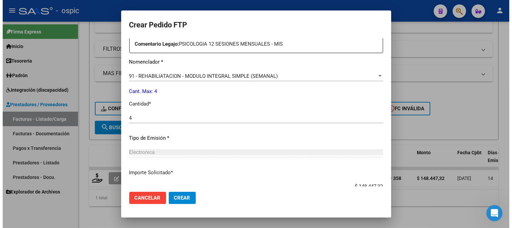
scroll to position [296, 0]
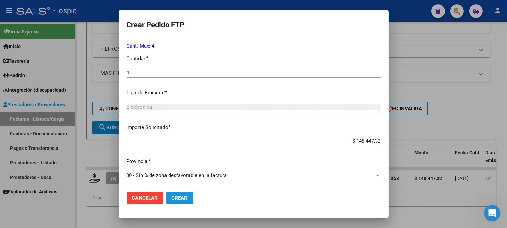
drag, startPoint x: 180, startPoint y: 196, endPoint x: 507, endPoint y: 133, distance: 333.9
click at [181, 196] on span "Crear" at bounding box center [179, 197] width 16 height 6
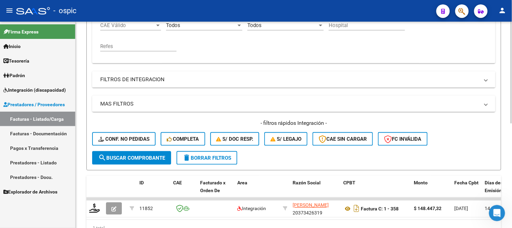
scroll to position [99, 0]
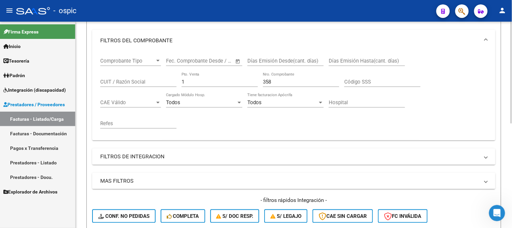
drag, startPoint x: 153, startPoint y: 83, endPoint x: 142, endPoint y: 83, distance: 11.1
click at [142, 83] on div "Comprobante Tipo Comprobante Tipo Fecha inicio – Fecha fin Fec. Comprobante Des…" at bounding box center [293, 92] width 387 height 83
type input "4"
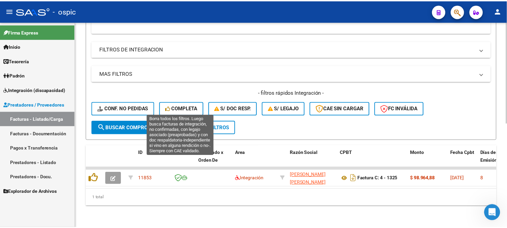
scroll to position [211, 0]
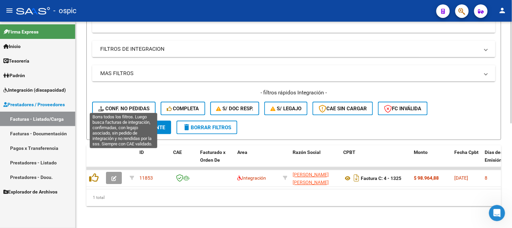
type input "1325"
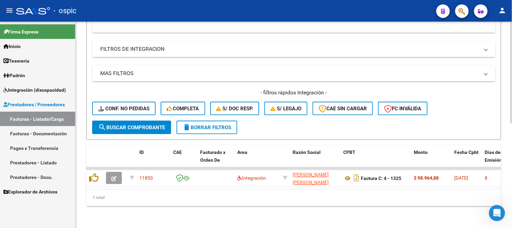
click at [130, 113] on div "- filtros rápidos Integración - Conf. no pedidas Completa S/ Doc Resp. S/ legaj…" at bounding box center [293, 105] width 403 height 32
click at [131, 121] on button "search Buscar Comprobante" at bounding box center [131, 128] width 79 height 14
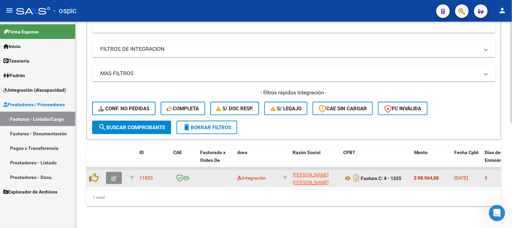
click at [112, 176] on icon "button" at bounding box center [113, 178] width 5 height 5
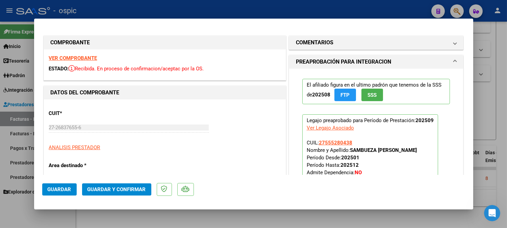
type input "$ 0,00"
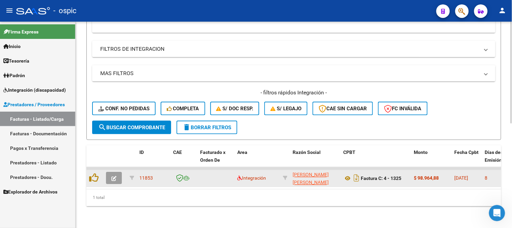
click at [115, 176] on icon "button" at bounding box center [113, 178] width 5 height 5
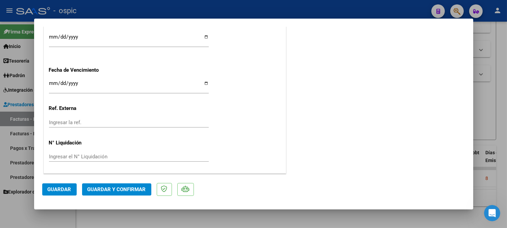
scroll to position [0, 0]
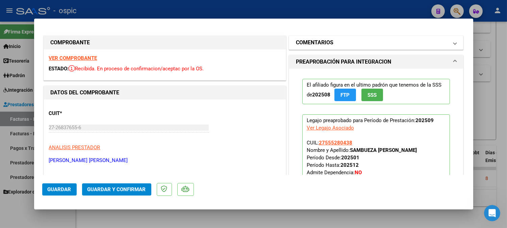
click at [346, 42] on mat-panel-title "COMENTARIOS" at bounding box center [372, 42] width 153 height 8
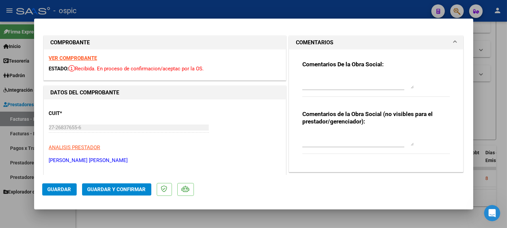
click at [339, 133] on textarea at bounding box center [357, 139] width 111 height 14
type textarea "FONO 8 SESIONES"
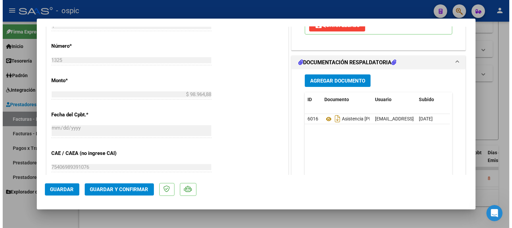
scroll to position [304, 0]
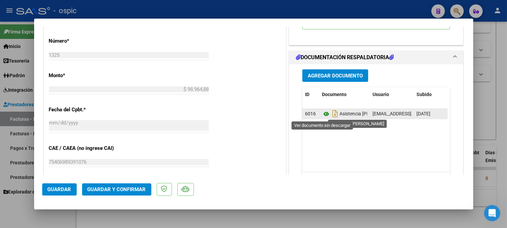
click at [323, 113] on icon at bounding box center [326, 114] width 9 height 8
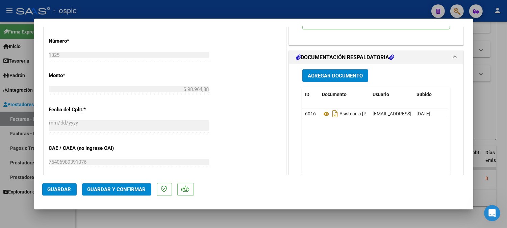
click at [128, 188] on span "Guardar y Confirmar" at bounding box center [116, 189] width 58 height 6
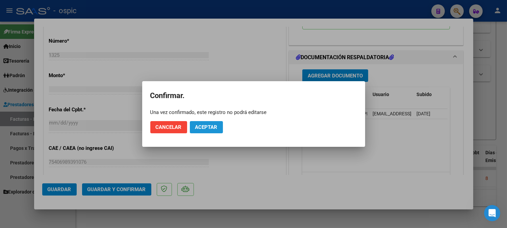
click at [198, 122] on button "Aceptar" at bounding box center [206, 127] width 33 height 12
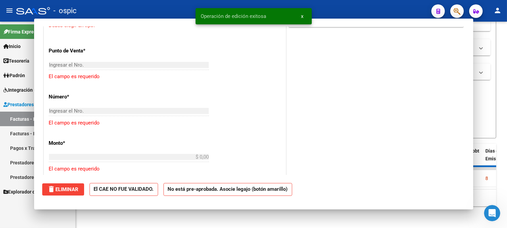
scroll to position [0, 0]
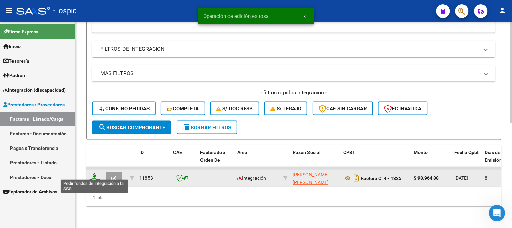
click at [97, 173] on icon at bounding box center [94, 177] width 11 height 9
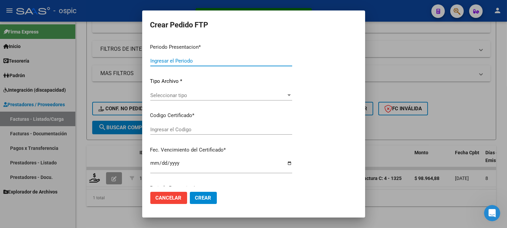
type input "202509"
type input "$ 98.964,88"
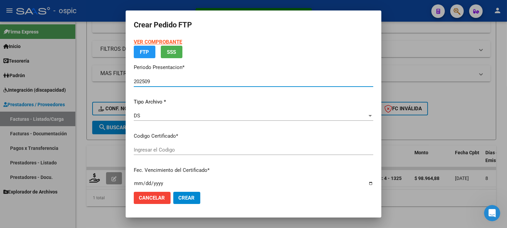
type input "0000000000000000000000000000004643947182"
type input "2028-03-15"
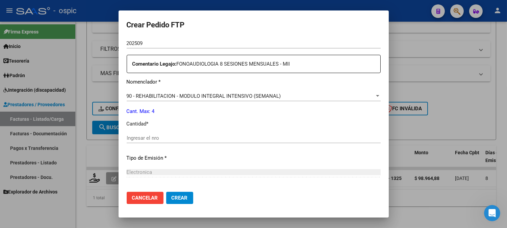
scroll to position [232, 0]
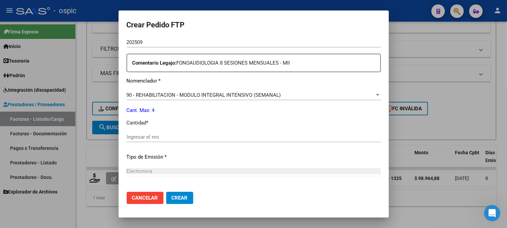
click at [289, 135] on input "Ingresar el nro" at bounding box center [254, 137] width 254 height 6
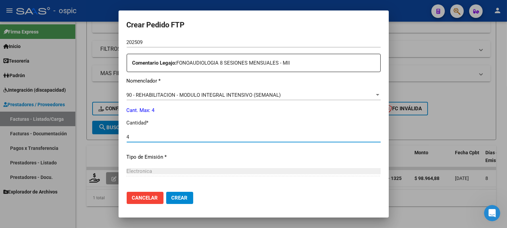
type input "4"
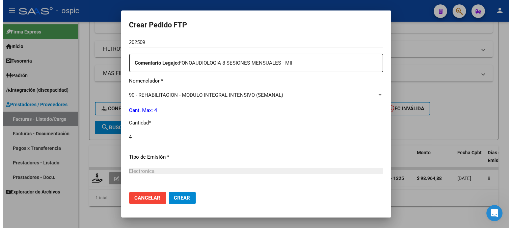
scroll to position [296, 0]
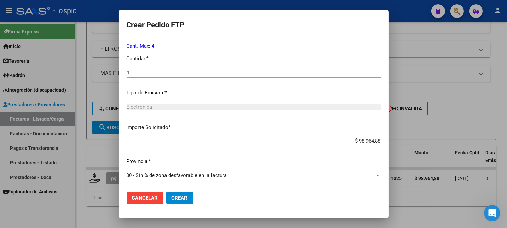
drag, startPoint x: 188, startPoint y: 195, endPoint x: 196, endPoint y: 189, distance: 9.9
click at [189, 193] on button "Crear" at bounding box center [179, 197] width 27 height 12
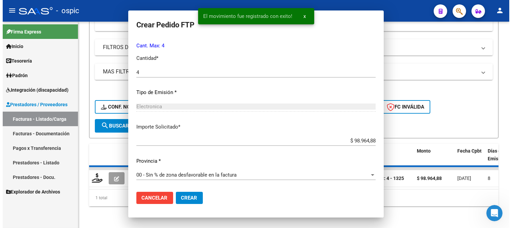
scroll to position [0, 0]
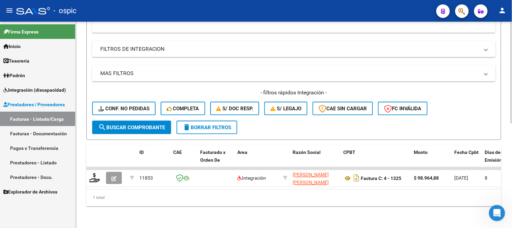
drag, startPoint x: 201, startPoint y: 120, endPoint x: 207, endPoint y: 121, distance: 6.4
click at [201, 124] on span "delete Borrar Filtros" at bounding box center [207, 127] width 49 height 6
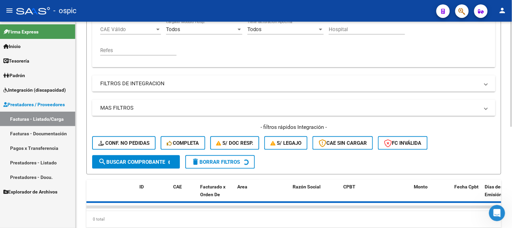
scroll to position [85, 0]
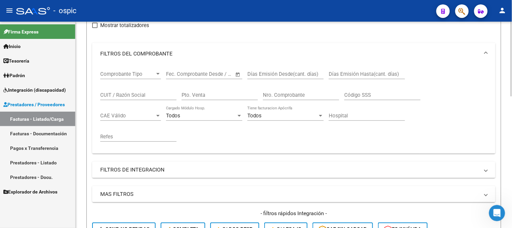
click at [197, 96] on input "Pto. Venta" at bounding box center [220, 95] width 76 height 6
type input "1"
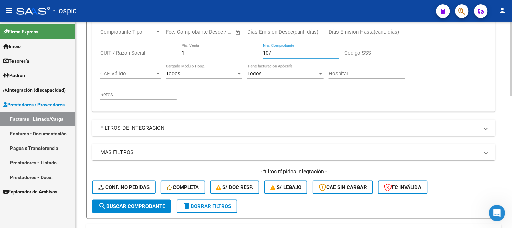
scroll to position [273, 0]
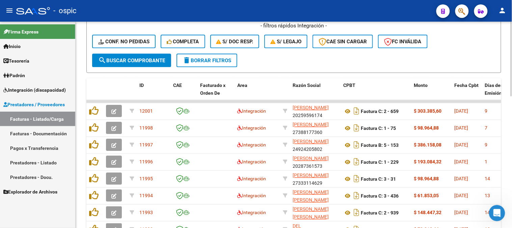
type input "107"
click at [129, 59] on span "search Buscar Comprobante" at bounding box center [131, 60] width 67 height 6
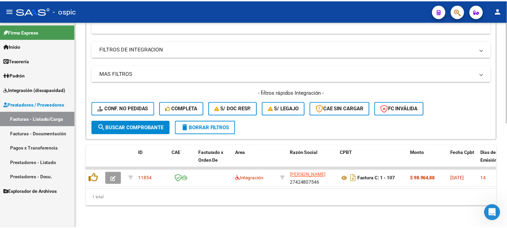
scroll to position [211, 0]
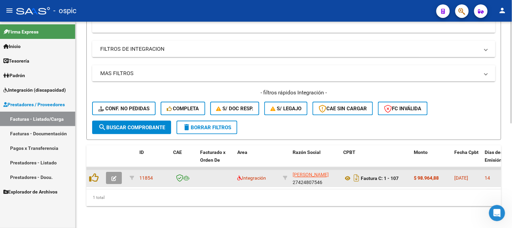
click at [116, 172] on button "button" at bounding box center [114, 178] width 16 height 12
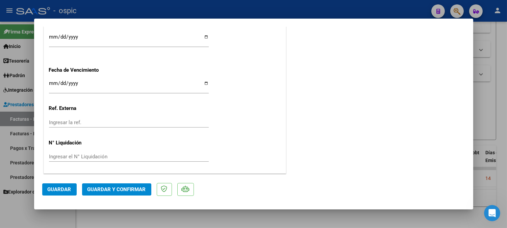
scroll to position [0, 0]
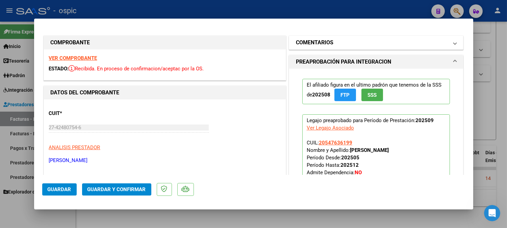
click at [329, 43] on h1 "COMENTARIOS" at bounding box center [314, 42] width 37 height 8
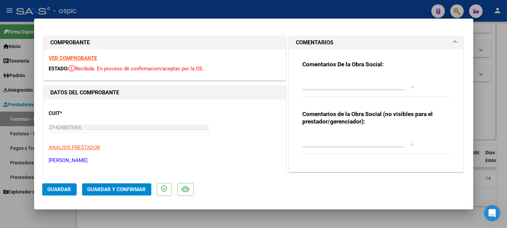
drag, startPoint x: 317, startPoint y: 136, endPoint x: 512, endPoint y: 178, distance: 199.5
click at [318, 136] on textarea at bounding box center [357, 139] width 111 height 14
type textarea "p"
type textarea "PSP 8 SESIONES"
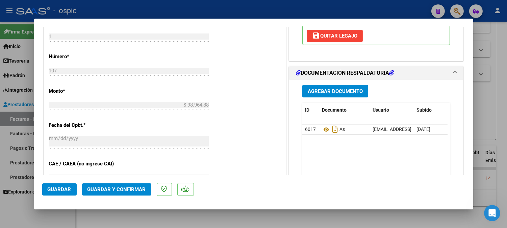
scroll to position [292, 0]
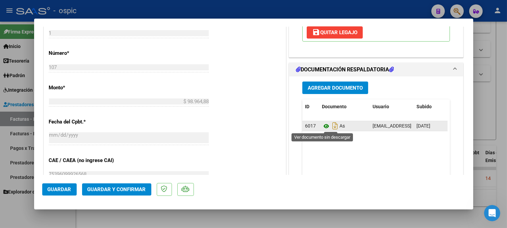
click at [323, 124] on icon at bounding box center [326, 126] width 9 height 8
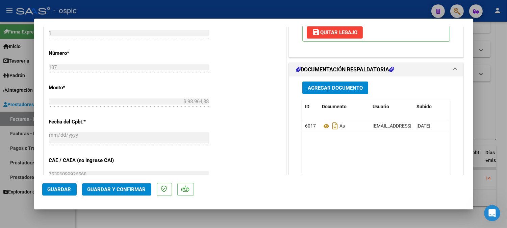
click at [135, 185] on button "Guardar y Confirmar" at bounding box center [116, 189] width 69 height 12
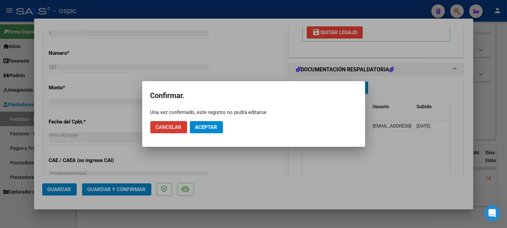
click at [211, 124] on span "Aceptar" at bounding box center [206, 127] width 22 height 6
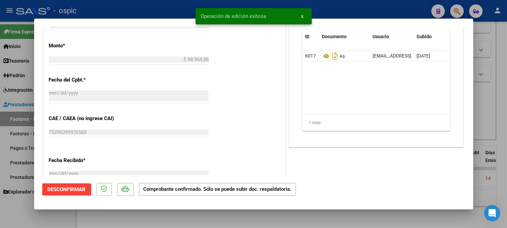
type input "$ 0,00"
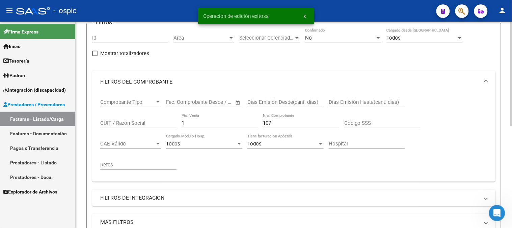
scroll to position [12, 0]
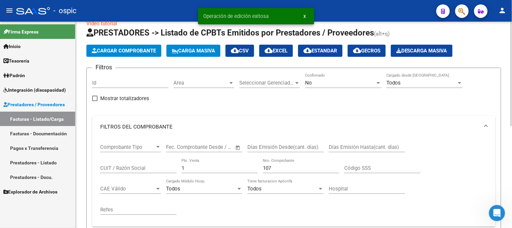
click at [310, 81] on span "No" at bounding box center [308, 83] width 7 height 6
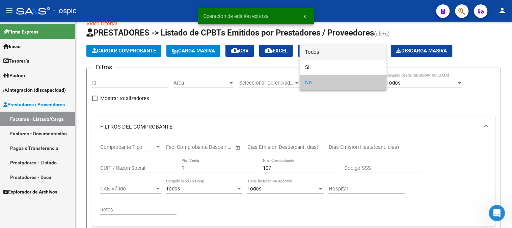
drag, startPoint x: 316, startPoint y: 52, endPoint x: 201, endPoint y: 147, distance: 149.2
click at [315, 52] on span "Todos" at bounding box center [343, 52] width 76 height 15
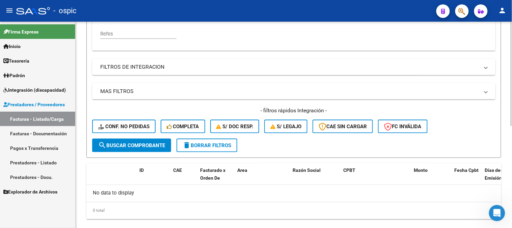
scroll to position [200, 0]
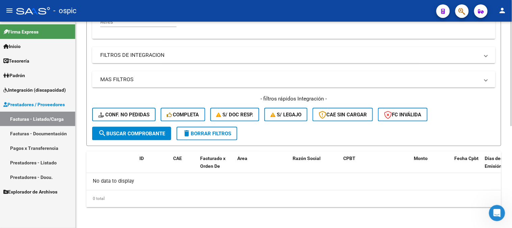
click at [133, 132] on span "search Buscar Comprobante" at bounding box center [131, 133] width 67 height 6
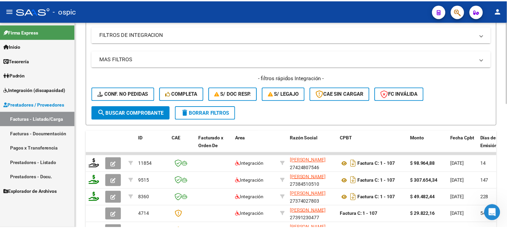
scroll to position [237, 0]
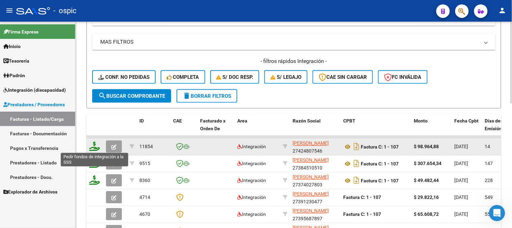
click at [96, 144] on icon at bounding box center [94, 145] width 11 height 9
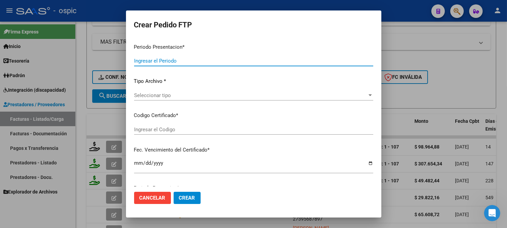
type input "202509"
type input "$ 98.964,88"
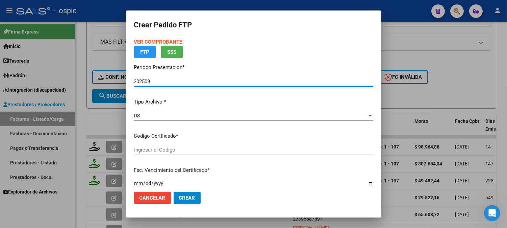
type input "5901614371"
type input "2028-02-28"
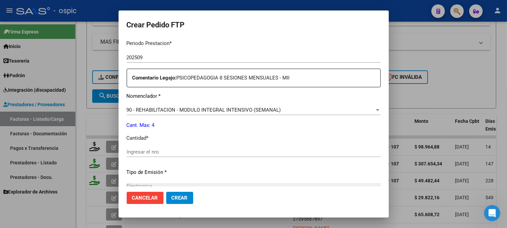
scroll to position [230, 0]
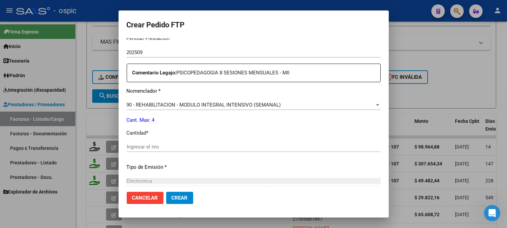
click at [276, 147] on input "Ingresar el nro" at bounding box center [254, 146] width 254 height 6
type input "4"
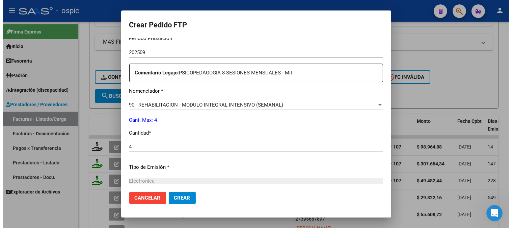
scroll to position [304, 0]
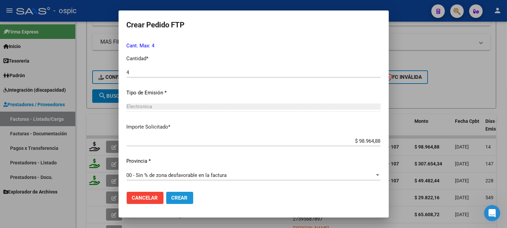
click at [183, 196] on span "Crear" at bounding box center [179, 197] width 16 height 6
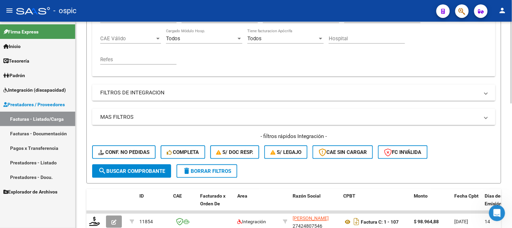
scroll to position [125, 0]
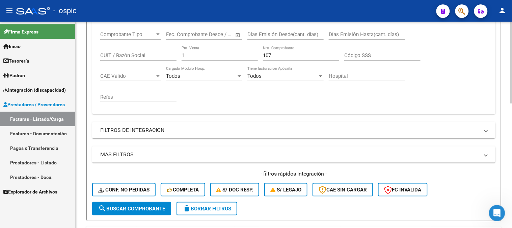
click at [109, 53] on div "Comprobante Tipo Comprobante Tipo Fecha inicio – Fecha fin Fec. Comprobante Des…" at bounding box center [293, 66] width 387 height 83
type input "4"
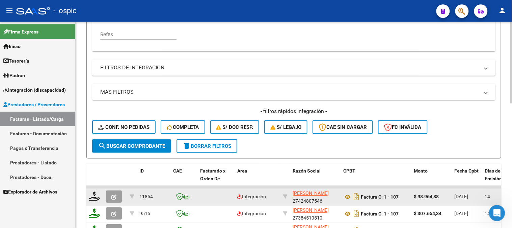
scroll to position [237, 0]
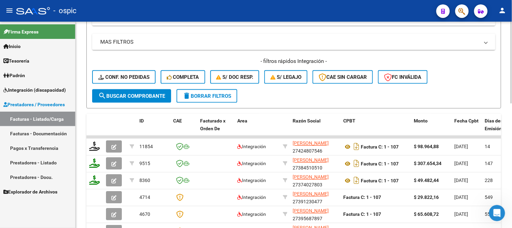
type input "1213"
click at [151, 93] on span "search Buscar Comprobante" at bounding box center [131, 96] width 67 height 6
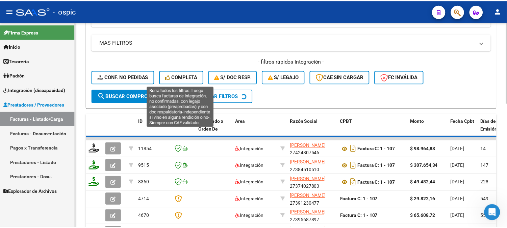
scroll to position [211, 0]
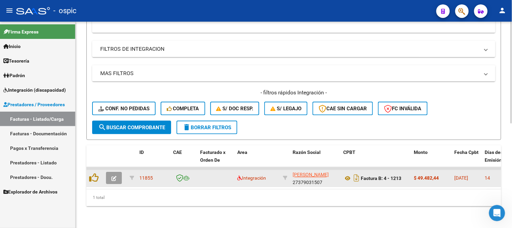
click at [115, 176] on icon "button" at bounding box center [113, 178] width 5 height 5
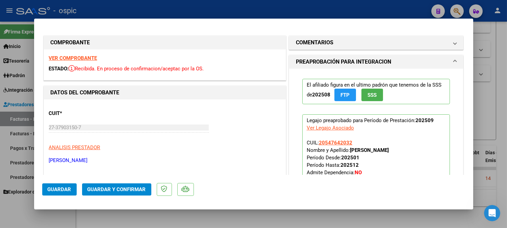
type input "$ 0,00"
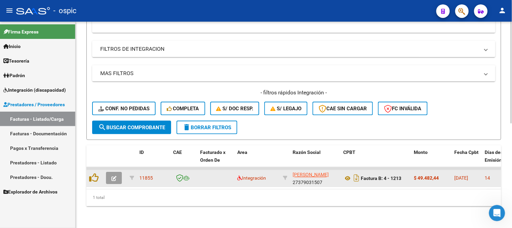
click at [116, 172] on button "button" at bounding box center [114, 178] width 16 height 12
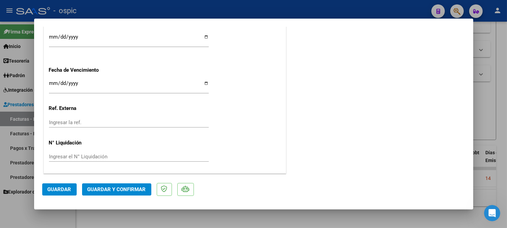
scroll to position [0, 0]
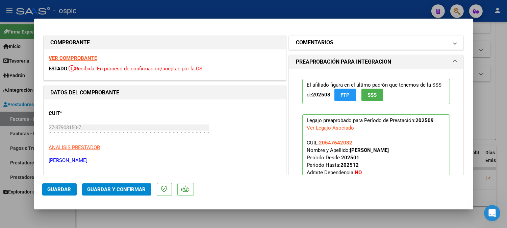
click at [353, 42] on mat-panel-title "COMENTARIOS" at bounding box center [372, 42] width 153 height 8
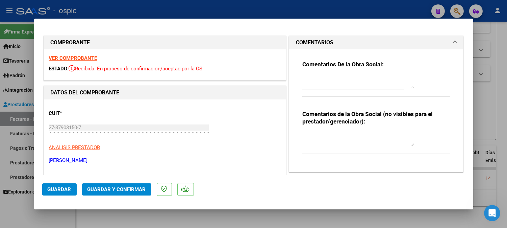
click at [338, 133] on textarea at bounding box center [357, 139] width 111 height 14
type textarea "T.O 4 SESIONES"
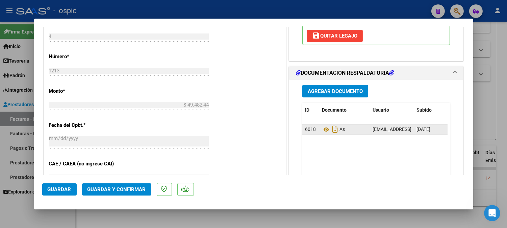
scroll to position [291, 0]
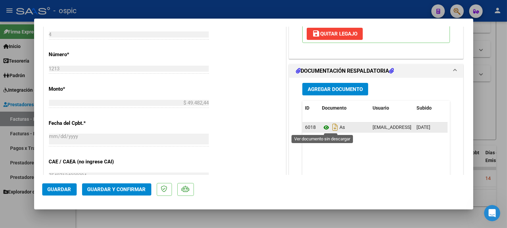
click at [322, 127] on icon at bounding box center [326, 127] width 9 height 8
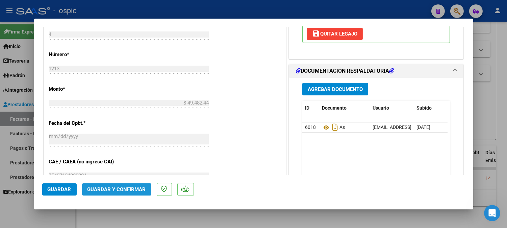
click at [123, 190] on span "Guardar y Confirmar" at bounding box center [116, 189] width 58 height 6
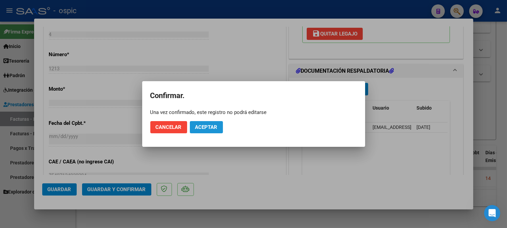
click at [196, 130] on button "Aceptar" at bounding box center [206, 127] width 33 height 12
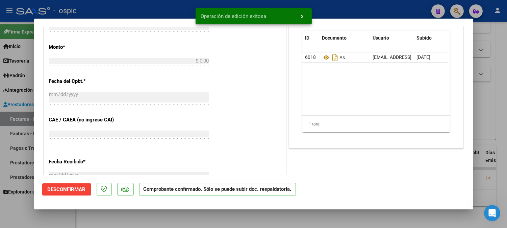
scroll to position [0, 0]
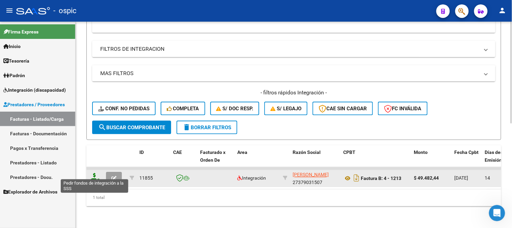
click at [95, 173] on icon at bounding box center [94, 177] width 11 height 9
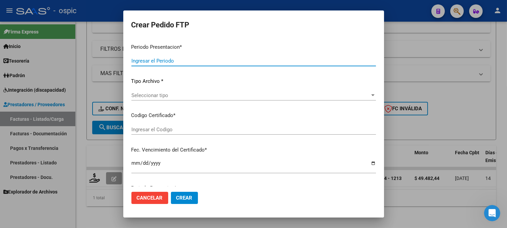
type input "202509"
type input "$ 49.482,44"
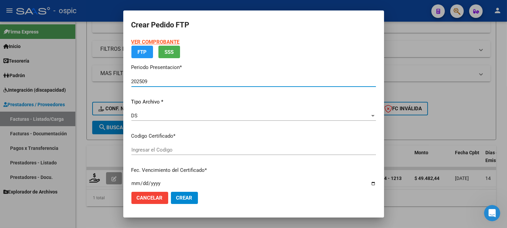
type input "0000000000000000000000000000002022496428"
type input "2026-05-04"
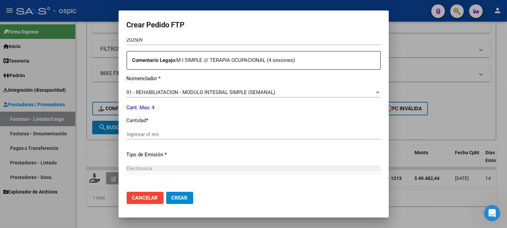
scroll to position [243, 0]
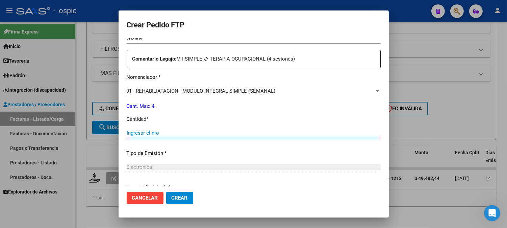
click at [259, 132] on input "Ingresar el nro" at bounding box center [254, 133] width 254 height 6
type input "4"
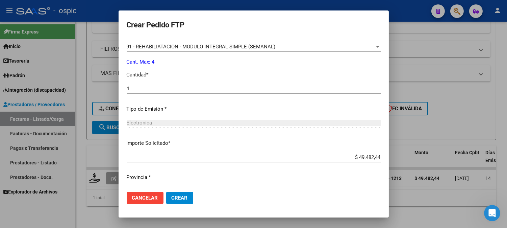
scroll to position [304, 0]
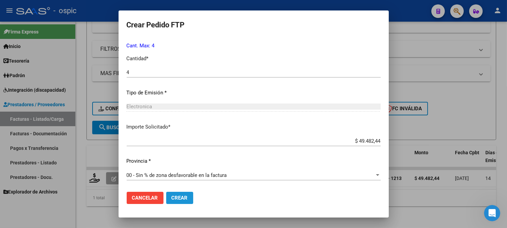
drag, startPoint x: 186, startPoint y: 196, endPoint x: 411, endPoint y: 59, distance: 263.5
click at [189, 192] on button "Crear" at bounding box center [179, 197] width 27 height 12
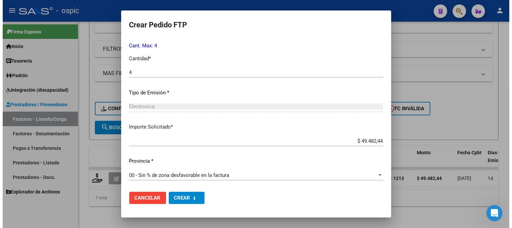
scroll to position [0, 0]
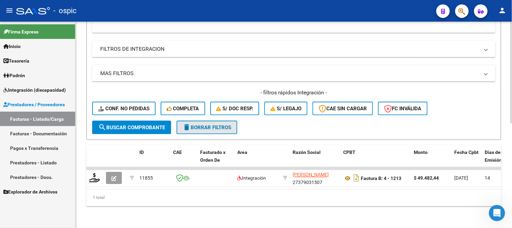
click at [203, 124] on span "delete Borrar Filtros" at bounding box center [207, 127] width 49 height 6
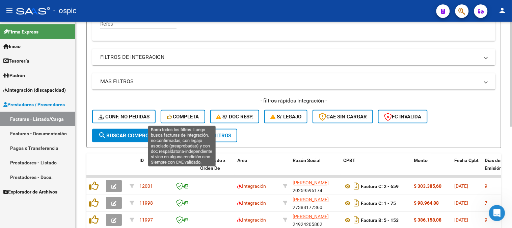
scroll to position [211, 0]
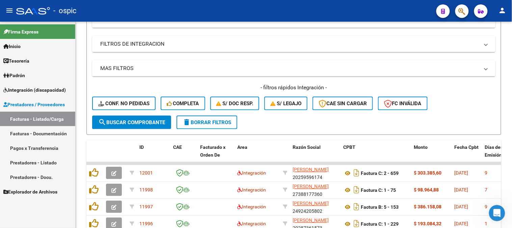
click at [29, 85] on link "Integración (discapacidad)" at bounding box center [37, 89] width 75 height 15
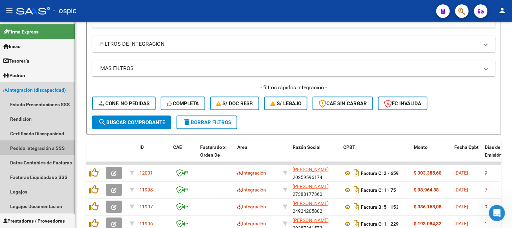
click at [37, 146] on link "Pedido Integración a SSS" at bounding box center [37, 147] width 75 height 15
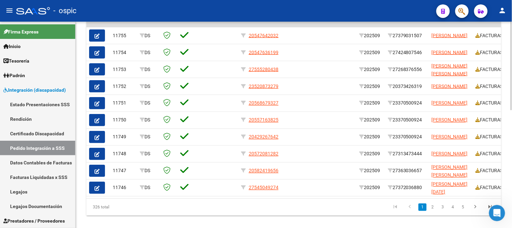
scroll to position [258, 0]
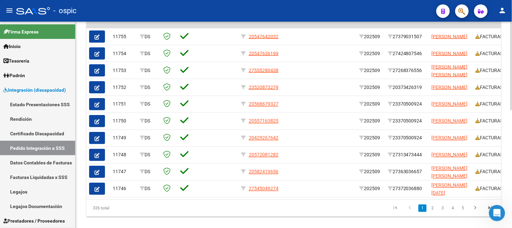
click at [512, 144] on div at bounding box center [512, 179] width 2 height 88
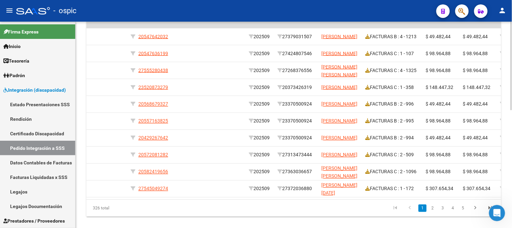
scroll to position [0, 113]
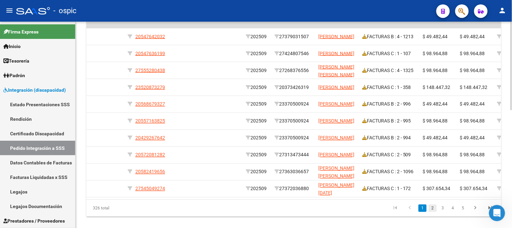
click at [436, 212] on link "2" at bounding box center [433, 207] width 8 height 7
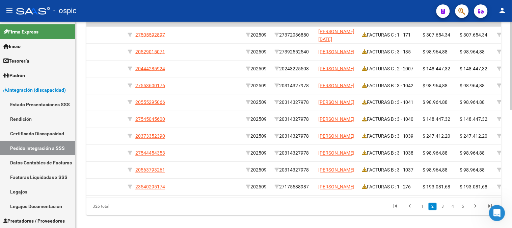
scroll to position [258, 0]
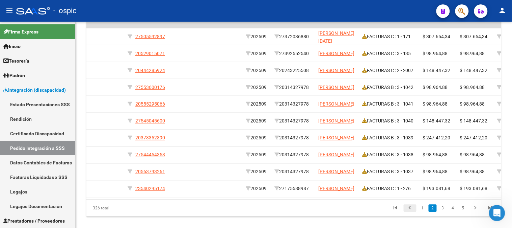
click at [413, 211] on icon "go to previous page" at bounding box center [410, 209] width 9 height 8
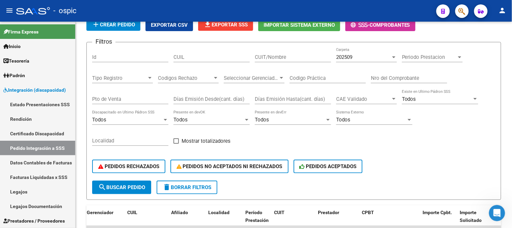
scroll to position [75, 0]
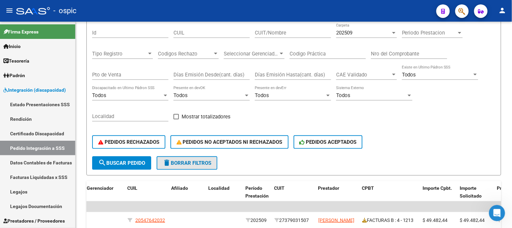
click at [185, 161] on span "delete Borrar Filtros" at bounding box center [187, 163] width 49 height 6
click at [36, 88] on span "Integración (discapacidad)" at bounding box center [34, 89] width 62 height 7
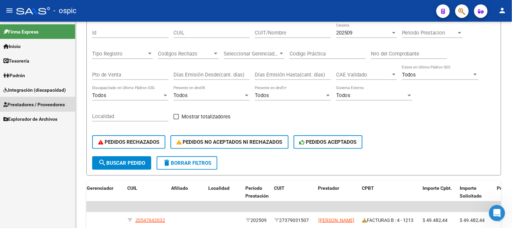
click at [34, 101] on span "Prestadores / Proveedores" at bounding box center [33, 104] width 61 height 7
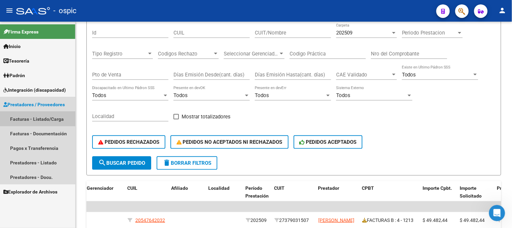
click at [36, 120] on link "Facturas - Listado/Carga" at bounding box center [37, 118] width 75 height 15
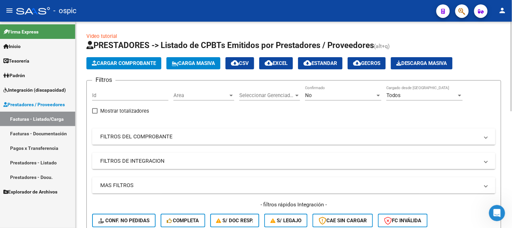
click at [327, 97] on div "No" at bounding box center [340, 95] width 70 height 6
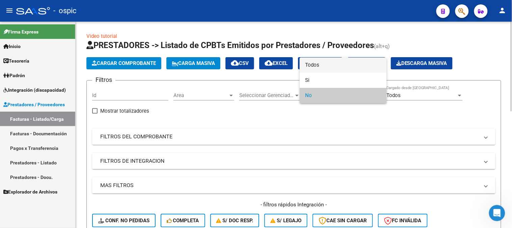
drag, startPoint x: 321, startPoint y: 67, endPoint x: 189, endPoint y: 130, distance: 146.0
click at [319, 67] on span "Todos" at bounding box center [343, 64] width 76 height 15
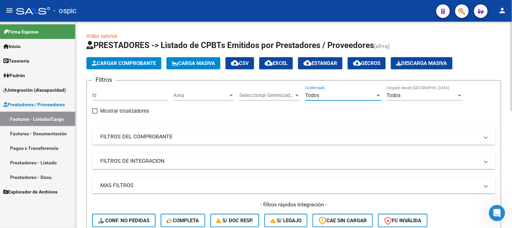
click at [127, 143] on mat-expansion-panel-header "FILTROS DEL COMPROBANTE" at bounding box center [293, 136] width 403 height 16
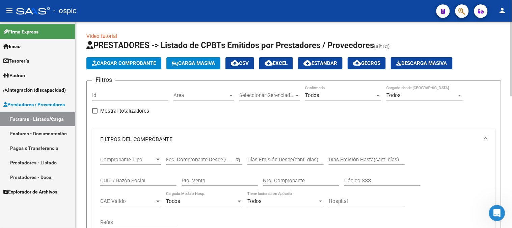
click at [125, 178] on input "CUIT / Razón Social" at bounding box center [138, 180] width 76 height 6
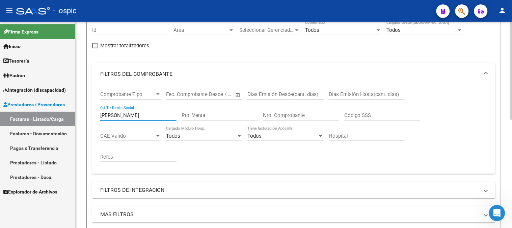
scroll to position [187, 0]
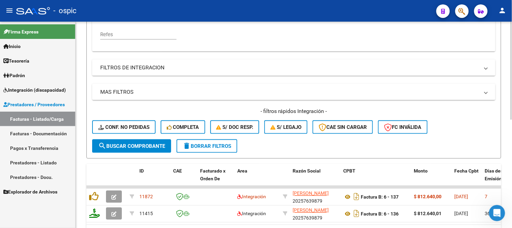
click at [146, 146] on span "search Buscar Comprobante" at bounding box center [131, 146] width 67 height 6
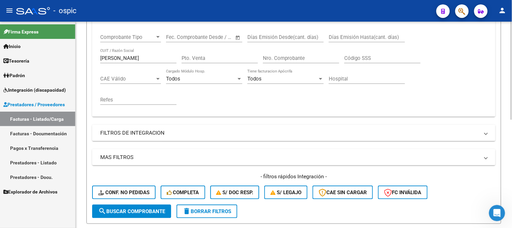
scroll to position [75, 0]
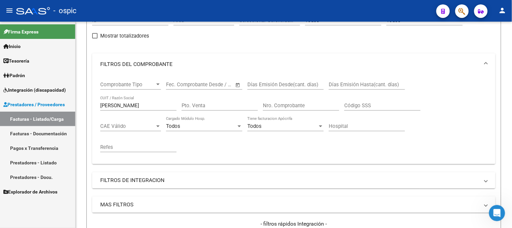
drag, startPoint x: 126, startPoint y: 106, endPoint x: 36, endPoint y: 96, distance: 90.3
click at [31, 96] on mat-sidenav-container "Firma Express Inicio Calendario SSS Instructivos Contacto OS Tesorería Extracto…" at bounding box center [256, 125] width 512 height 206
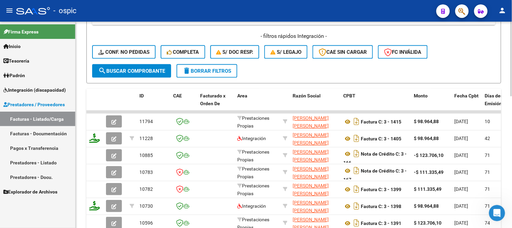
type input "gual marisa"
click at [134, 72] on span "search Buscar Comprobante" at bounding box center [131, 71] width 67 height 6
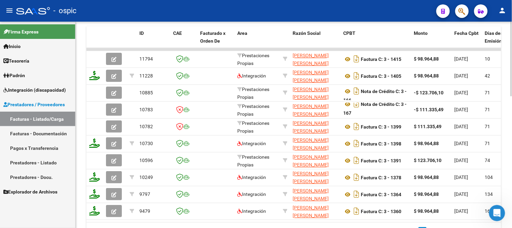
scroll to position [328, 0]
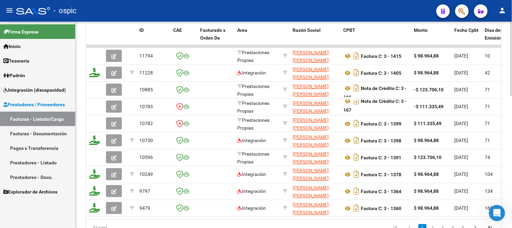
click at [512, 159] on div at bounding box center [512, 179] width 2 height 75
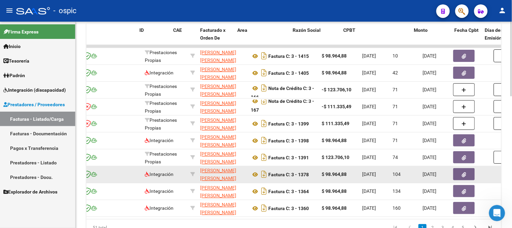
scroll to position [0, 0]
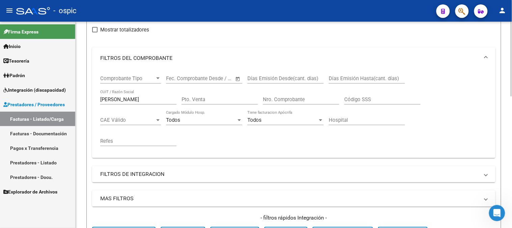
click at [512, 81] on div at bounding box center [512, 88] width 2 height 75
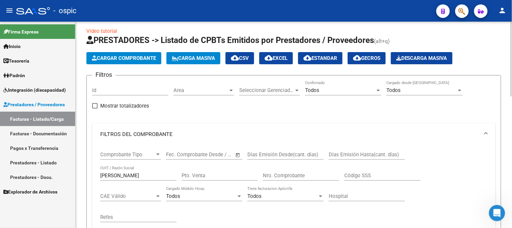
click at [512, 41] on div at bounding box center [512, 61] width 2 height 75
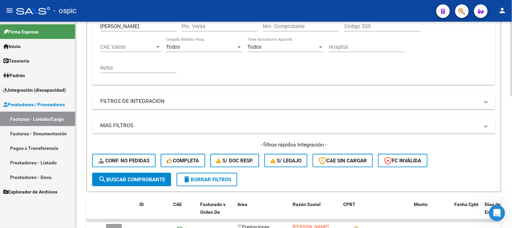
click at [225, 180] on span "delete Borrar Filtros" at bounding box center [207, 179] width 49 height 6
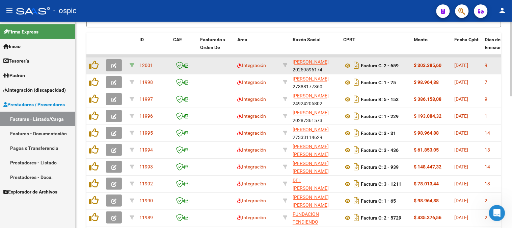
scroll to position [250, 0]
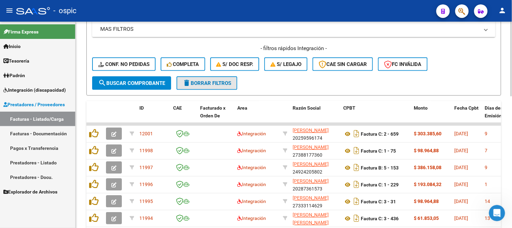
click at [190, 83] on mat-icon "delete" at bounding box center [187, 83] width 8 height 8
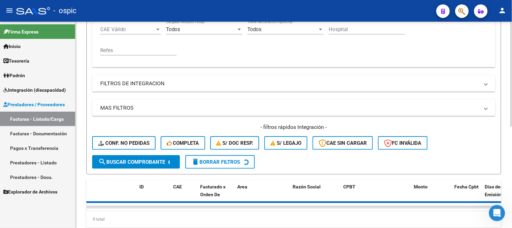
scroll to position [123, 0]
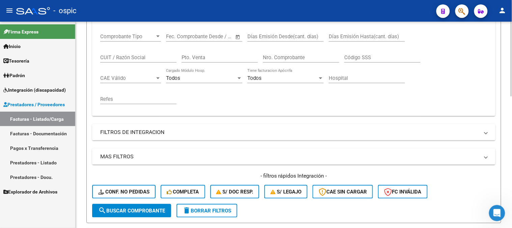
click at [125, 129] on mat-panel-title "FILTROS DE INTEGRACION" at bounding box center [289, 131] width 379 height 7
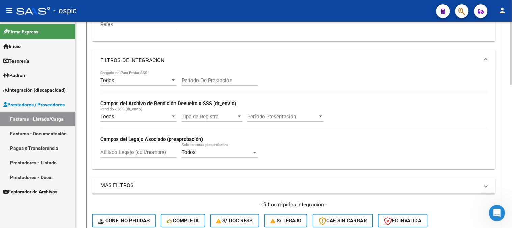
scroll to position [198, 0]
click at [141, 152] on input "Afiliado Legajo (cuil/nombre)" at bounding box center [138, 152] width 76 height 6
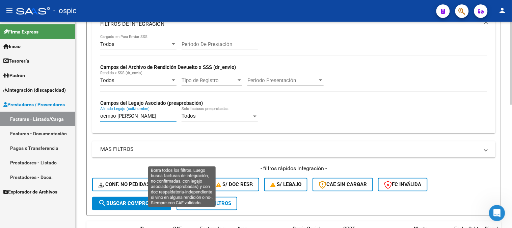
scroll to position [273, 0]
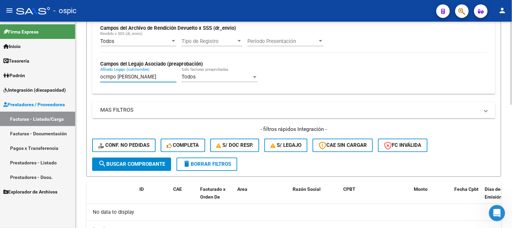
click at [132, 161] on span "search Buscar Comprobante" at bounding box center [131, 164] width 67 height 6
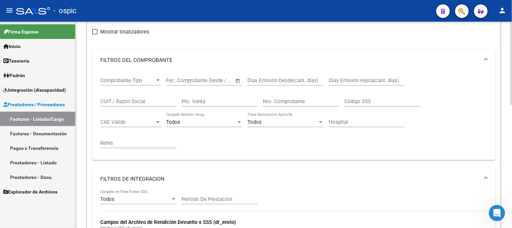
scroll to position [4, 0]
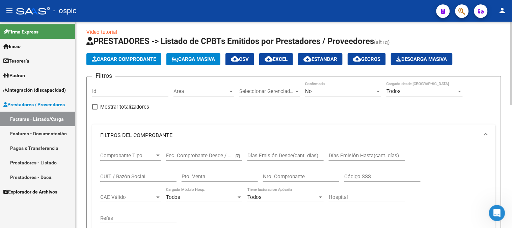
click at [310, 91] on span "No" at bounding box center [308, 91] width 7 height 6
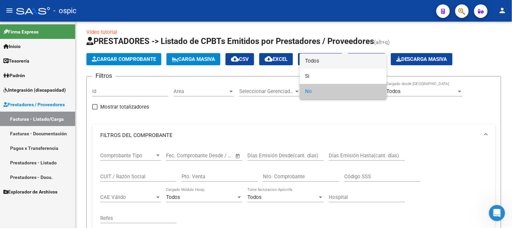
drag, startPoint x: 317, startPoint y: 61, endPoint x: 239, endPoint y: 109, distance: 92.0
click at [315, 62] on span "Todos" at bounding box center [343, 60] width 76 height 15
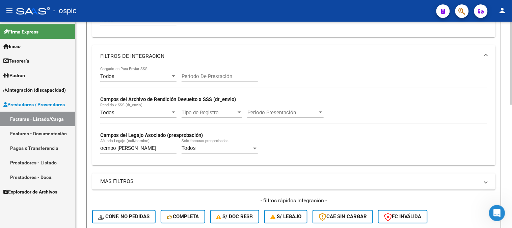
scroll to position [229, 0]
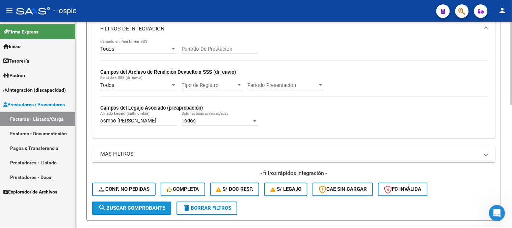
click at [129, 205] on span "search Buscar Comprobante" at bounding box center [131, 208] width 67 height 6
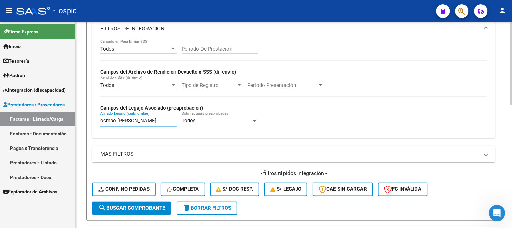
drag, startPoint x: 106, startPoint y: 122, endPoint x: 132, endPoint y: 173, distance: 57.5
click at [106, 123] on input "ocmpo jeroni" at bounding box center [138, 121] width 76 height 6
type input "ocampo jeroni"
click at [146, 204] on button "search Buscar Comprobante" at bounding box center [131, 208] width 79 height 14
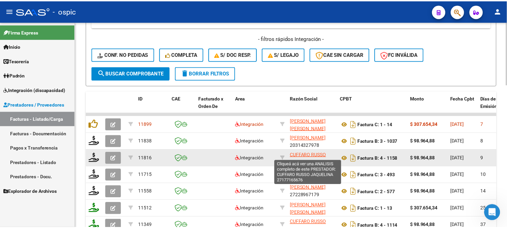
scroll to position [326, 0]
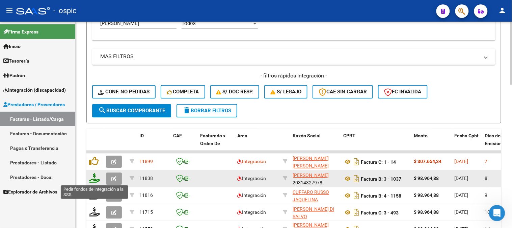
click at [97, 176] on icon at bounding box center [94, 177] width 11 height 9
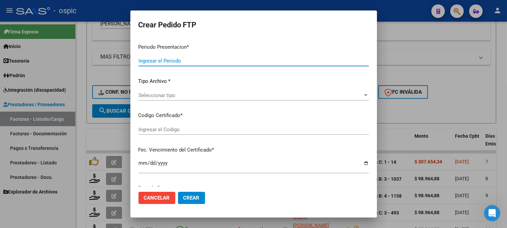
type input "202509"
type input "$ 98.964,88"
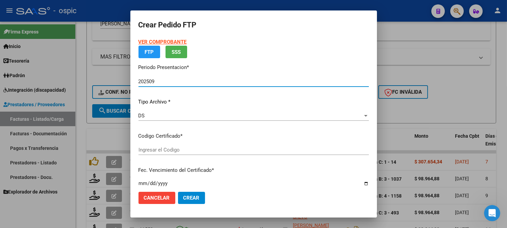
type input "0000000000000000000000000000003052327653"
type input "2029-02-28"
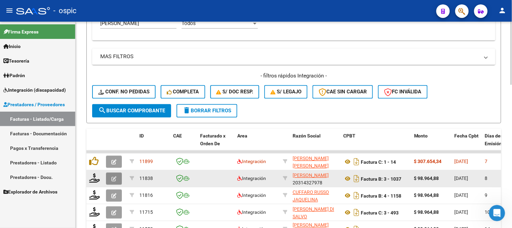
click at [114, 174] on button "button" at bounding box center [114, 179] width 16 height 12
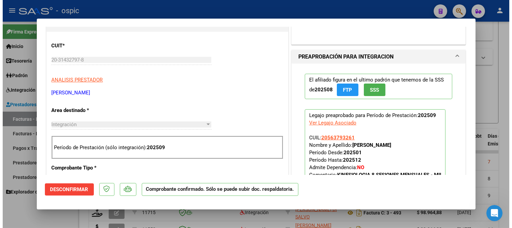
scroll to position [184, 0]
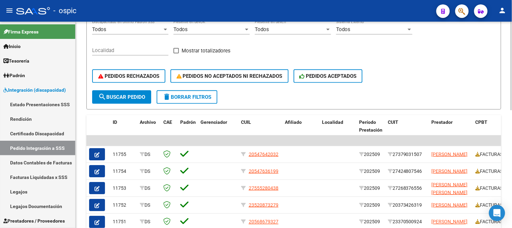
scroll to position [123, 0]
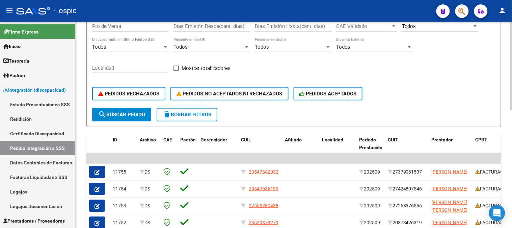
click at [189, 116] on span "delete Borrar Filtros" at bounding box center [187, 114] width 49 height 6
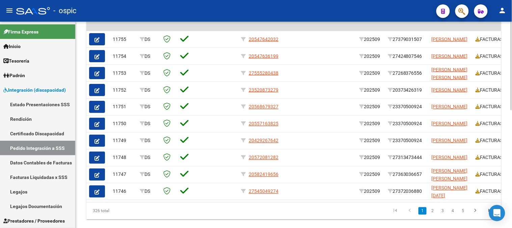
scroll to position [250, 0]
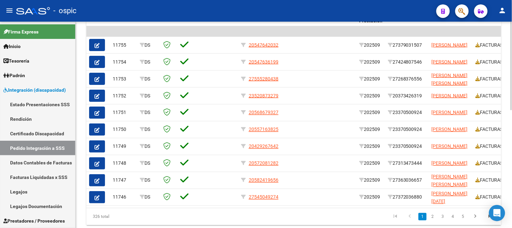
click at [512, 136] on div at bounding box center [512, 175] width 2 height 88
